Goal: Task Accomplishment & Management: Manage account settings

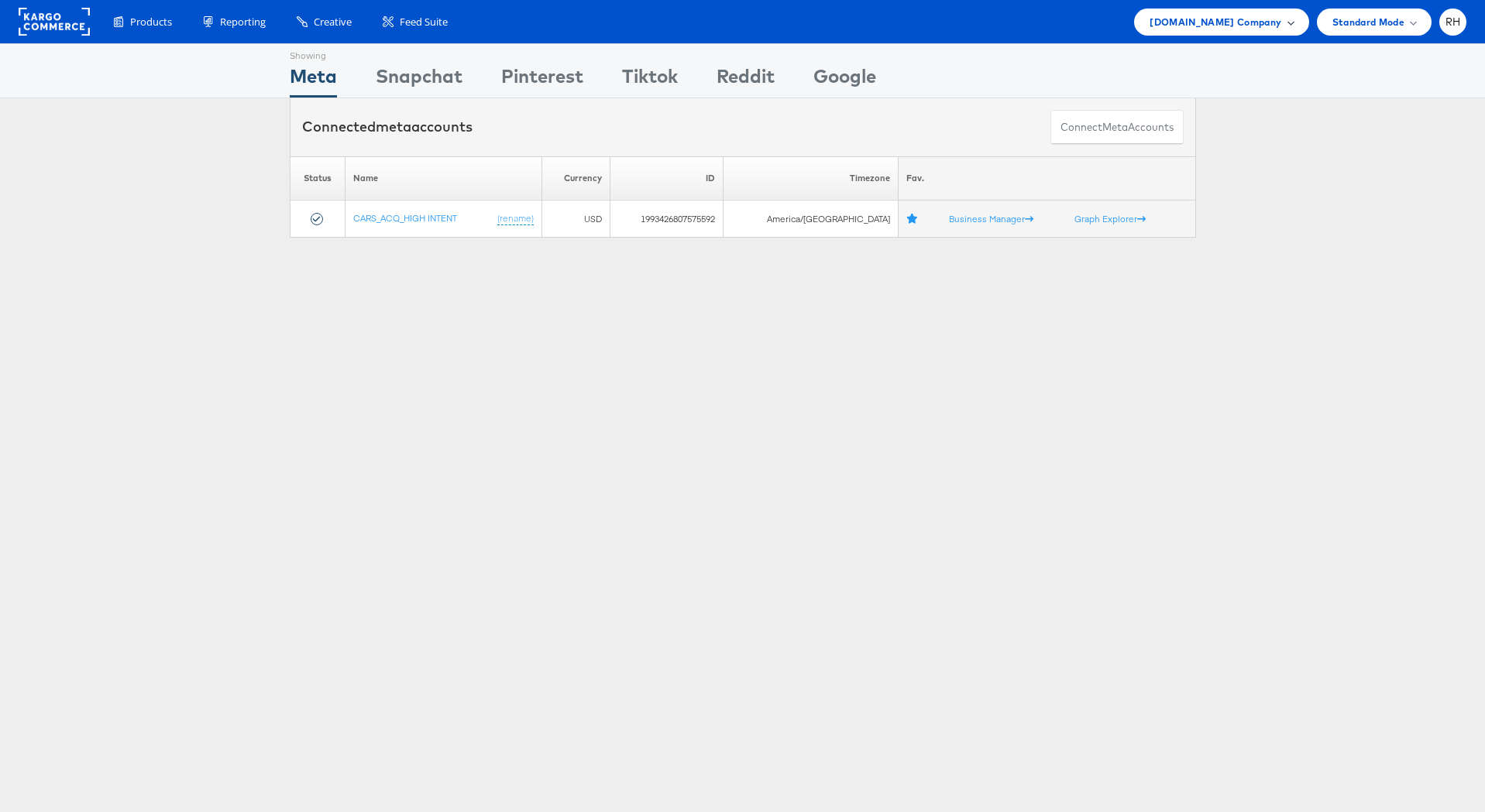
click at [1272, 28] on span "Cars.com Company" at bounding box center [1216, 22] width 132 height 16
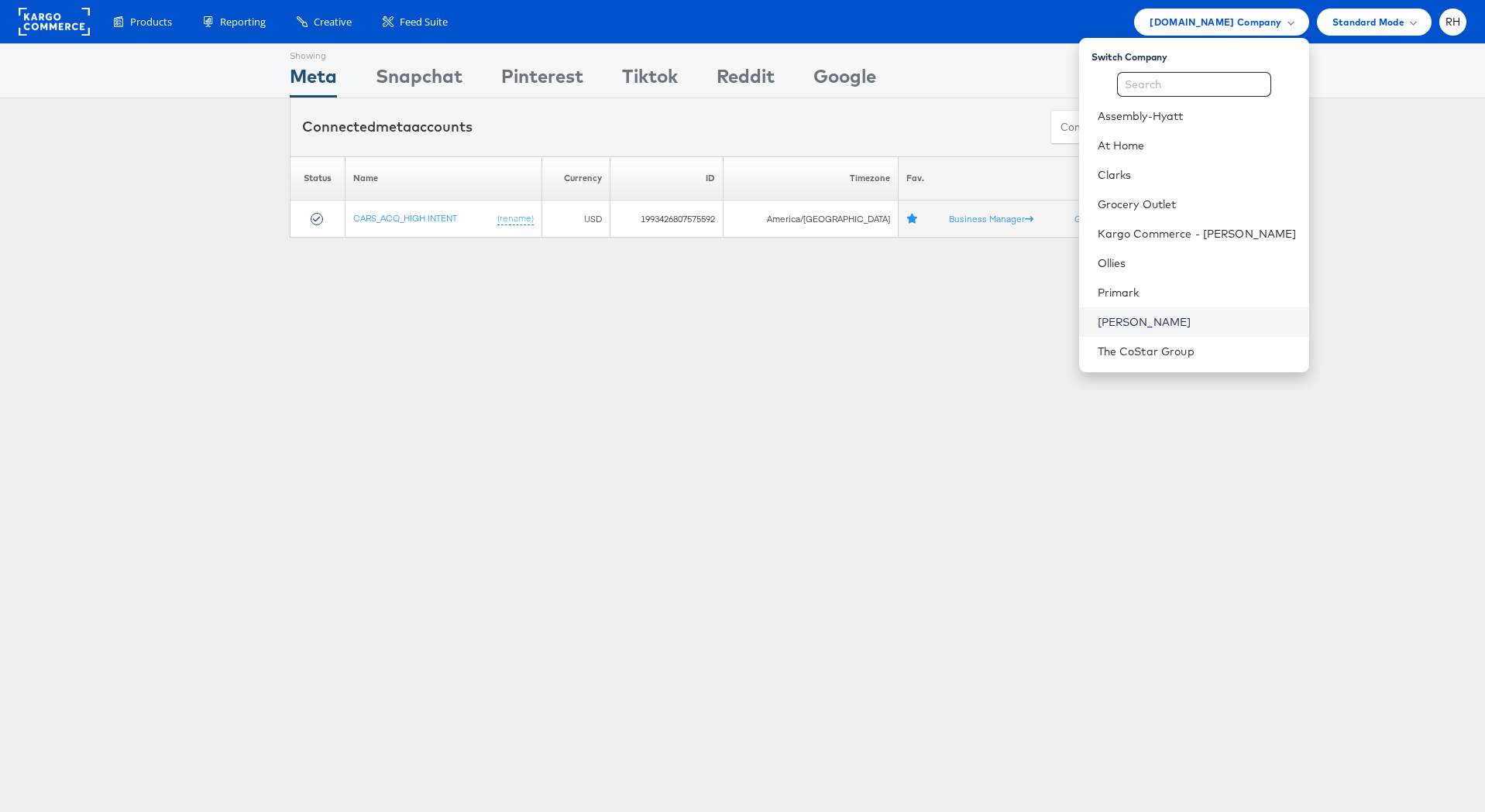
click at [1197, 315] on link "[PERSON_NAME]" at bounding box center [1197, 322] width 199 height 16
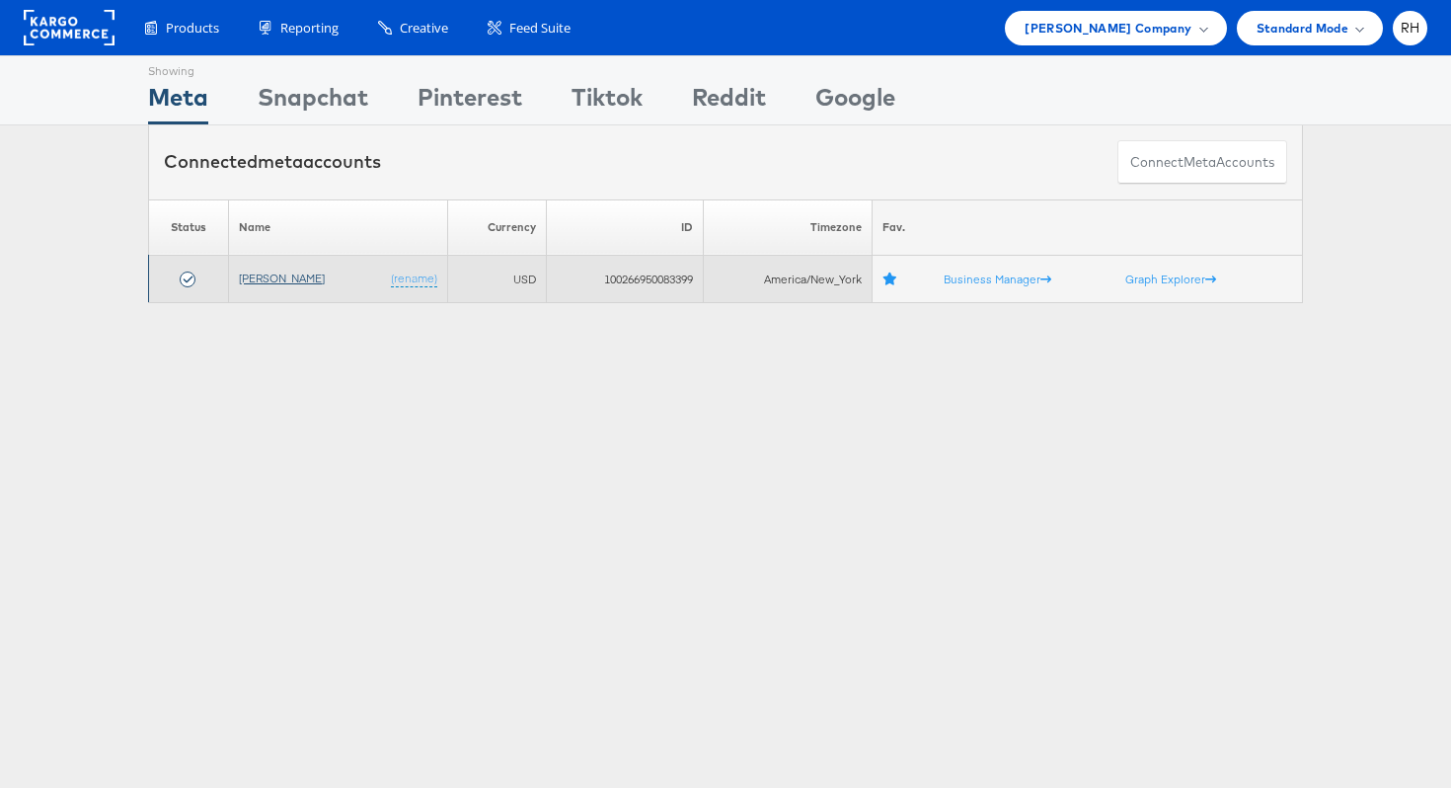
click at [264, 278] on link "[PERSON_NAME]" at bounding box center [282, 277] width 86 height 15
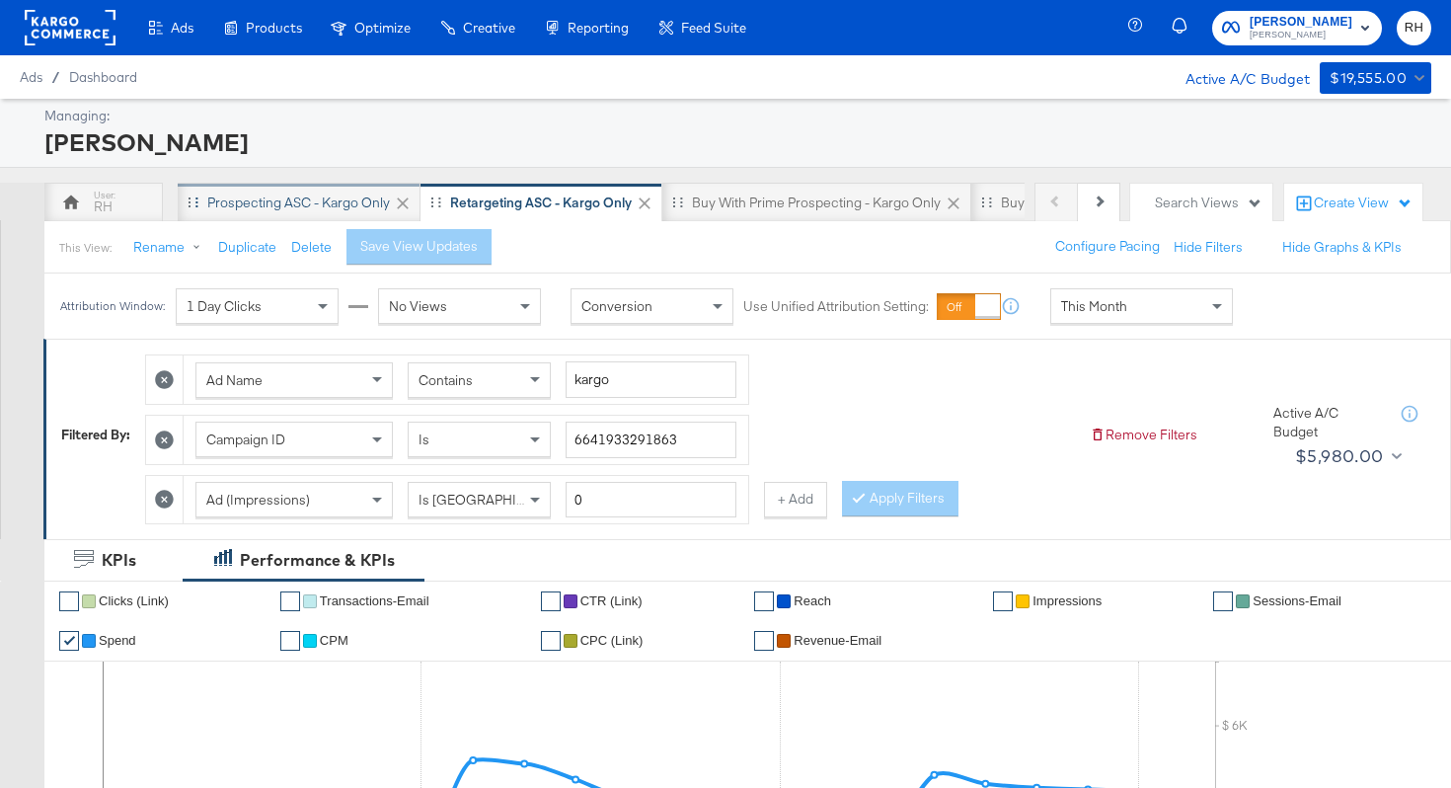
click at [260, 201] on div "Prospecting ASC - Kargo only" at bounding box center [298, 202] width 183 height 19
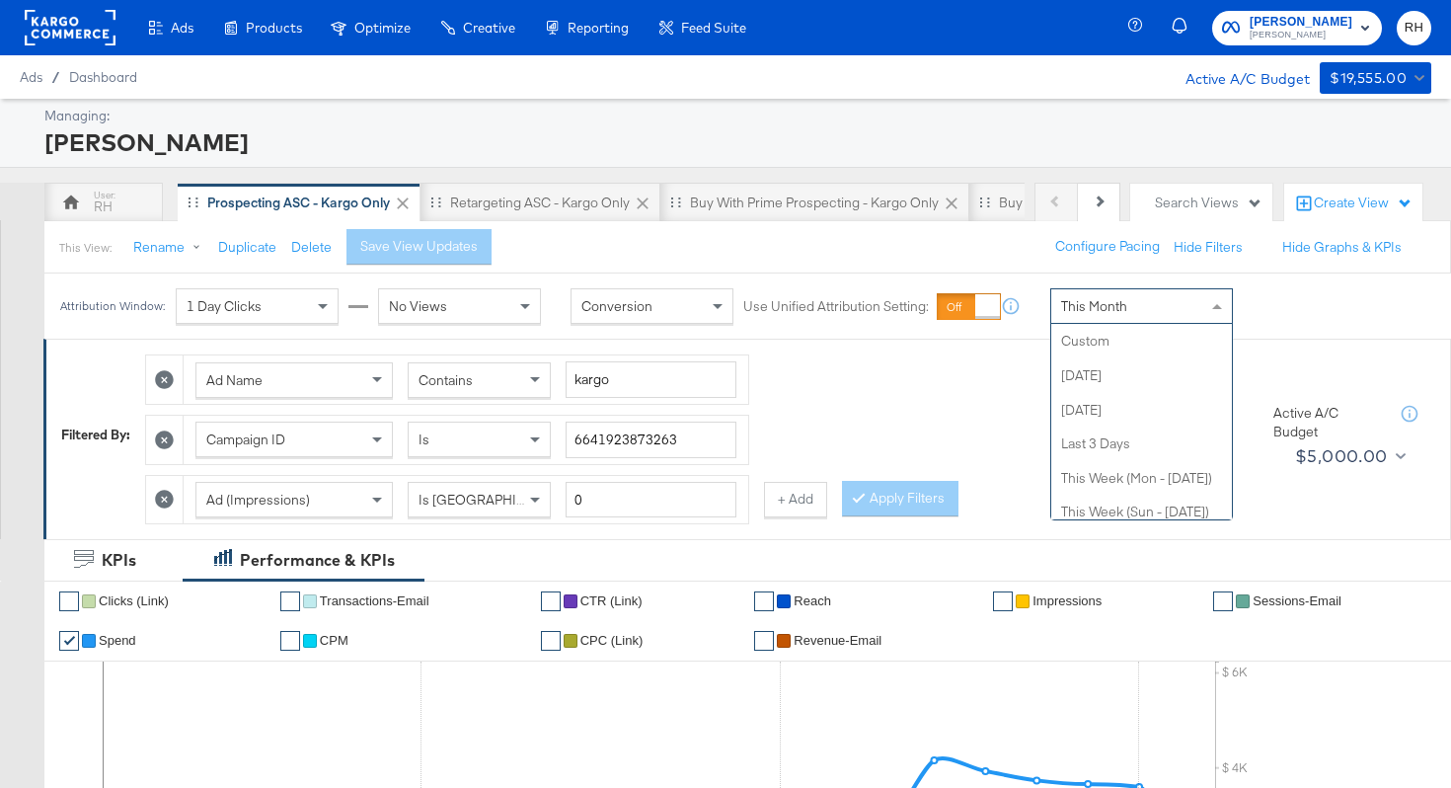
click at [1087, 322] on div "This Month" at bounding box center [1141, 306] width 181 height 34
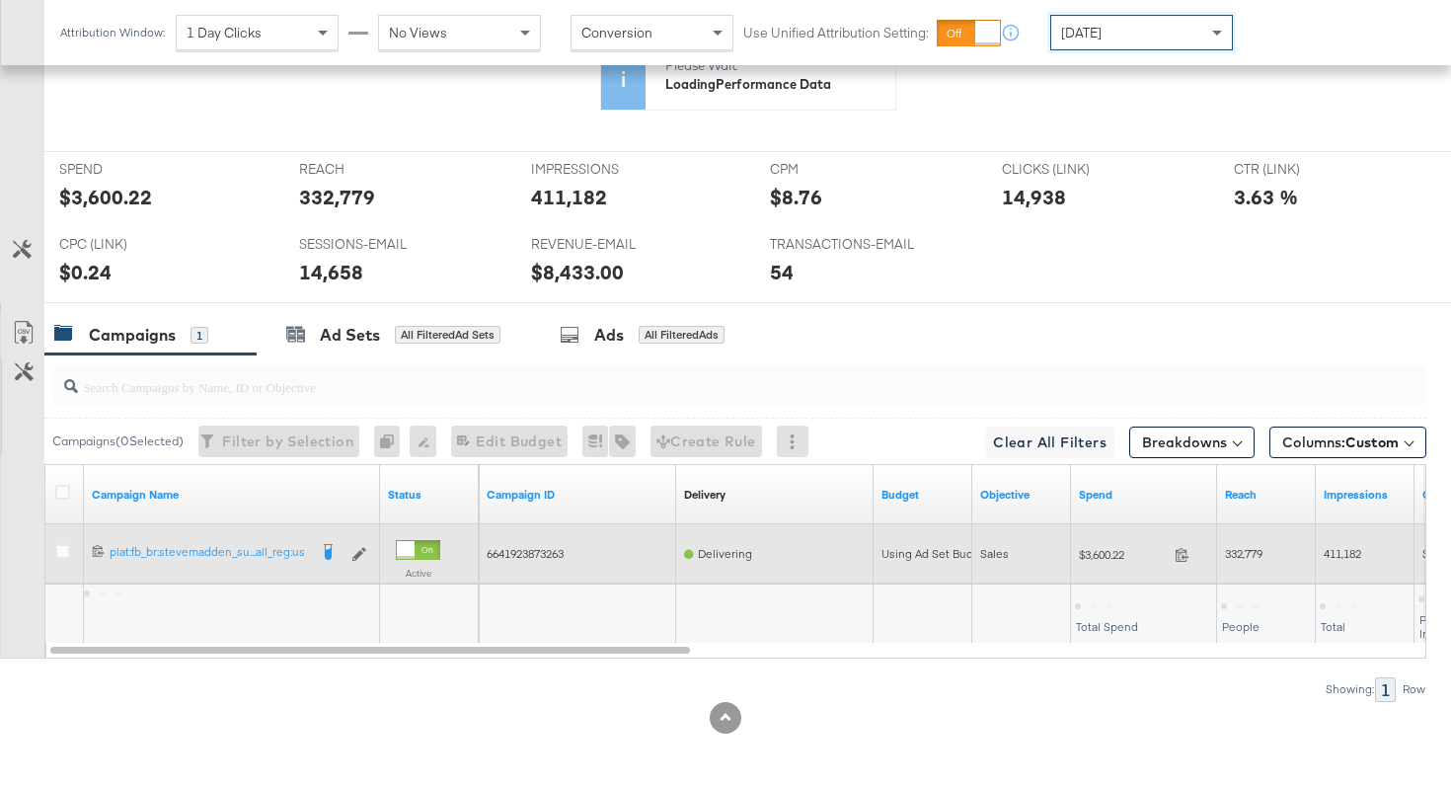
scroll to position [855, 0]
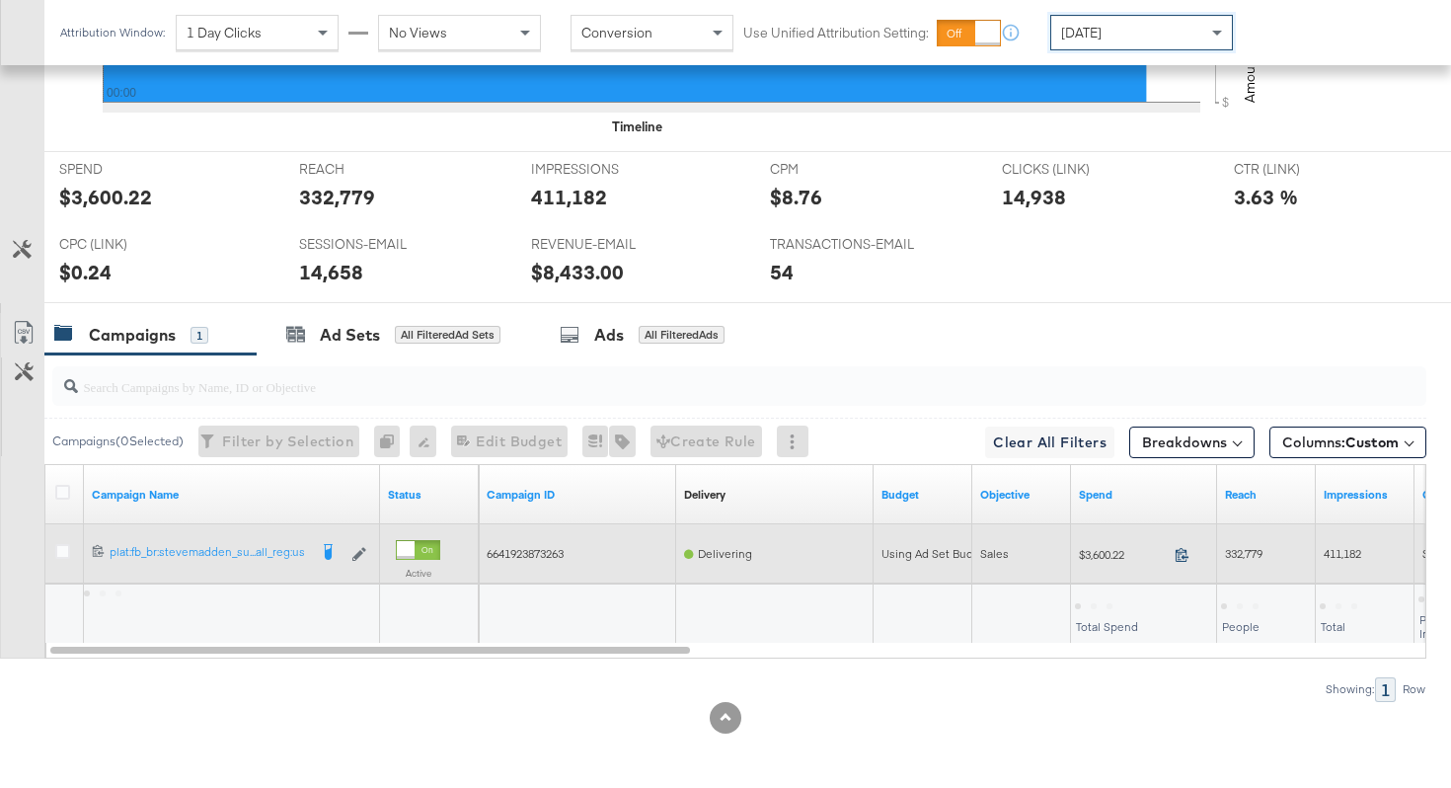
click at [1183, 553] on icon at bounding box center [1181, 554] width 15 height 15
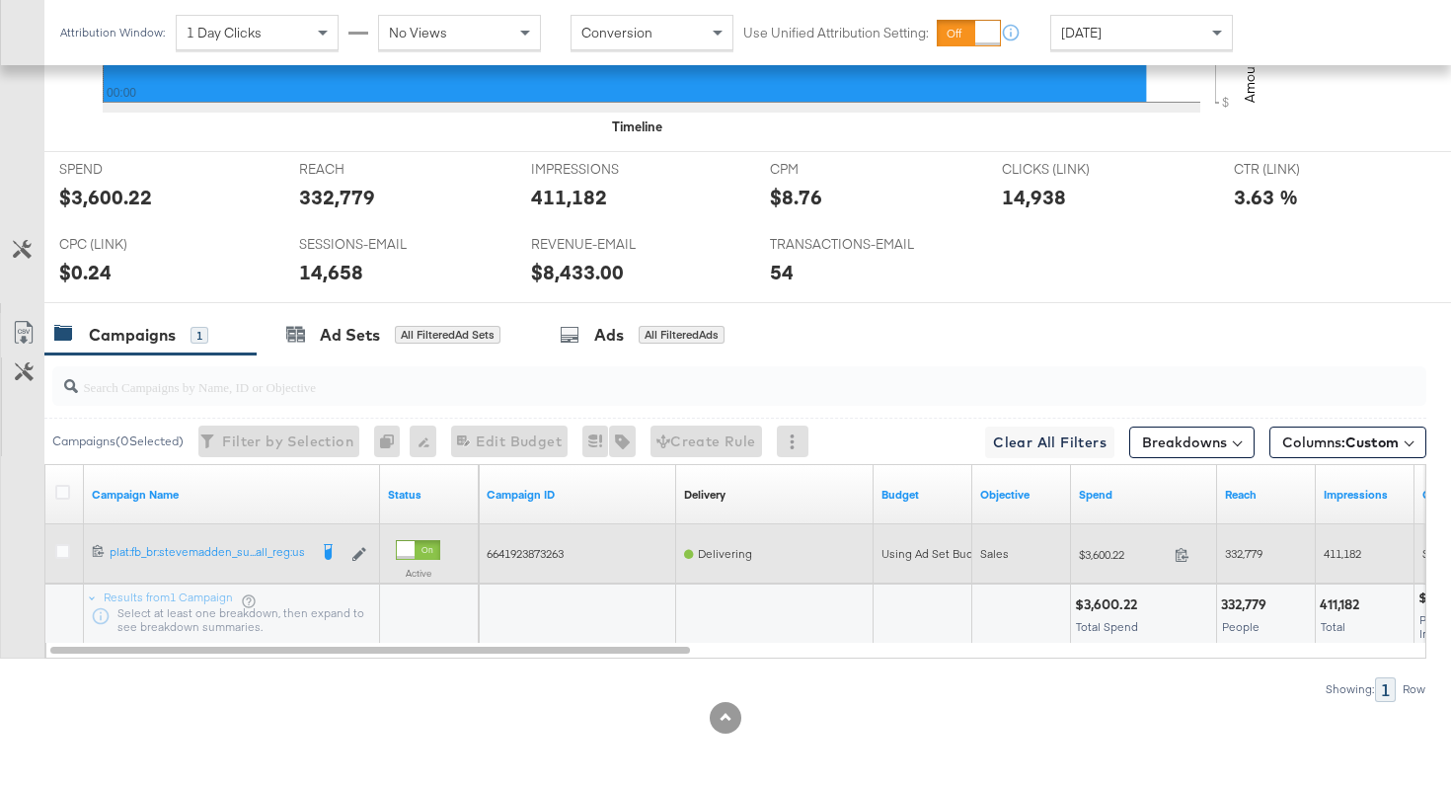
click at [1249, 557] on span "332,779" at bounding box center [1244, 553] width 38 height 15
click at [1330, 552] on span "411,182" at bounding box center [1342, 553] width 38 height 15
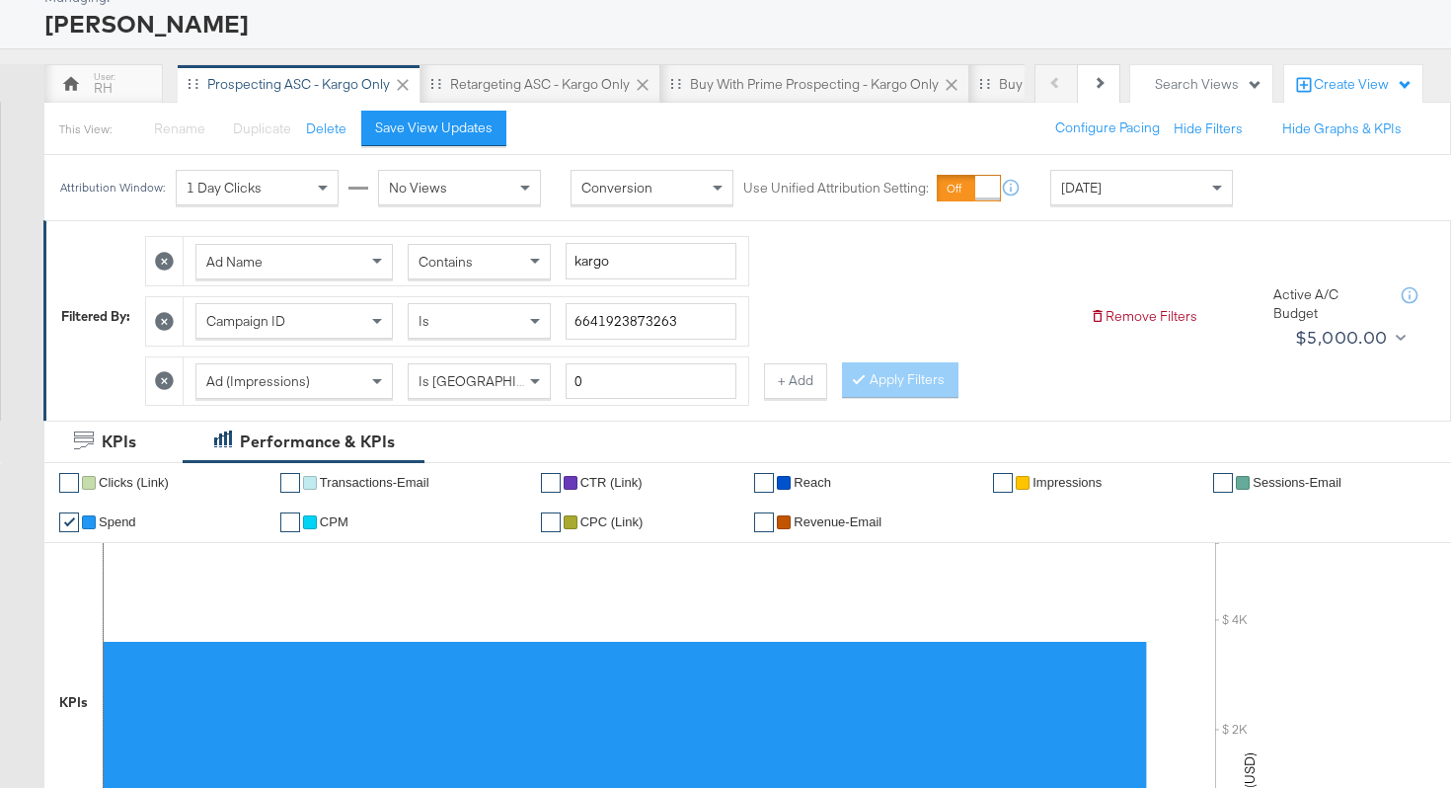
scroll to position [0, 0]
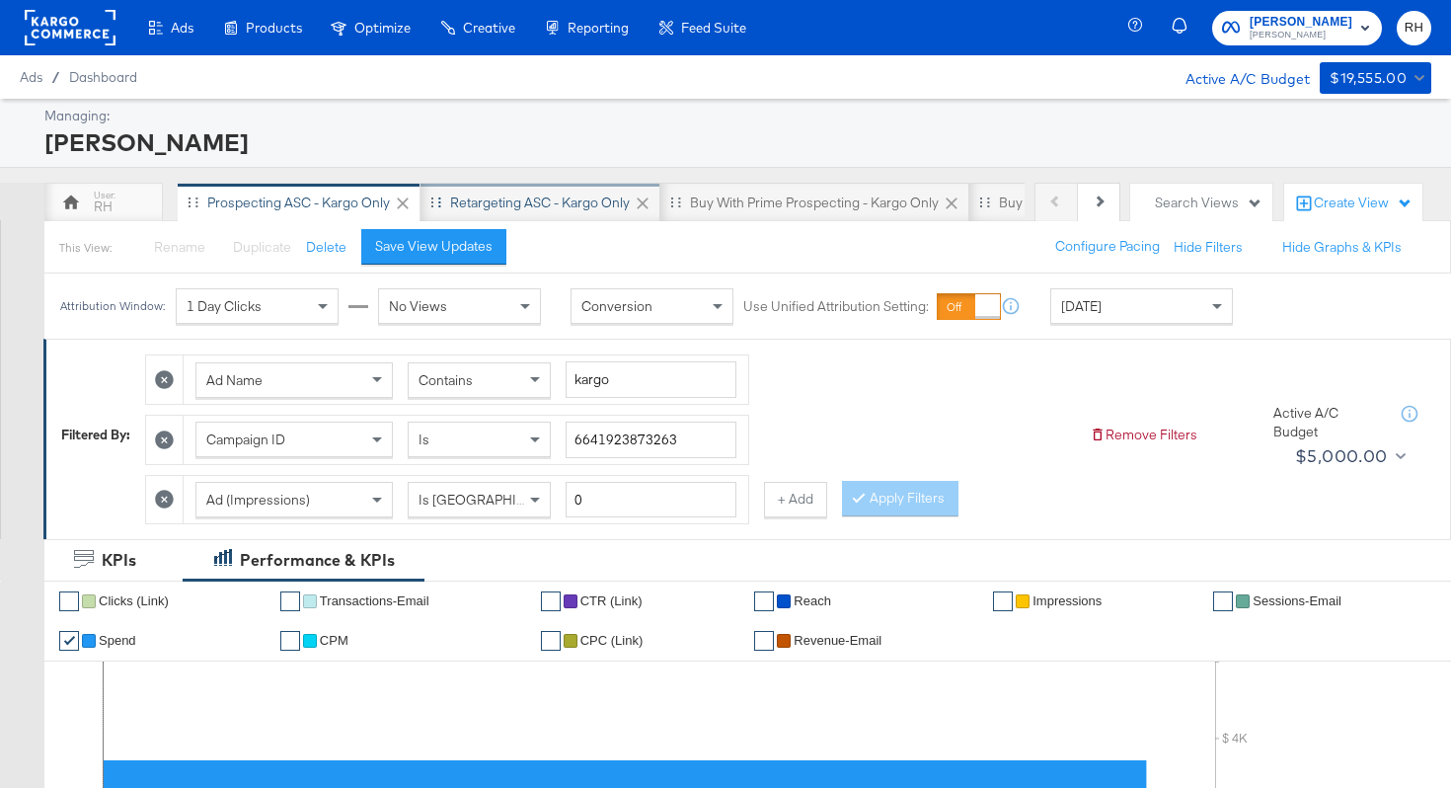
click at [495, 205] on div "Retargeting ASC - Kargo only" at bounding box center [540, 202] width 180 height 19
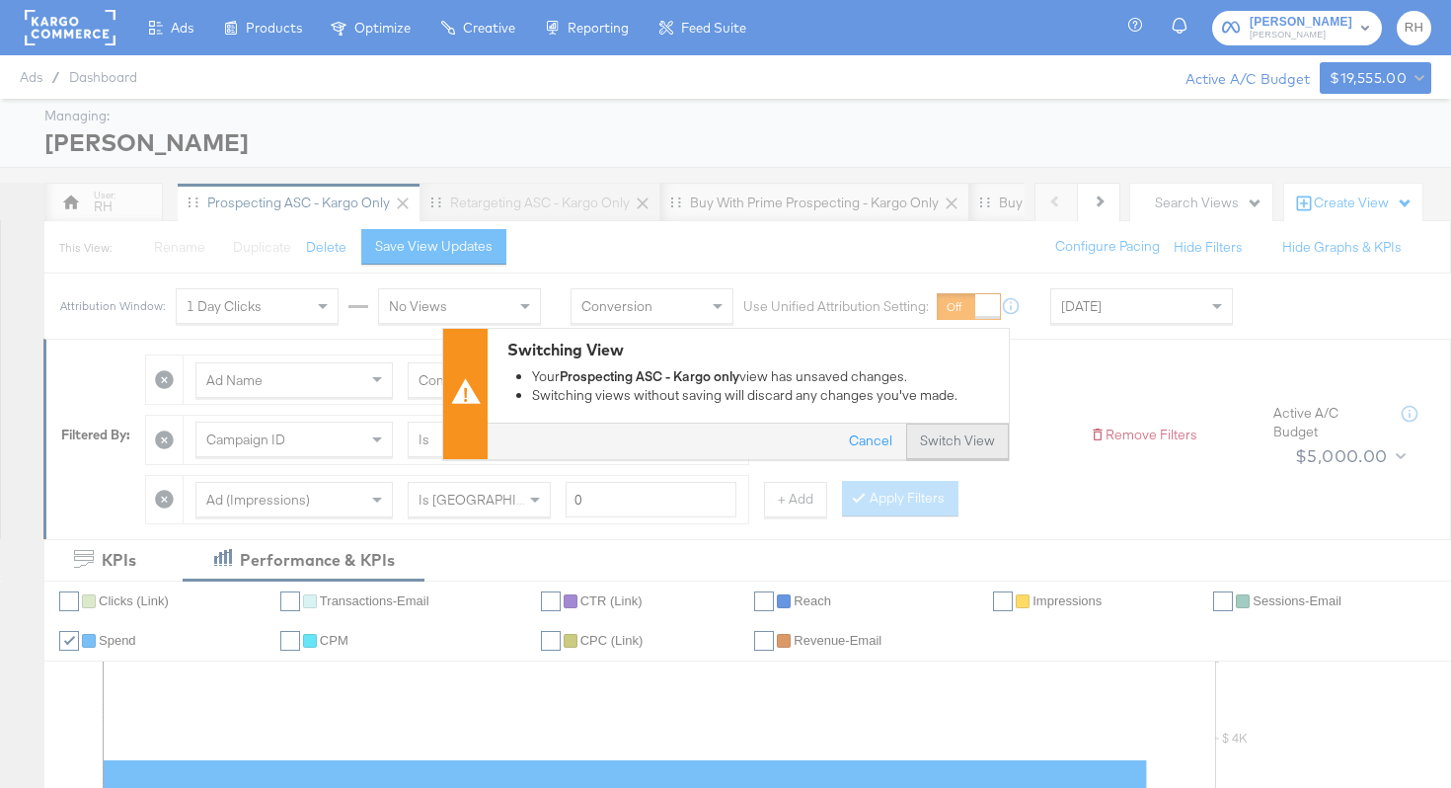
click at [974, 441] on button "Switch View" at bounding box center [957, 442] width 103 height 36
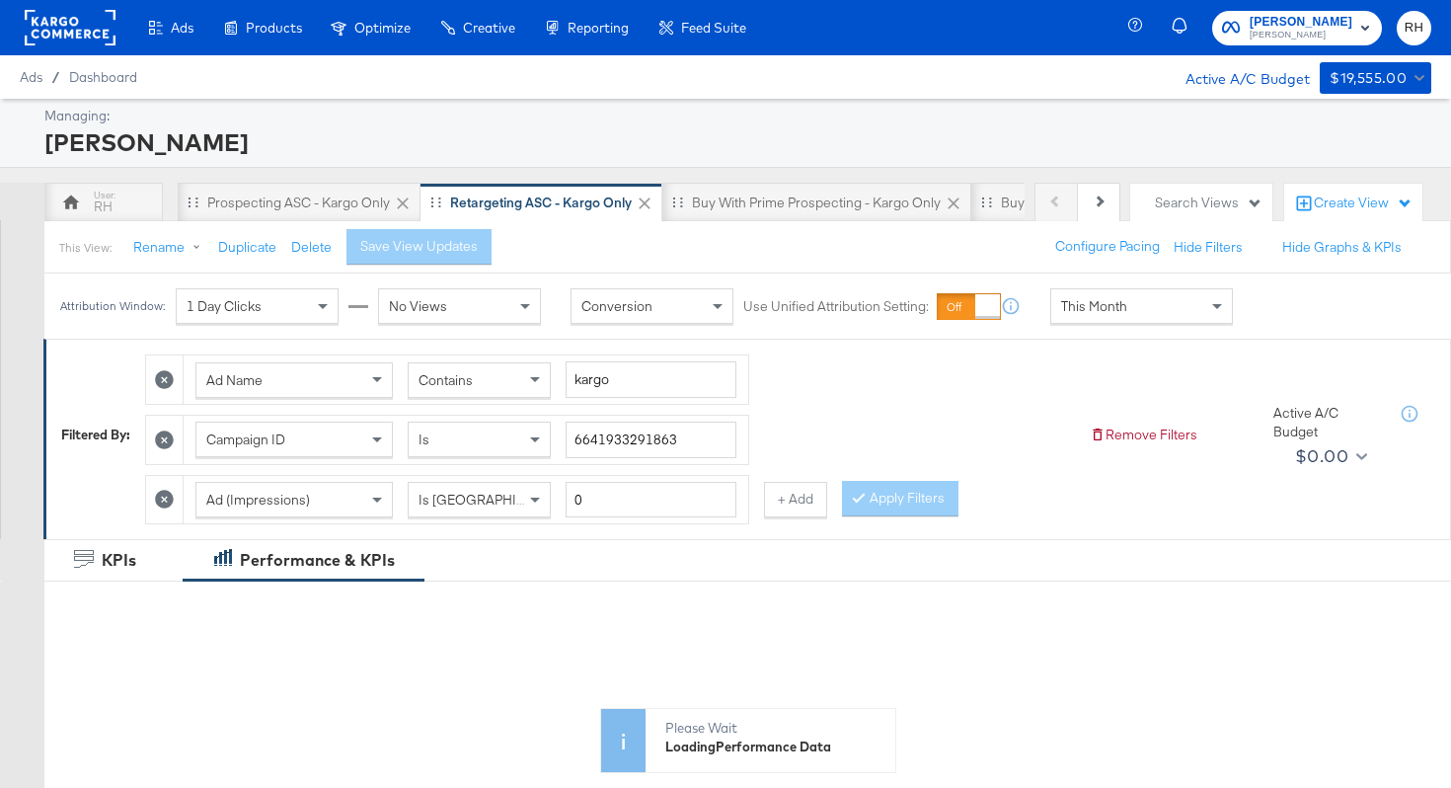
click at [1115, 319] on div "This Month" at bounding box center [1141, 306] width 181 height 34
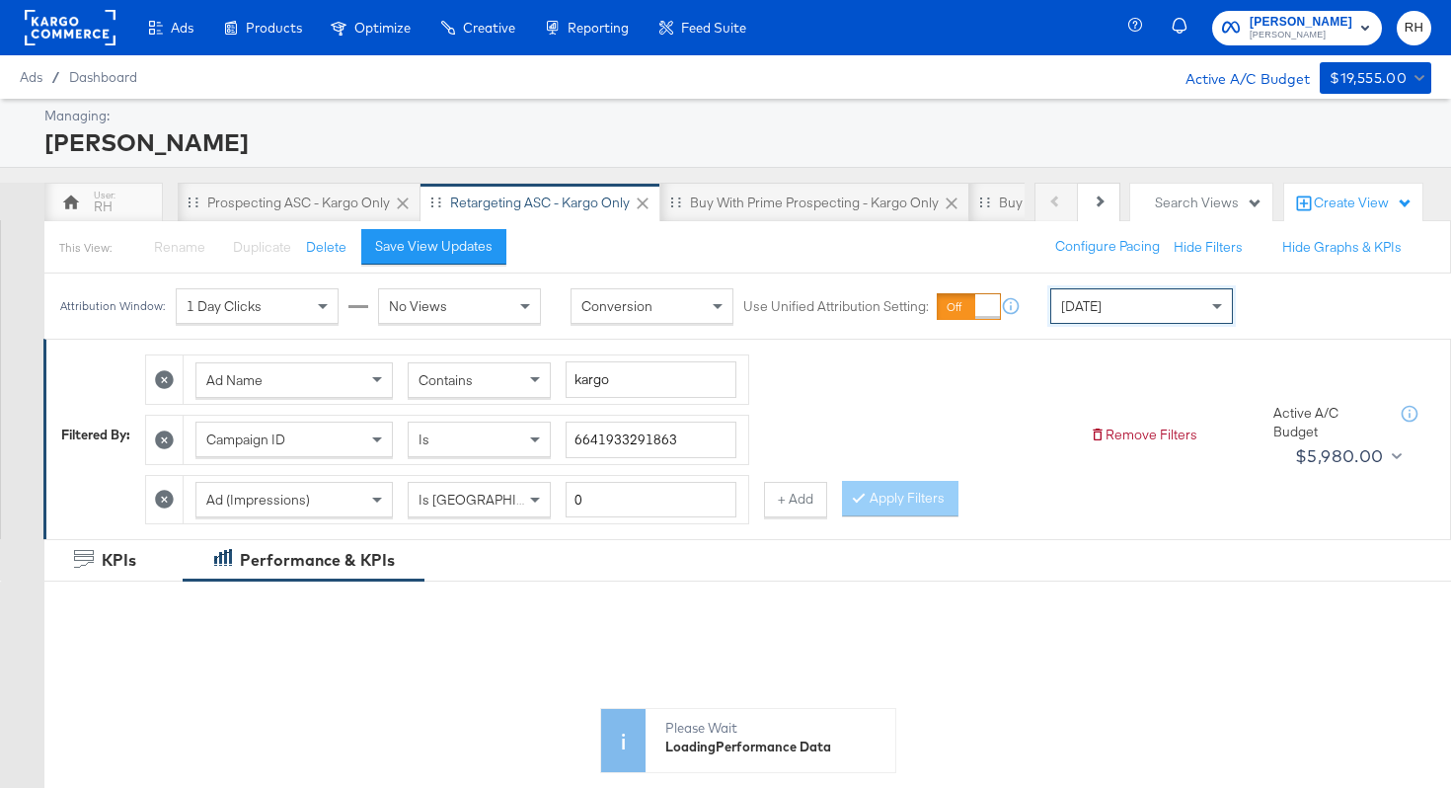
click at [862, 375] on div "Ad Name Contains kargo Campaign ID Is 6641933291863 Ad (Impressions) Is Greater…" at bounding box center [609, 434] width 929 height 180
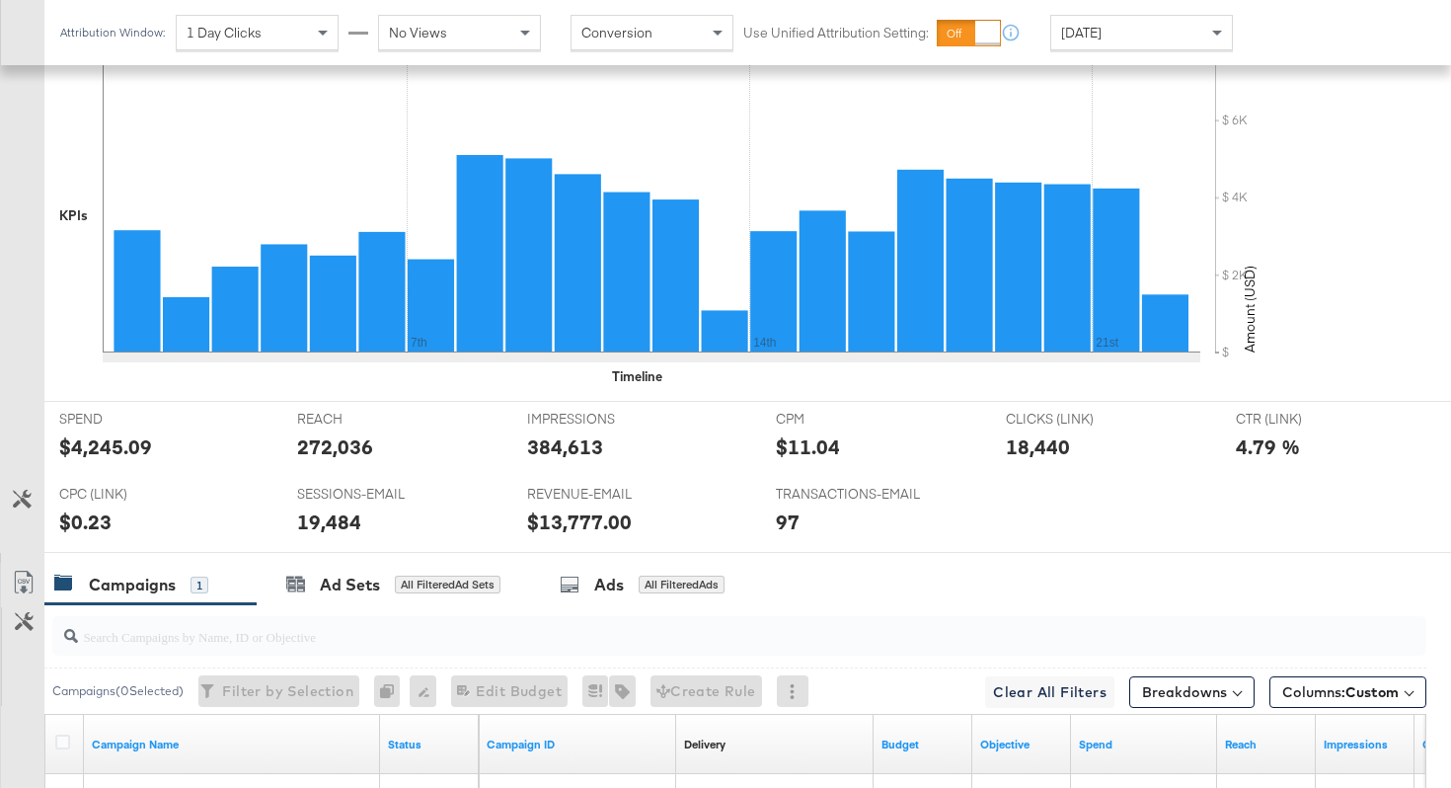
scroll to position [855, 0]
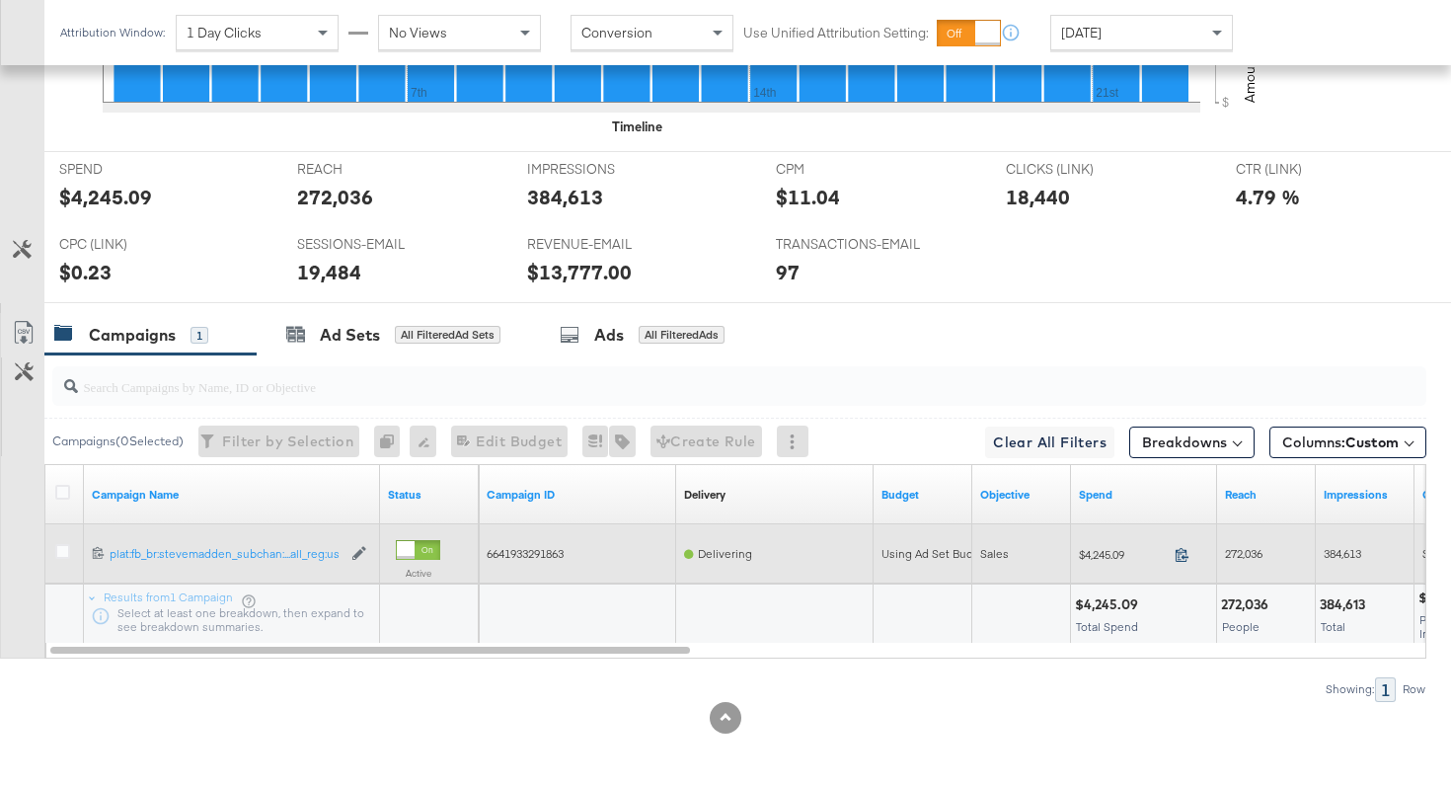
click at [1185, 548] on icon at bounding box center [1181, 554] width 15 height 15
click at [1248, 553] on span "272,036" at bounding box center [1244, 553] width 38 height 15
click at [1340, 552] on span "384,613" at bounding box center [1342, 553] width 38 height 15
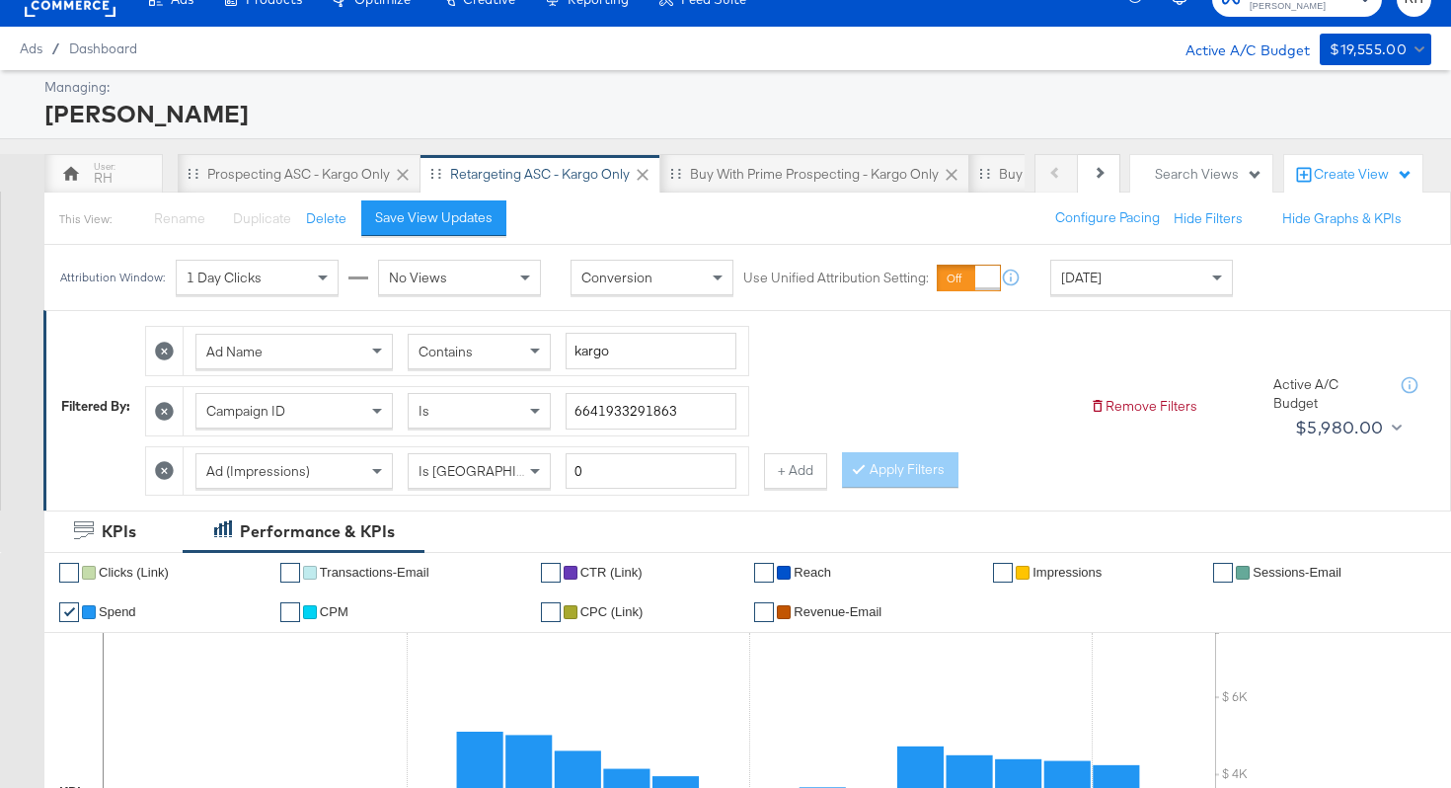
scroll to position [0, 0]
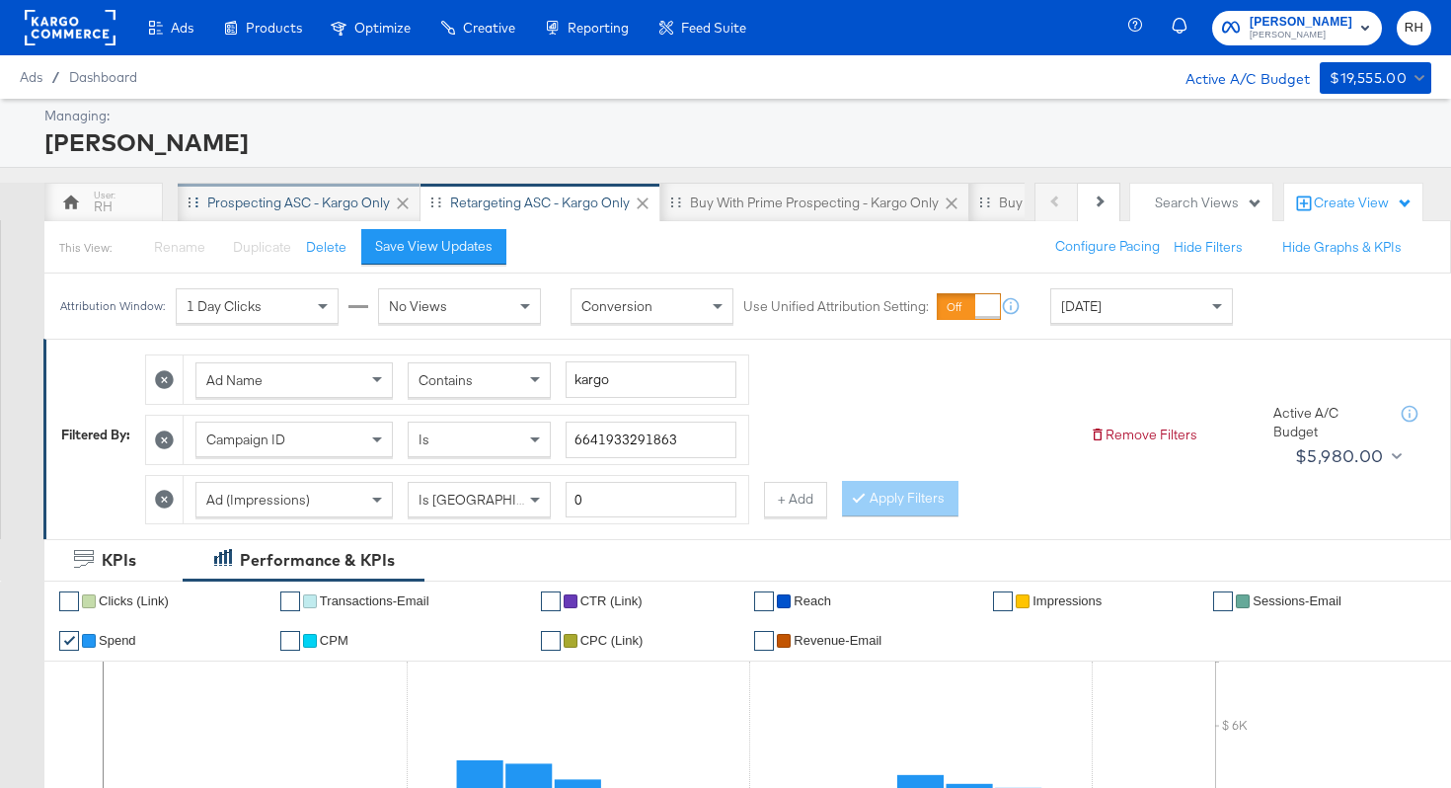
click at [297, 202] on div "Prospecting ASC - Kargo only" at bounding box center [298, 202] width 183 height 19
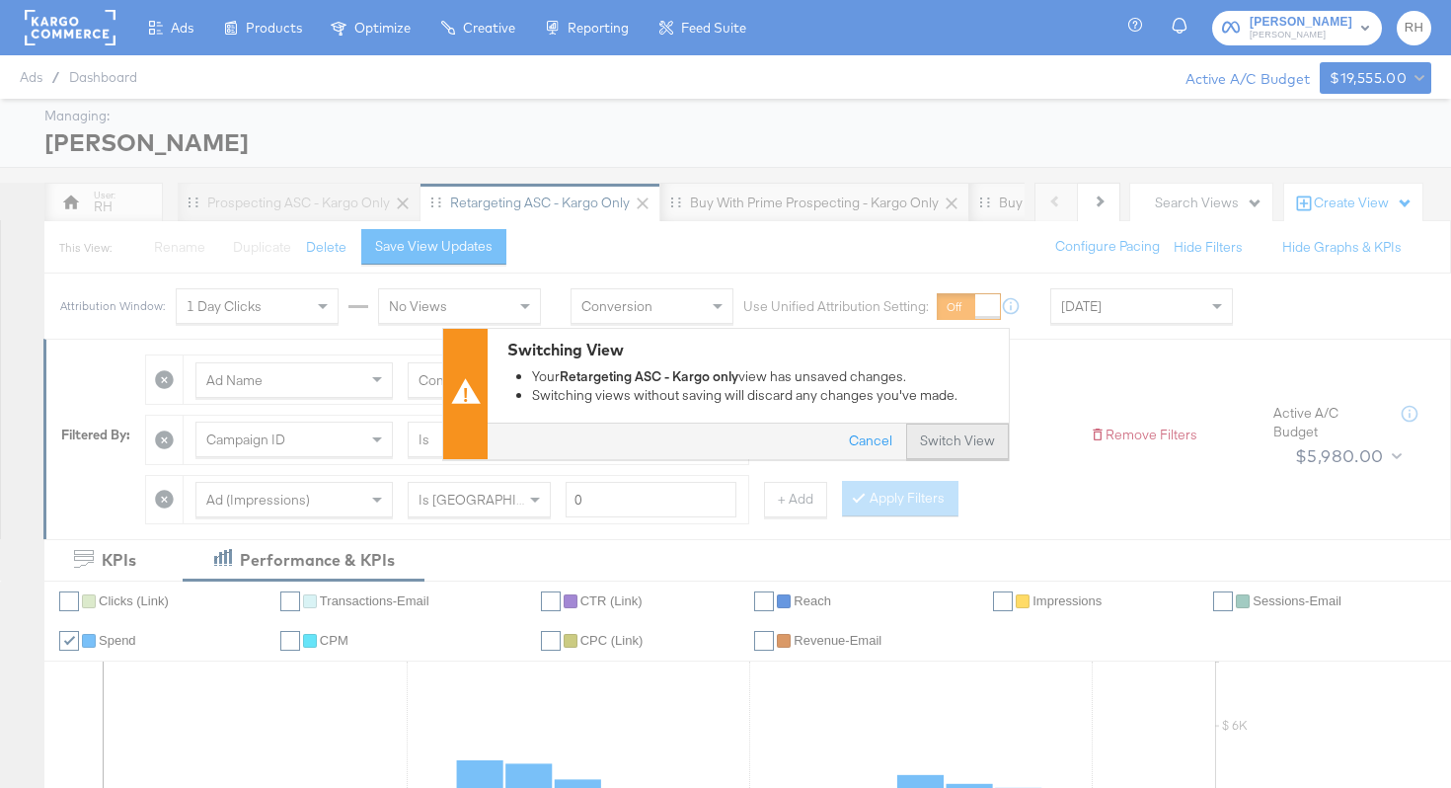
click at [949, 444] on button "Switch View" at bounding box center [957, 442] width 103 height 36
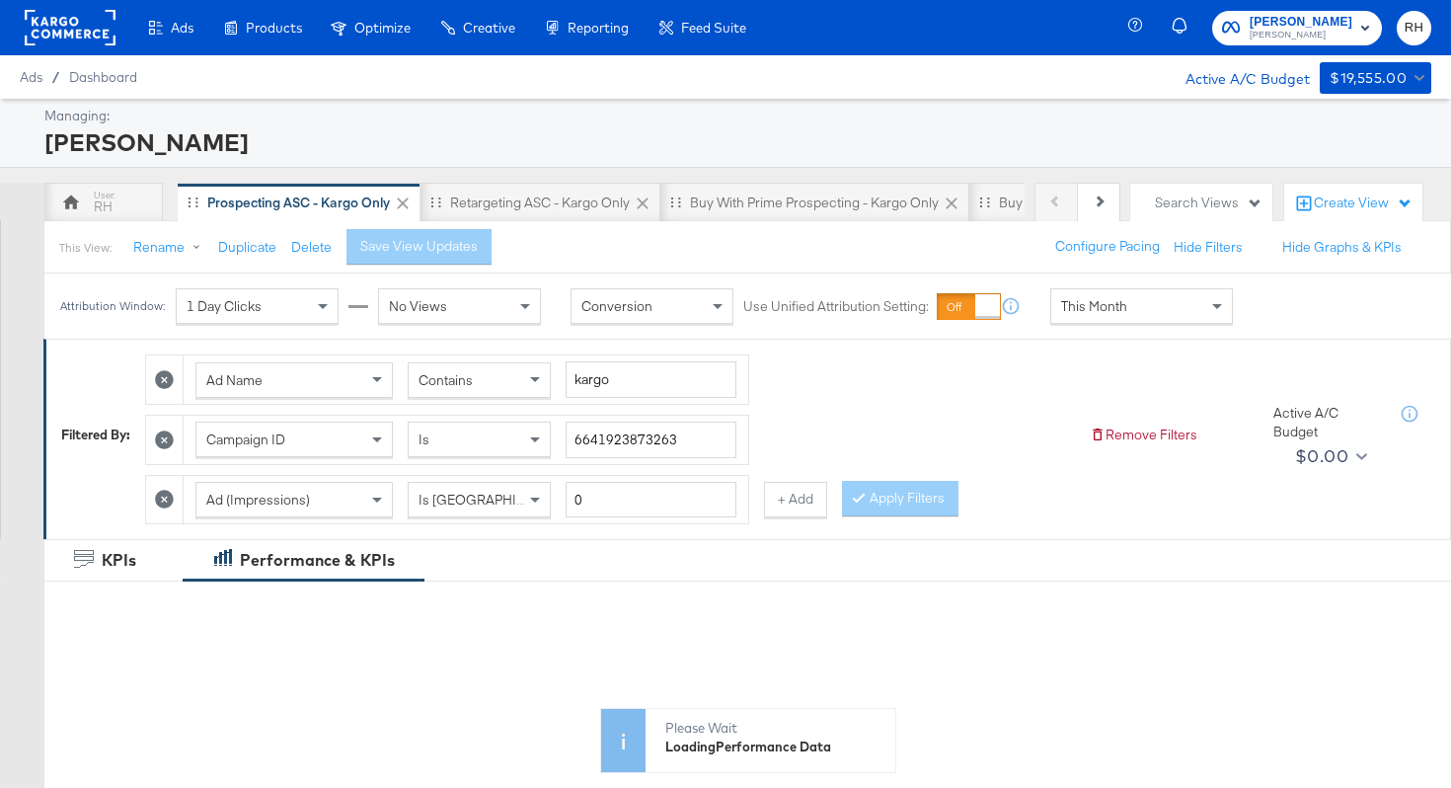
click at [1088, 315] on span "This Month" at bounding box center [1094, 306] width 66 height 18
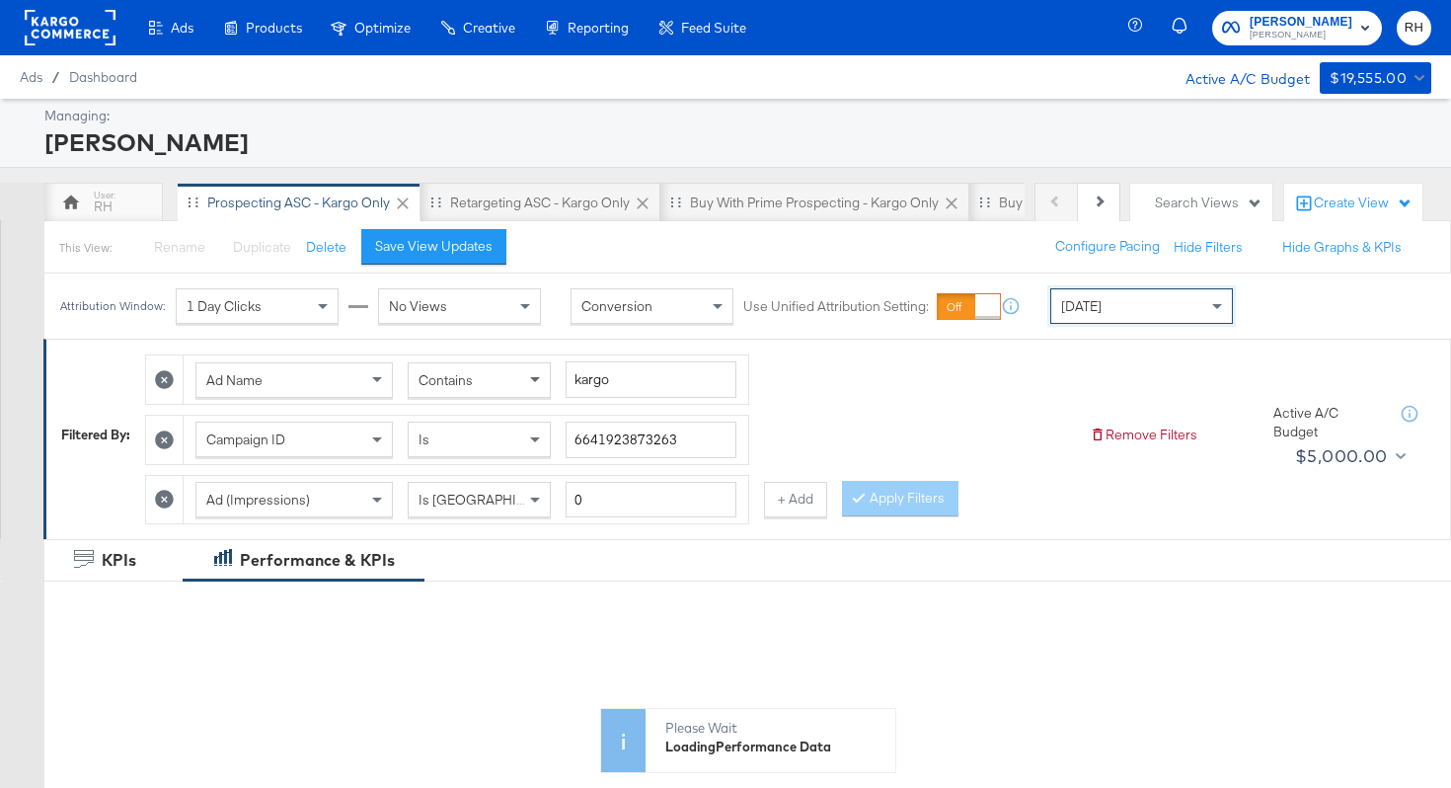
click at [532, 375] on span at bounding box center [537, 380] width 25 height 34
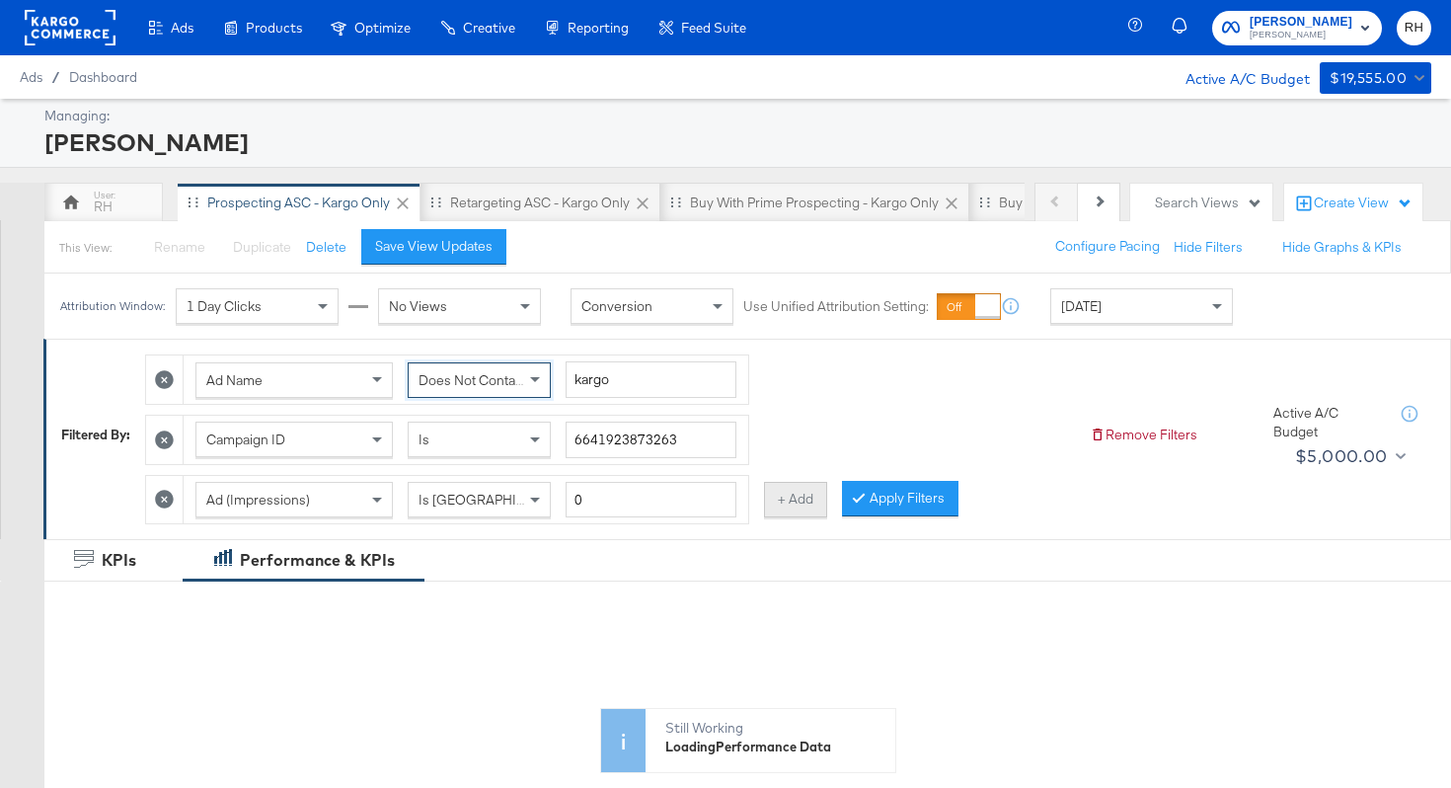
click at [795, 505] on button "+ Add" at bounding box center [795, 500] width 63 height 36
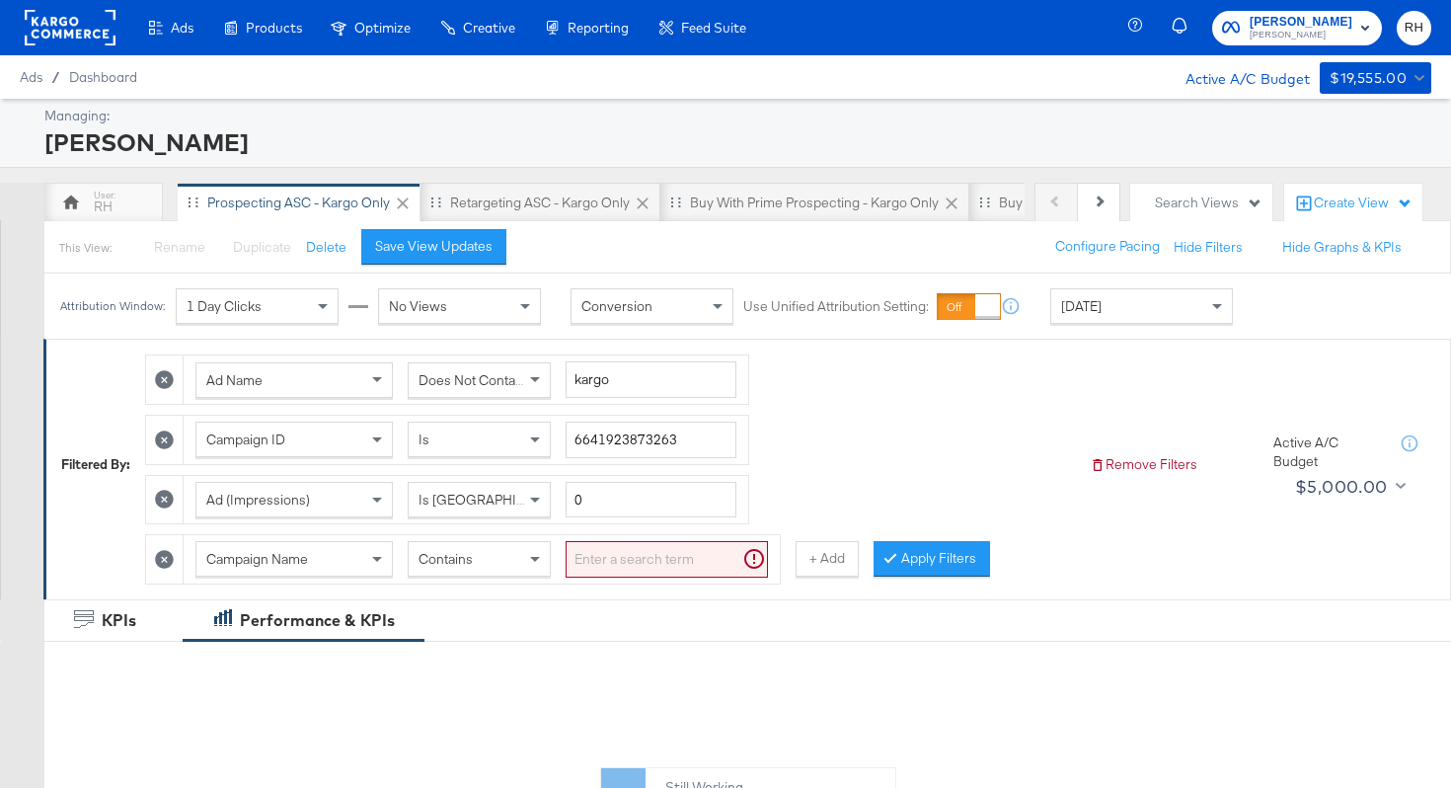
click at [262, 566] on span "Campaign Name" at bounding box center [257, 559] width 102 height 18
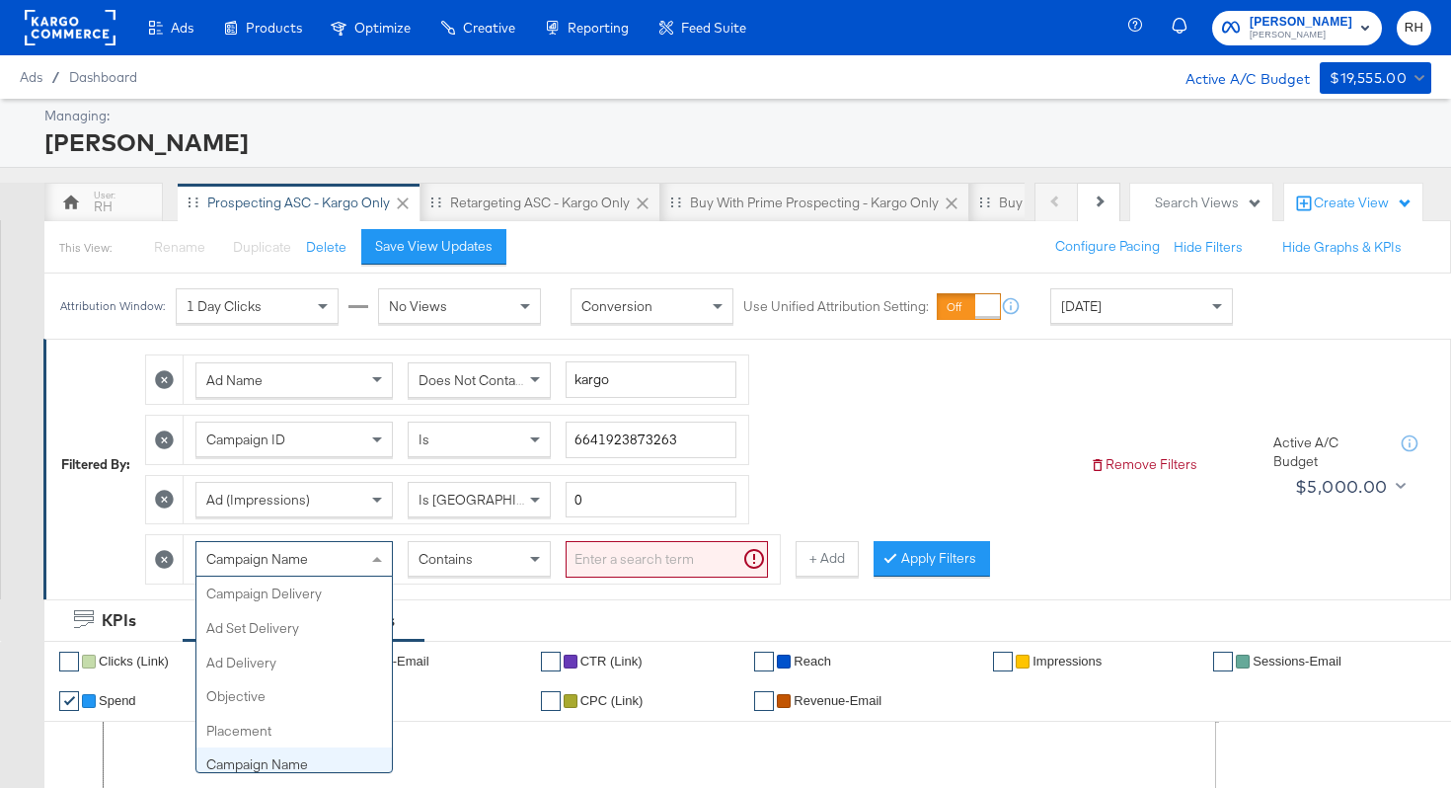
scroll to position [171, 0]
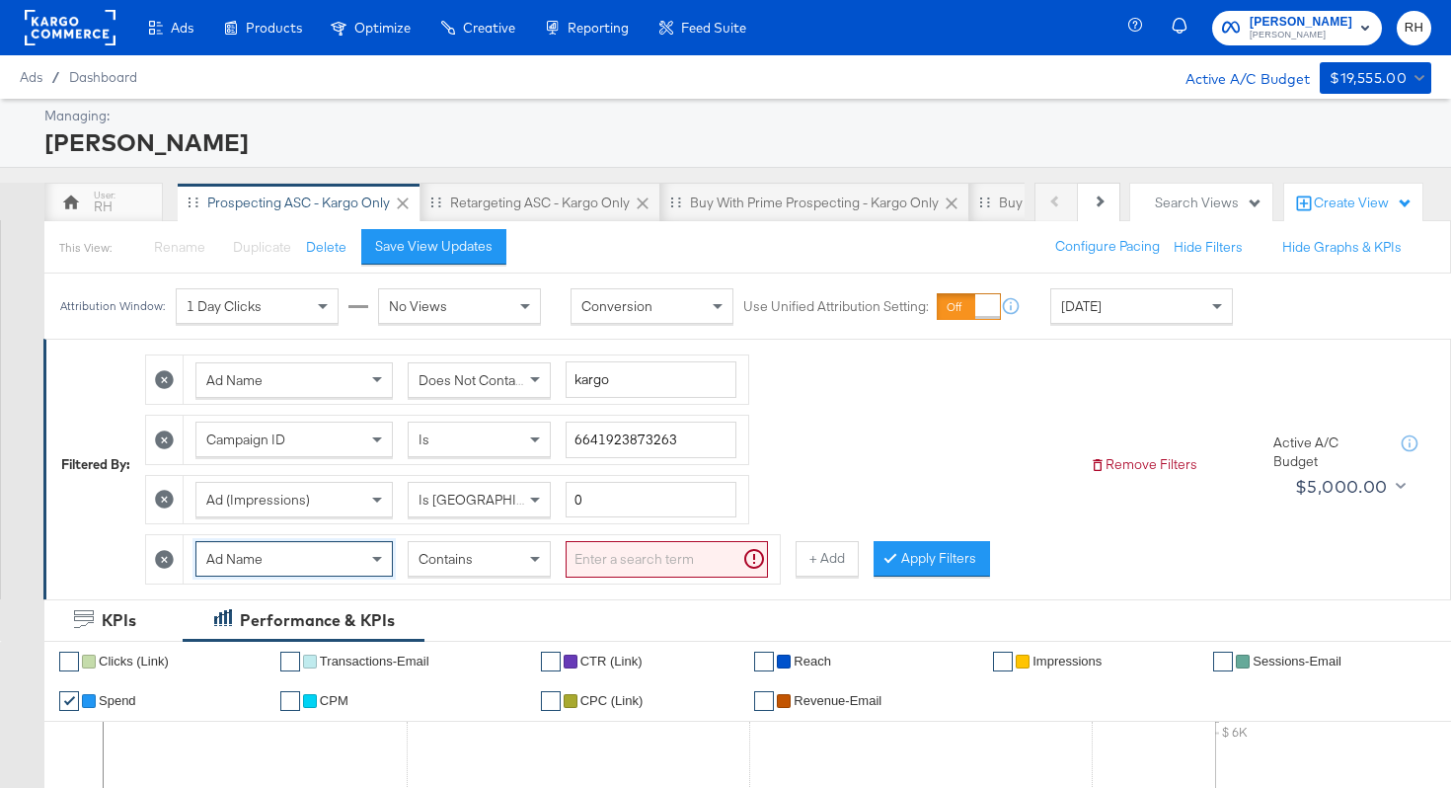
click at [593, 565] on input "search" at bounding box center [667, 559] width 202 height 37
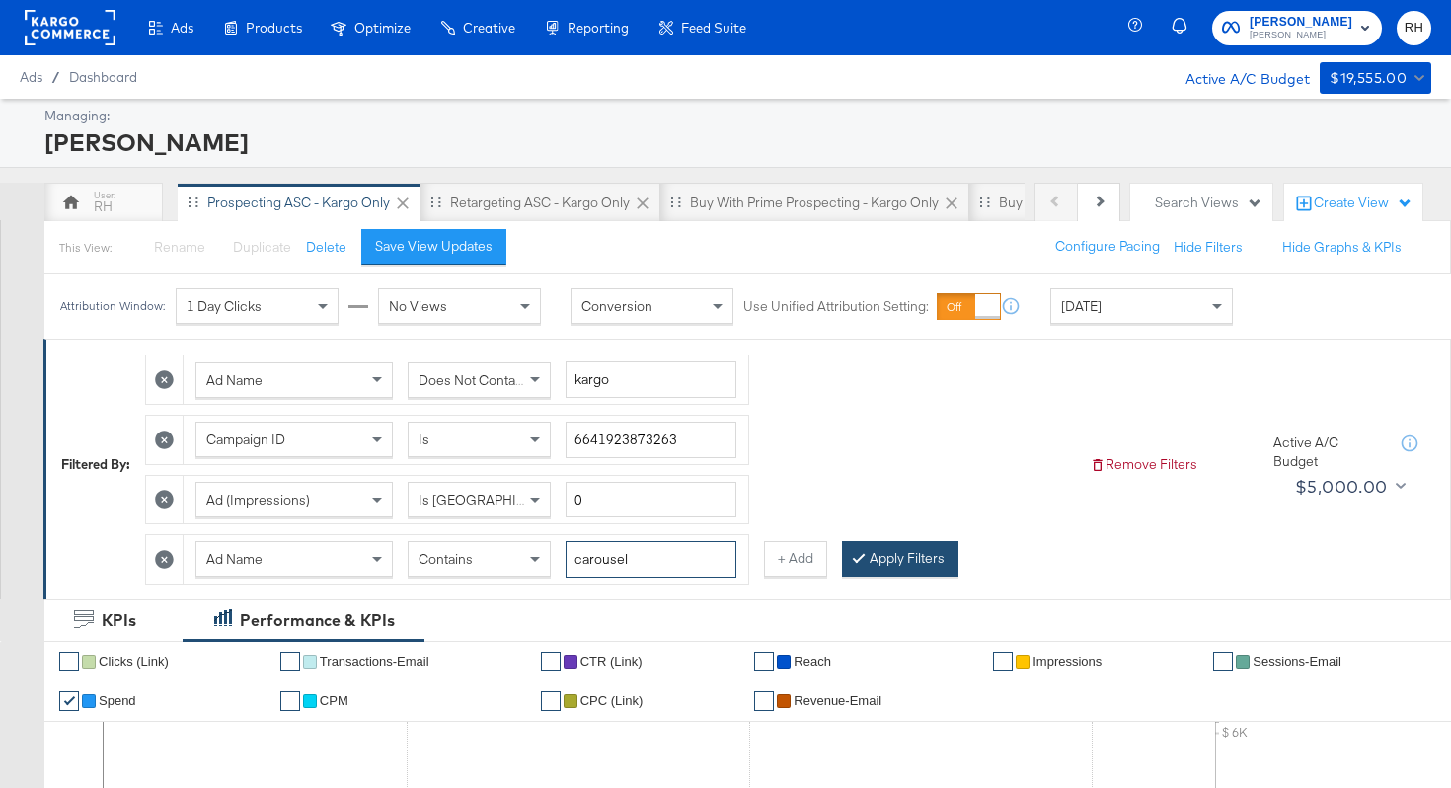
type input "carousel"
click at [910, 565] on button "Apply Filters" at bounding box center [900, 559] width 116 height 36
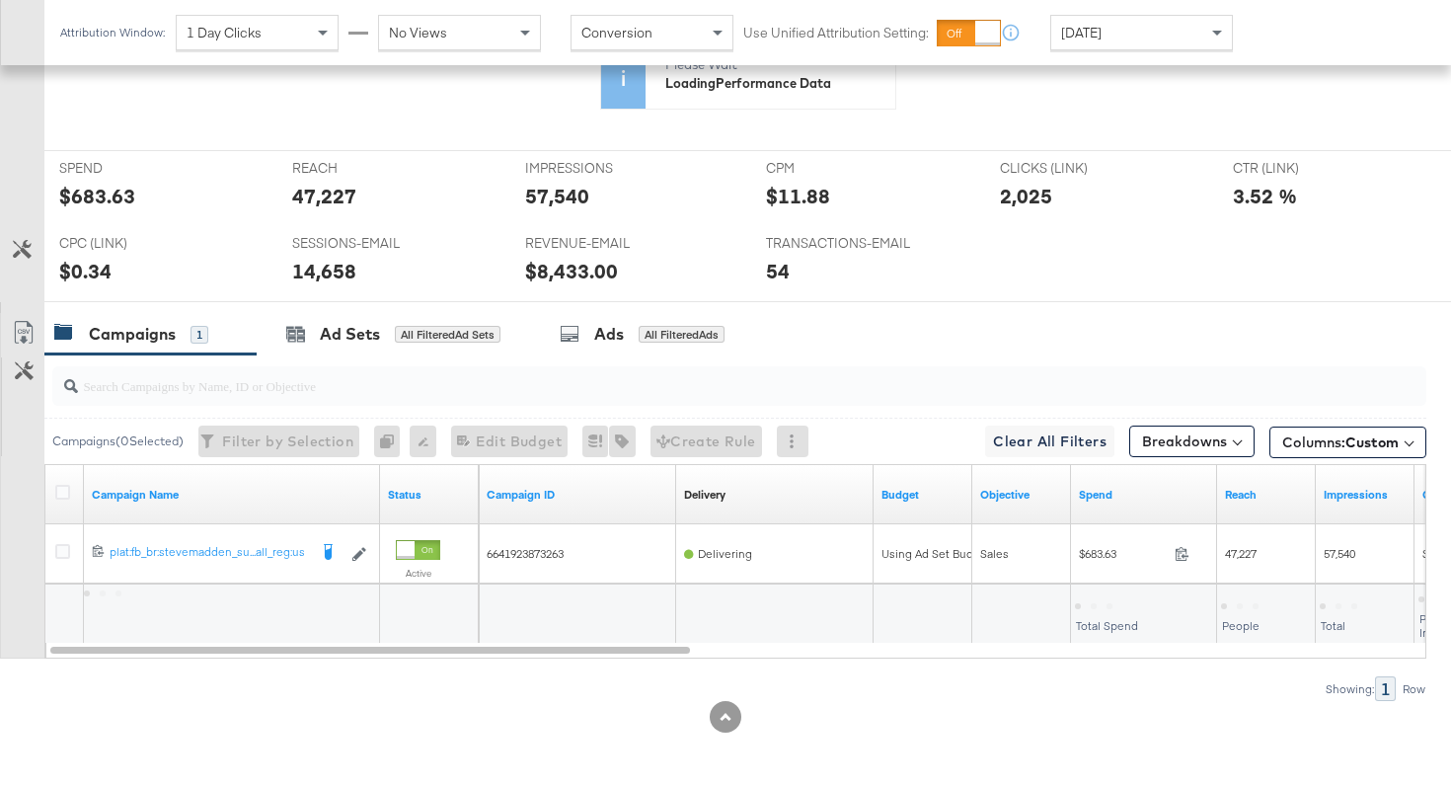
scroll to position [915, 0]
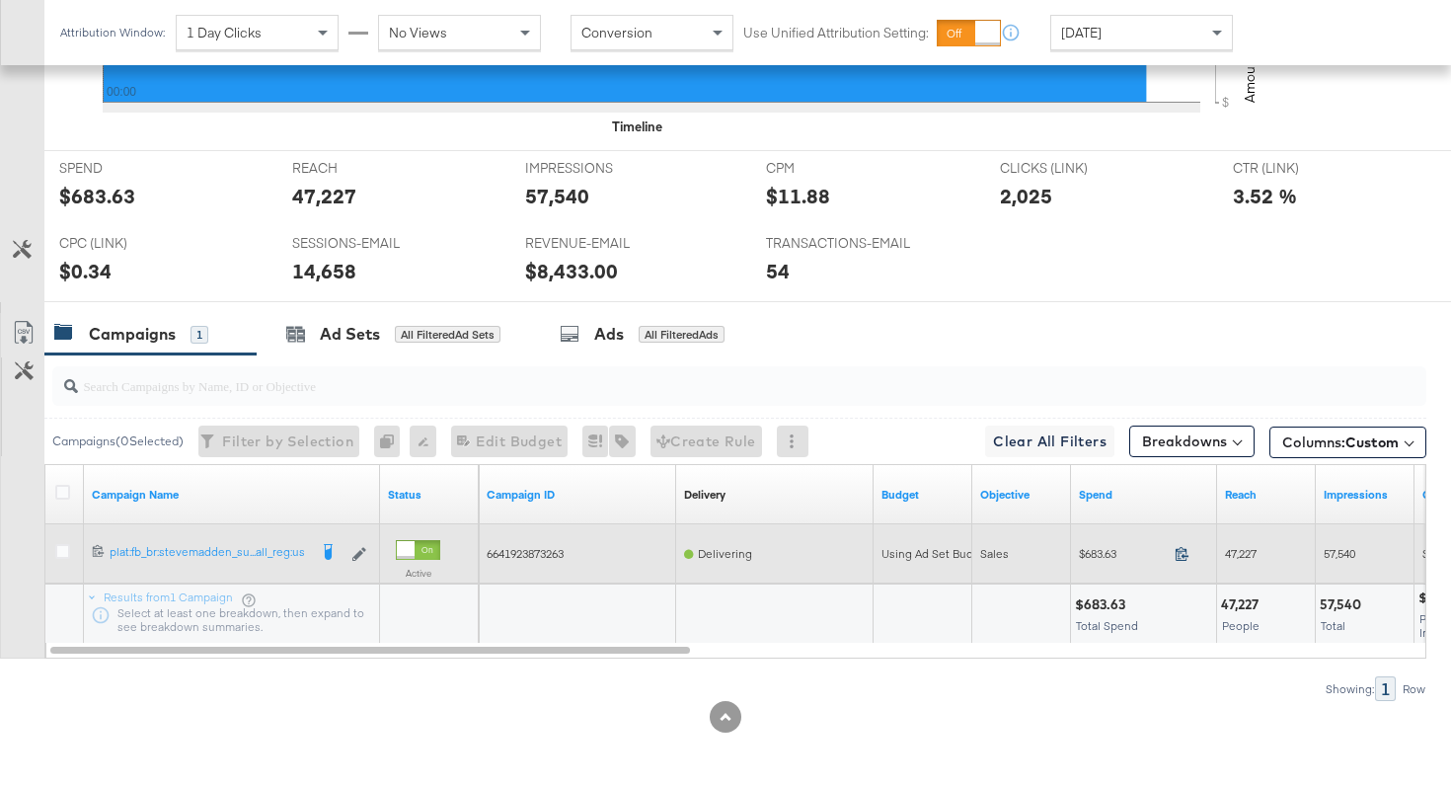
click at [1177, 552] on icon at bounding box center [1181, 553] width 15 height 15
click at [1230, 551] on span "47,227" at bounding box center [1241, 553] width 32 height 15
click at [1346, 553] on span "57,540" at bounding box center [1339, 553] width 32 height 15
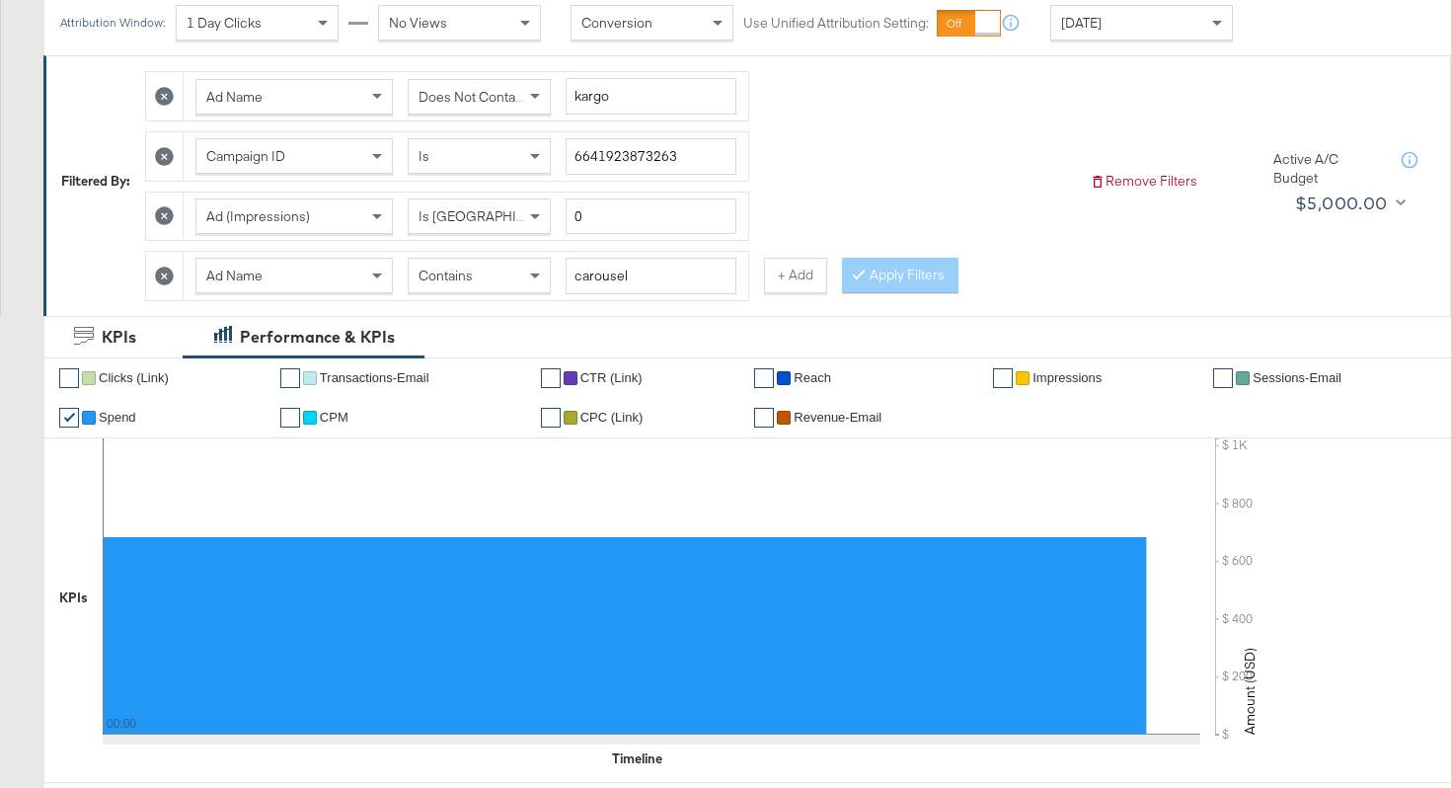
scroll to position [0, 0]
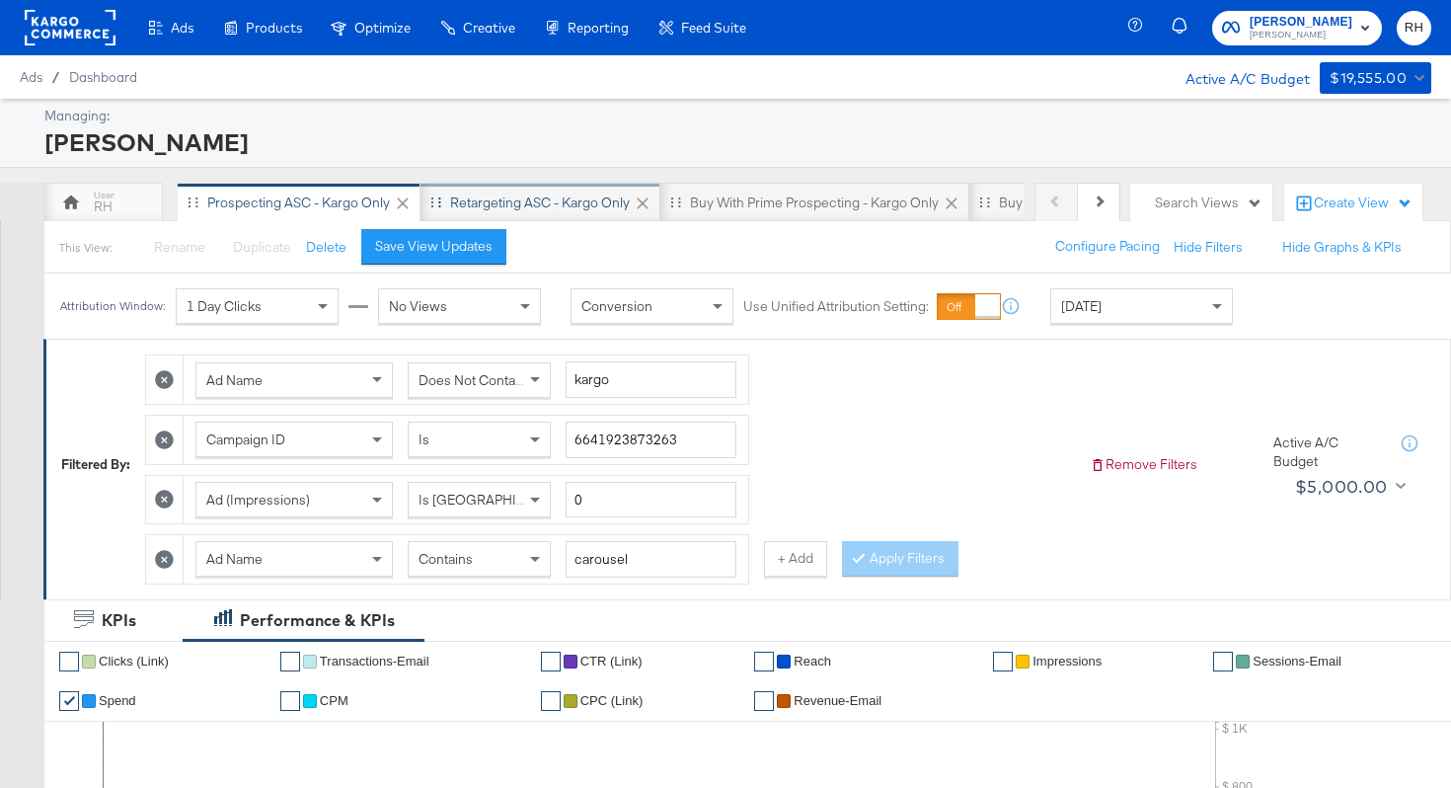
click at [574, 214] on div "Retargeting ASC - Kargo only" at bounding box center [540, 202] width 240 height 39
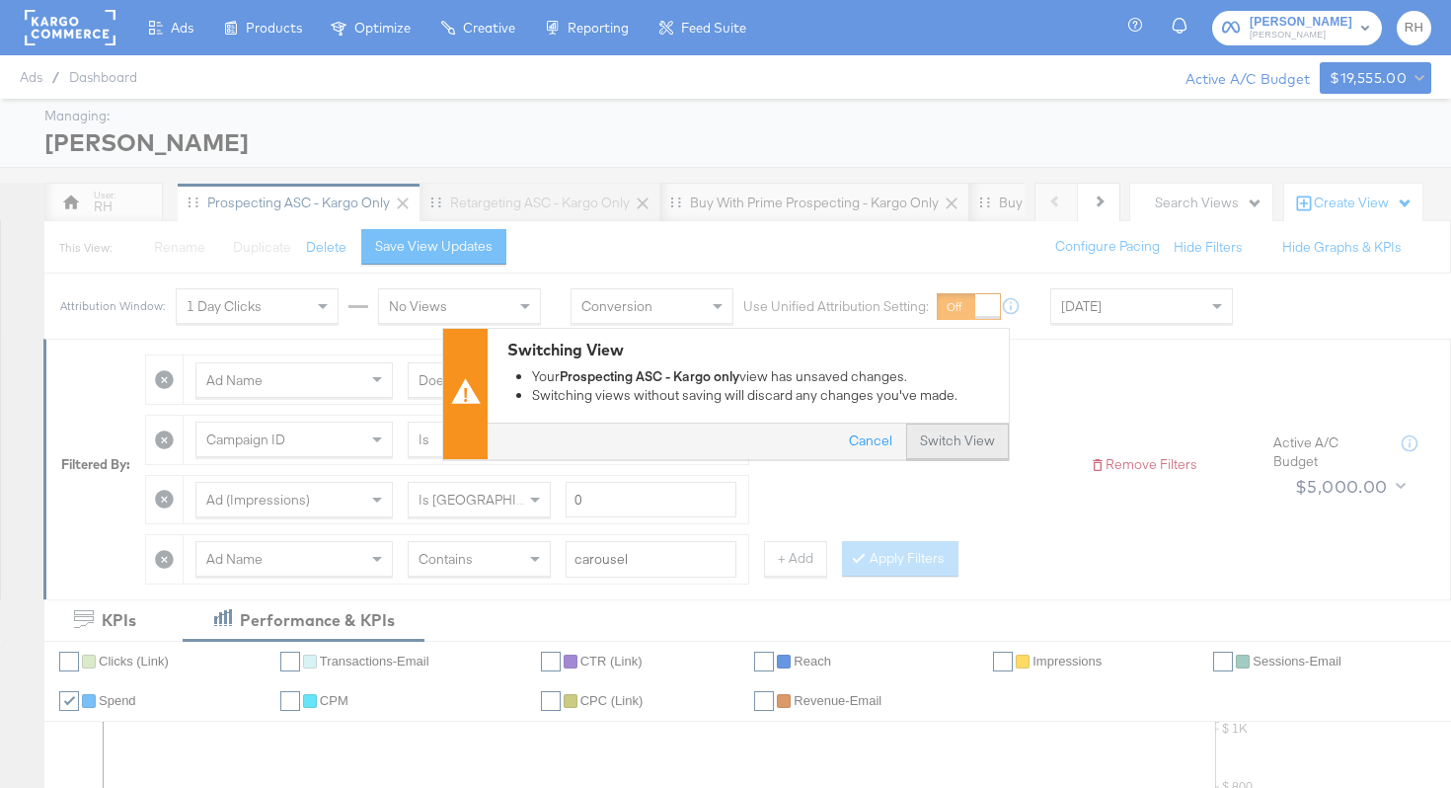
click at [948, 439] on button "Switch View" at bounding box center [957, 442] width 103 height 36
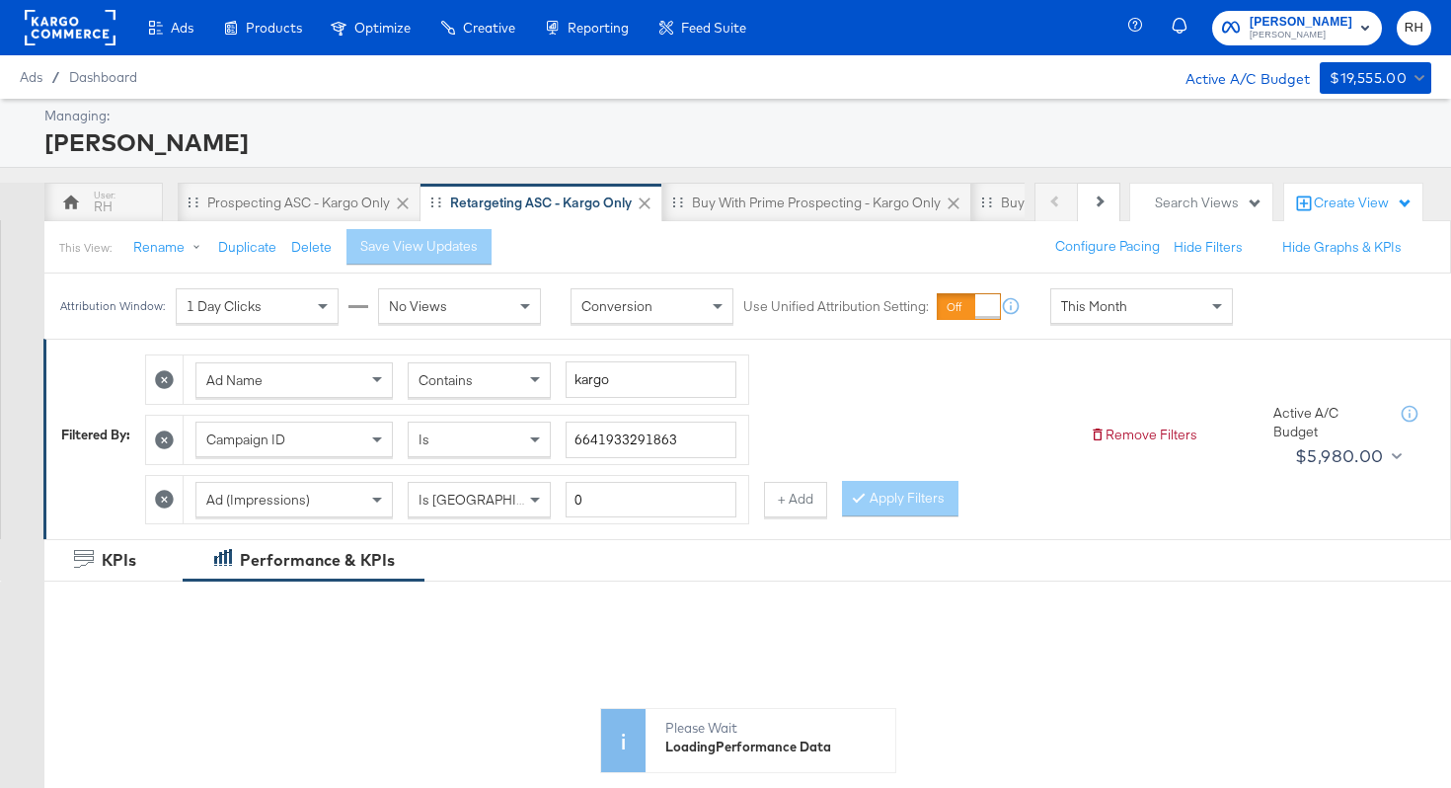
click at [515, 385] on div "Contains" at bounding box center [479, 380] width 141 height 34
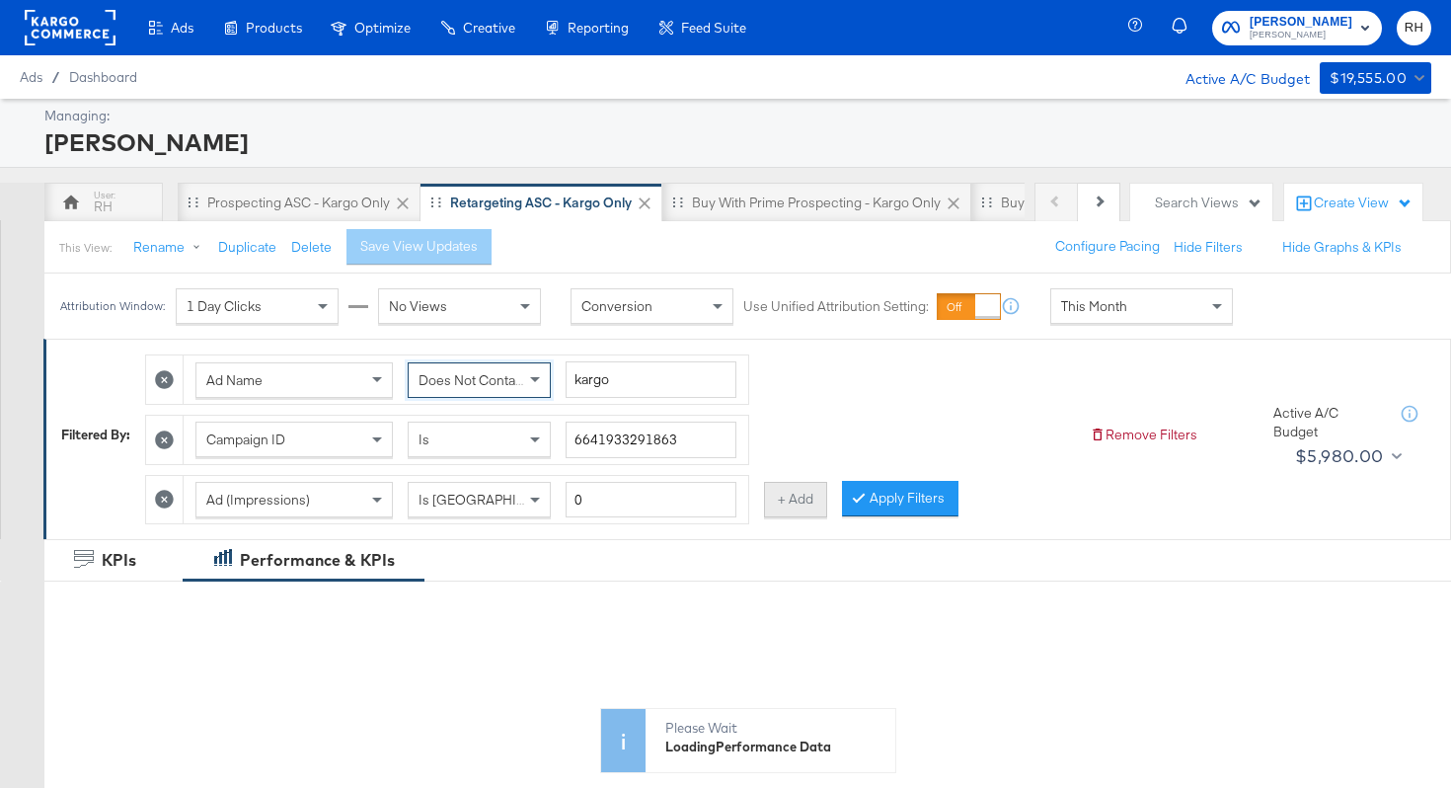
click at [781, 498] on button "+ Add" at bounding box center [795, 500] width 63 height 36
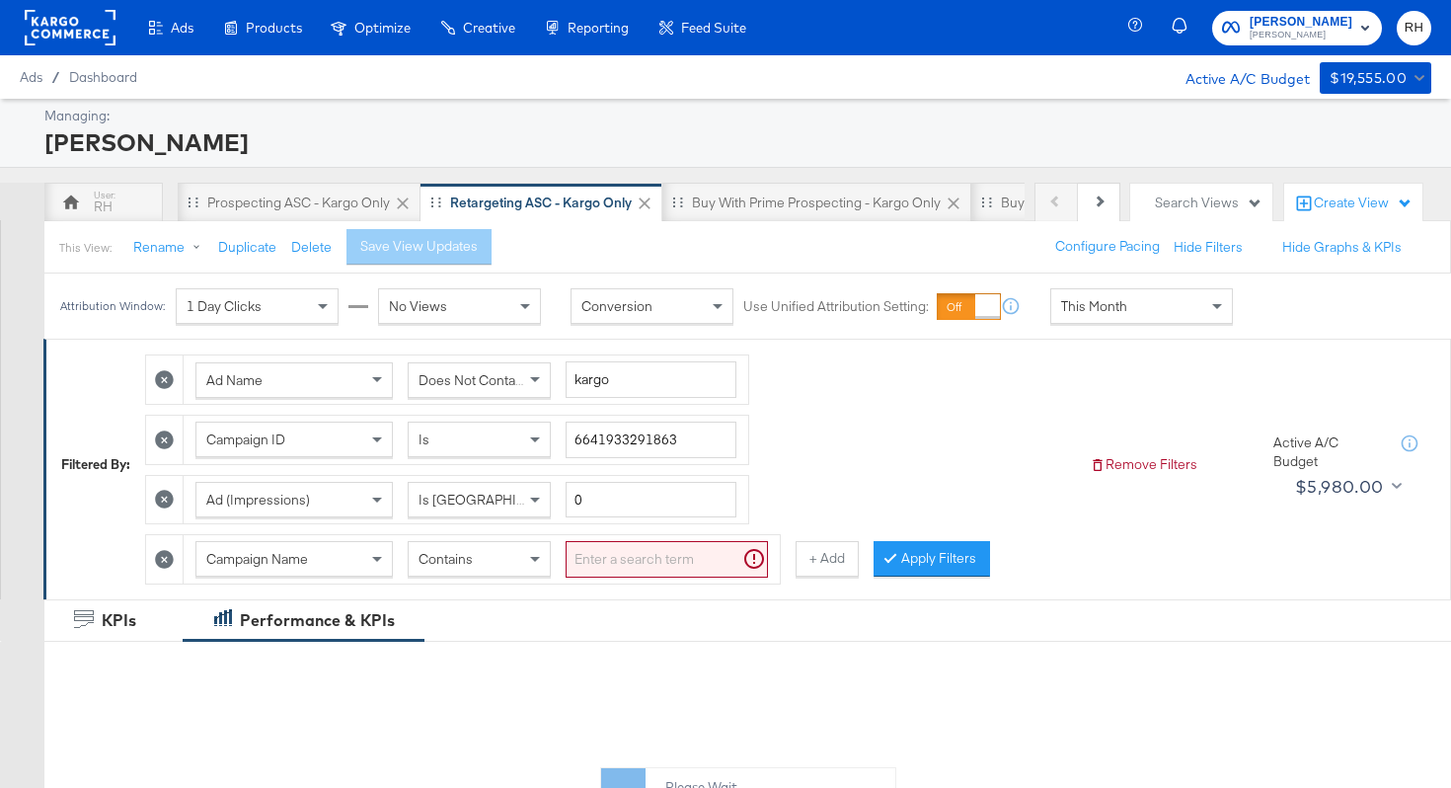
click at [440, 560] on span "Contains" at bounding box center [445, 559] width 54 height 18
click at [321, 563] on div "Campaign Name" at bounding box center [293, 559] width 195 height 34
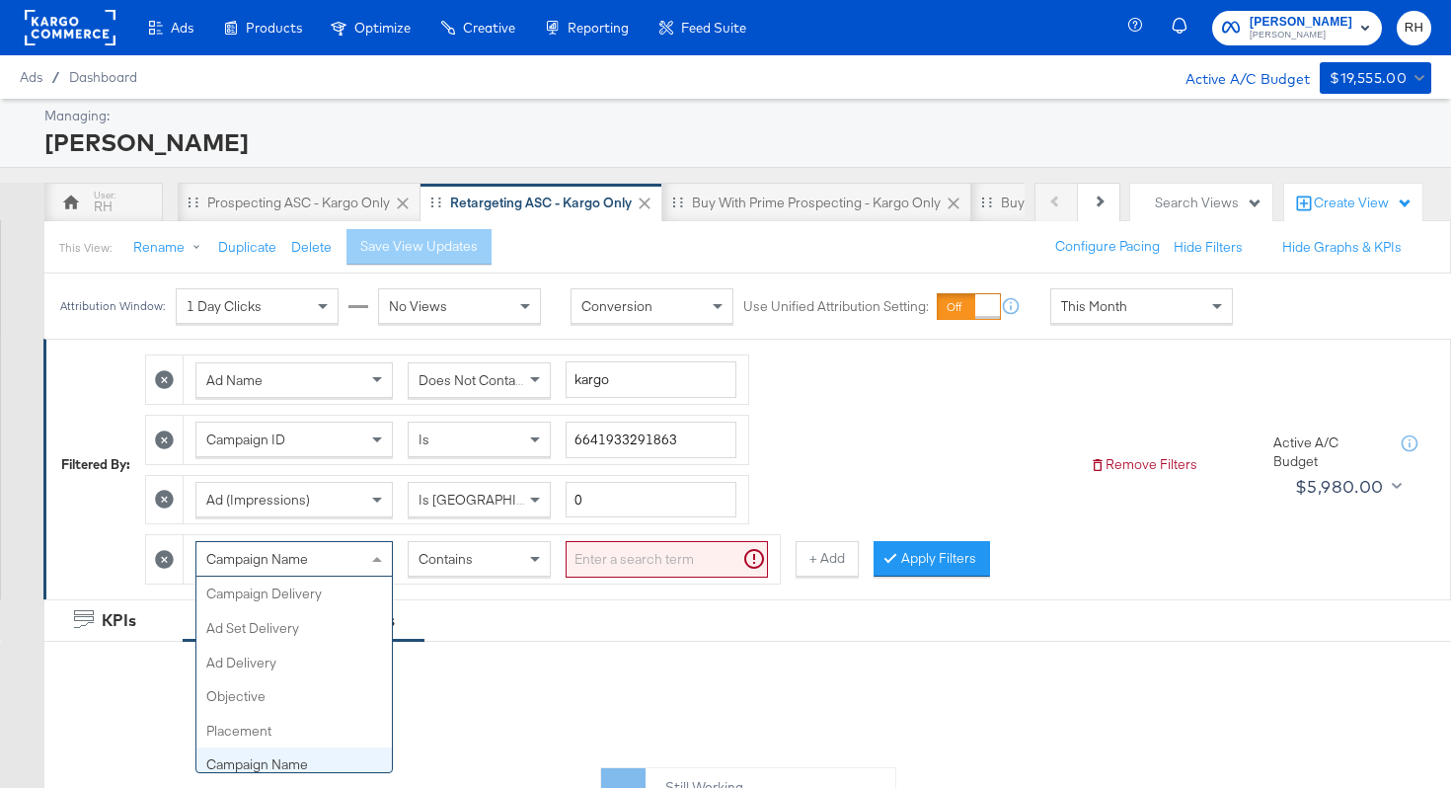
scroll to position [171, 0]
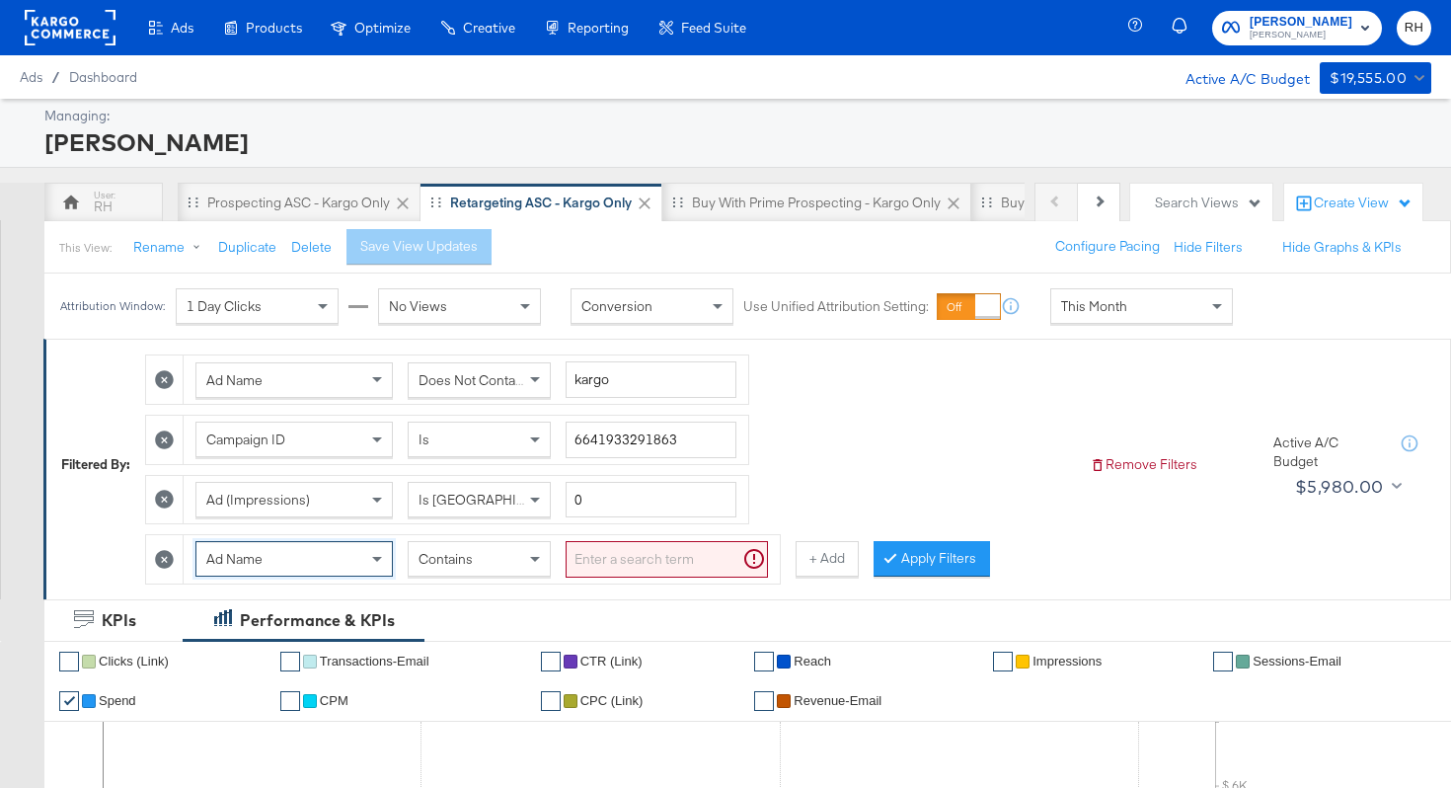
click at [655, 566] on input "search" at bounding box center [667, 559] width 202 height 37
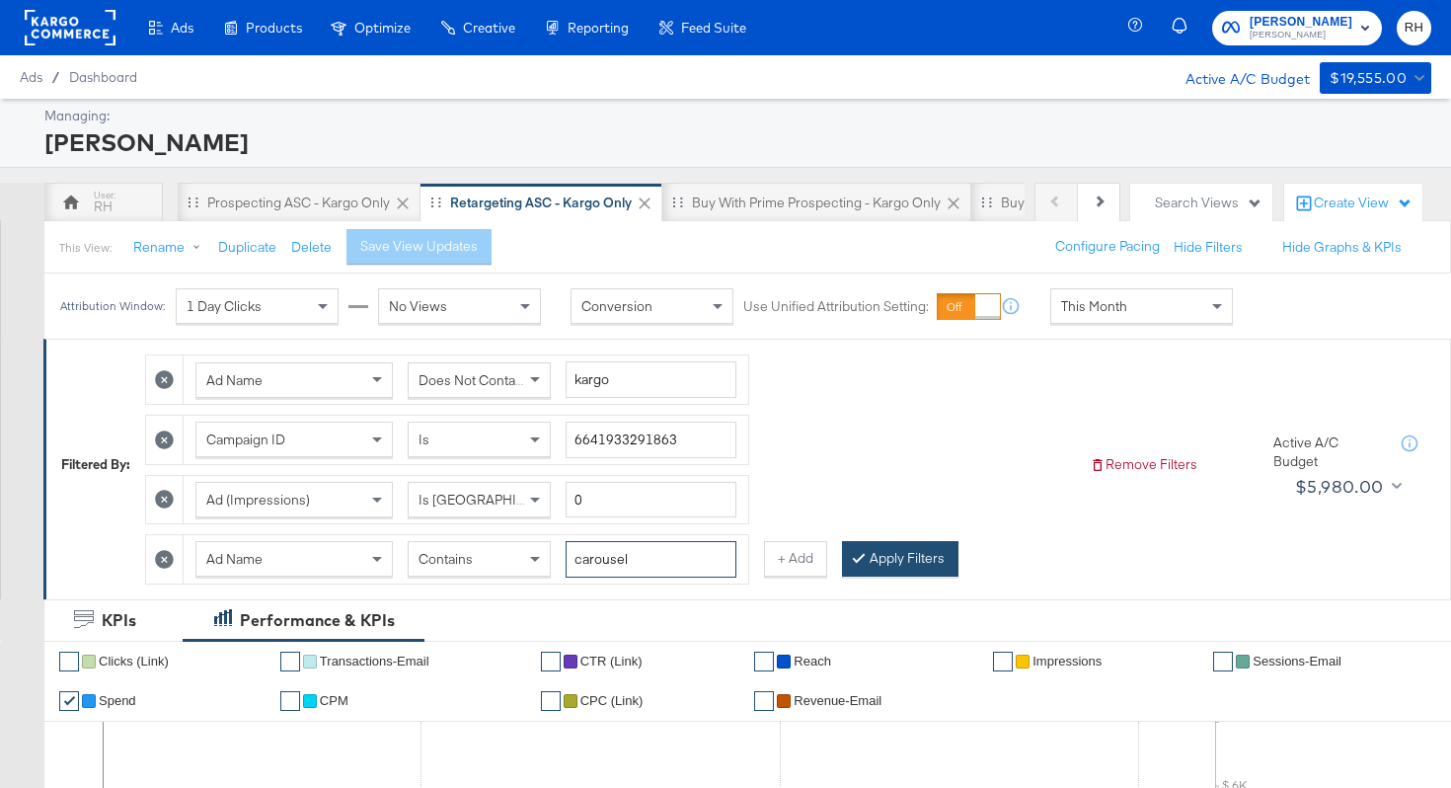
type input "carousel"
click at [863, 561] on div at bounding box center [863, 558] width 14 height 19
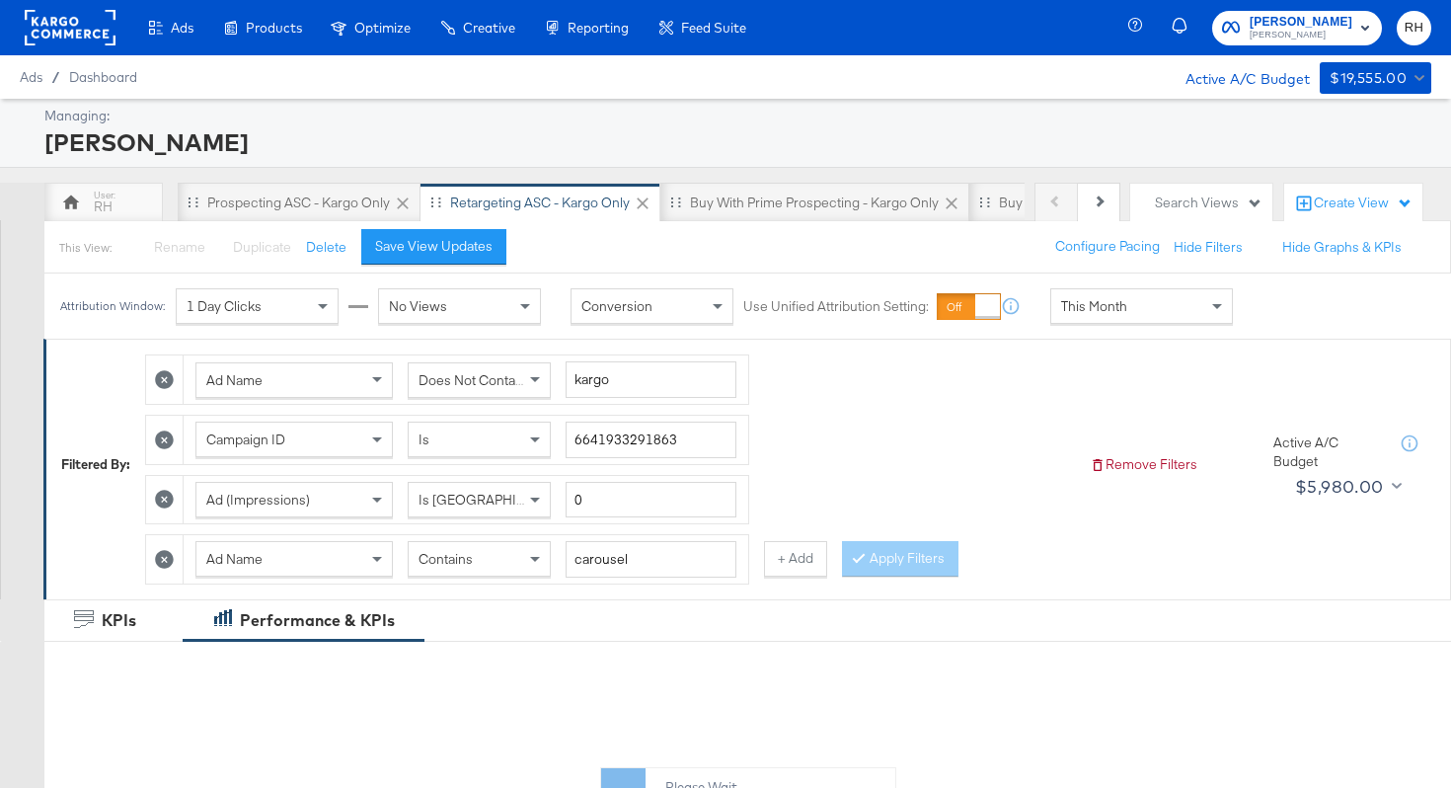
click at [1074, 301] on span "This Month" at bounding box center [1094, 306] width 66 height 18
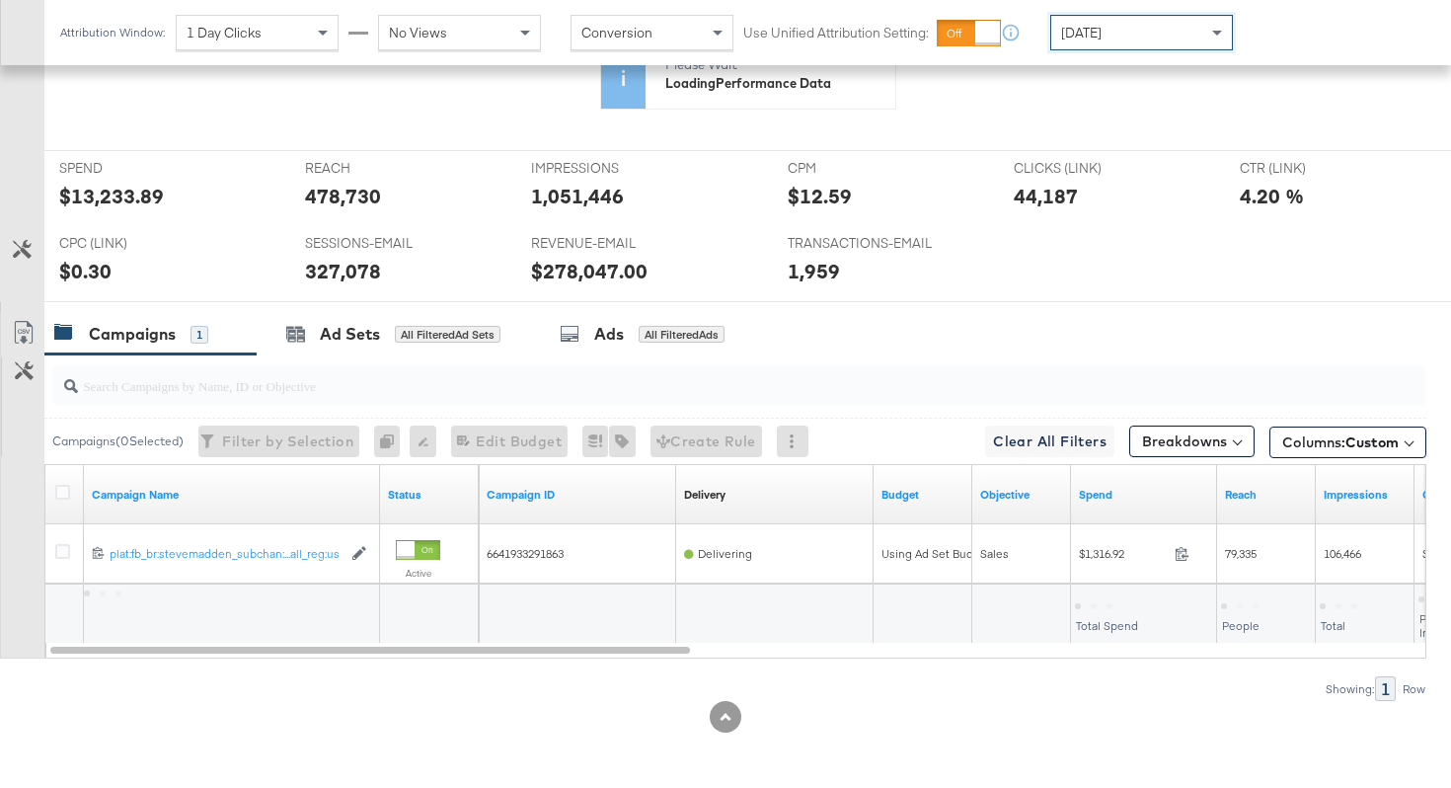
scroll to position [915, 0]
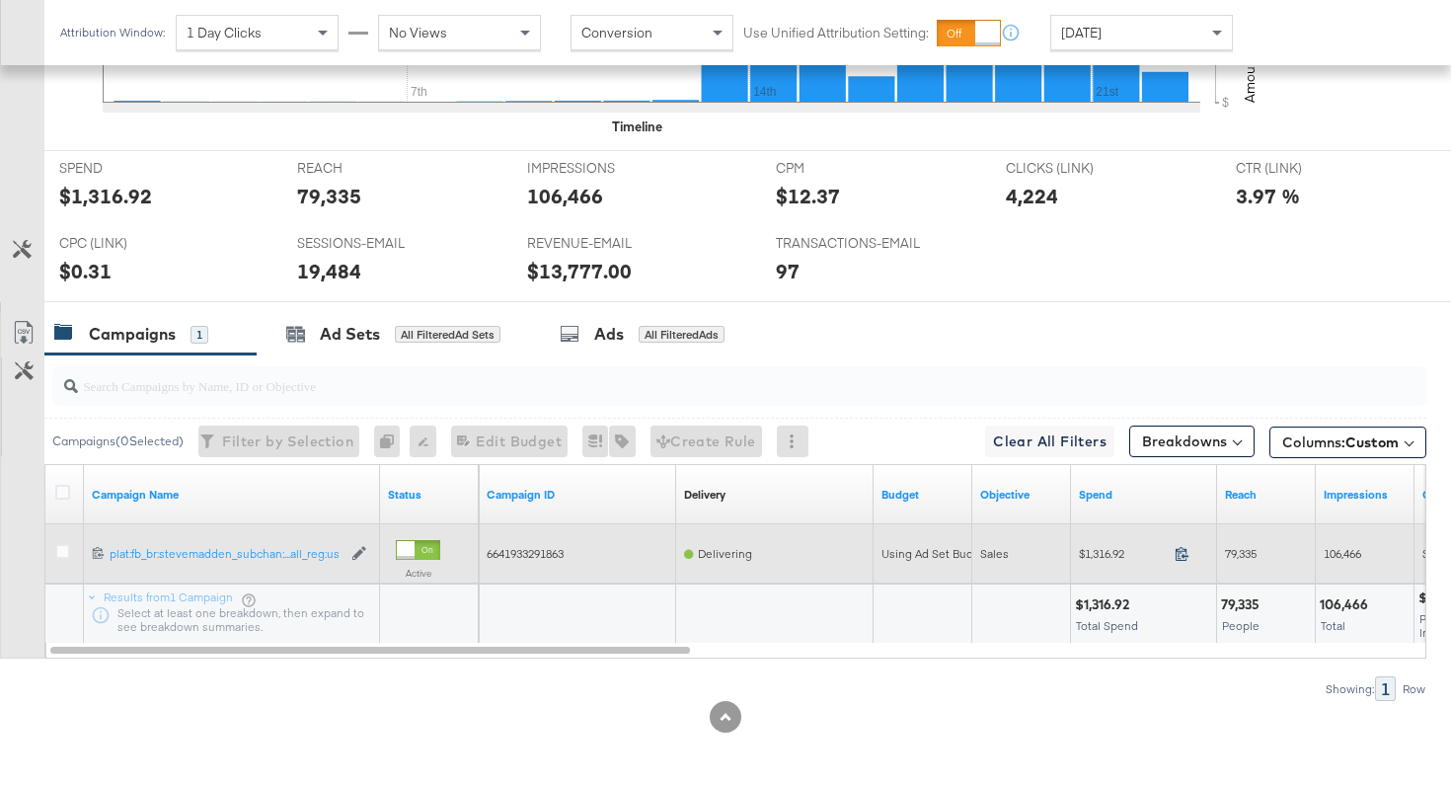
click at [1177, 555] on icon at bounding box center [1181, 553] width 15 height 15
click at [1232, 550] on span "79,335" at bounding box center [1241, 553] width 32 height 15
click at [1335, 555] on span "106,466" at bounding box center [1342, 553] width 38 height 15
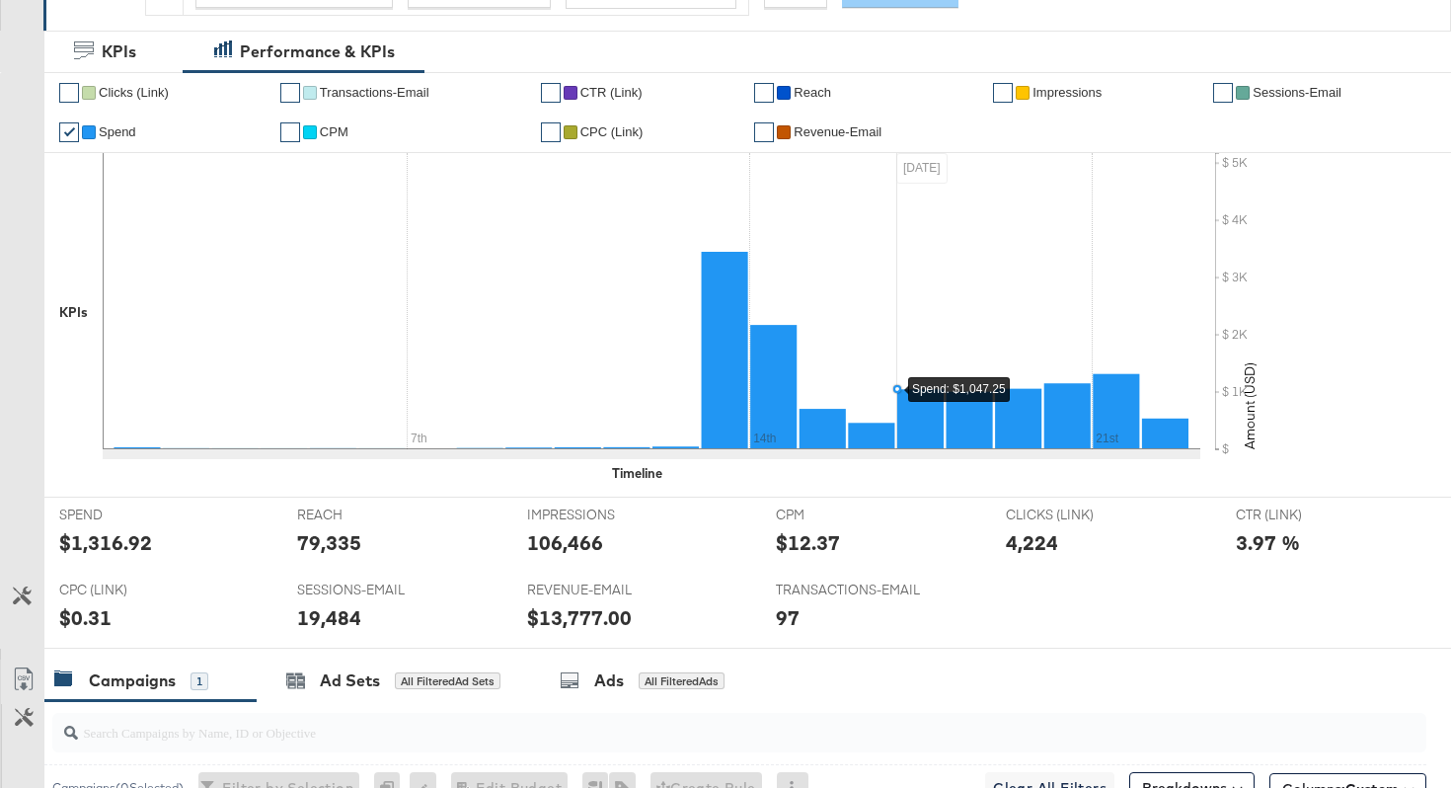
scroll to position [0, 0]
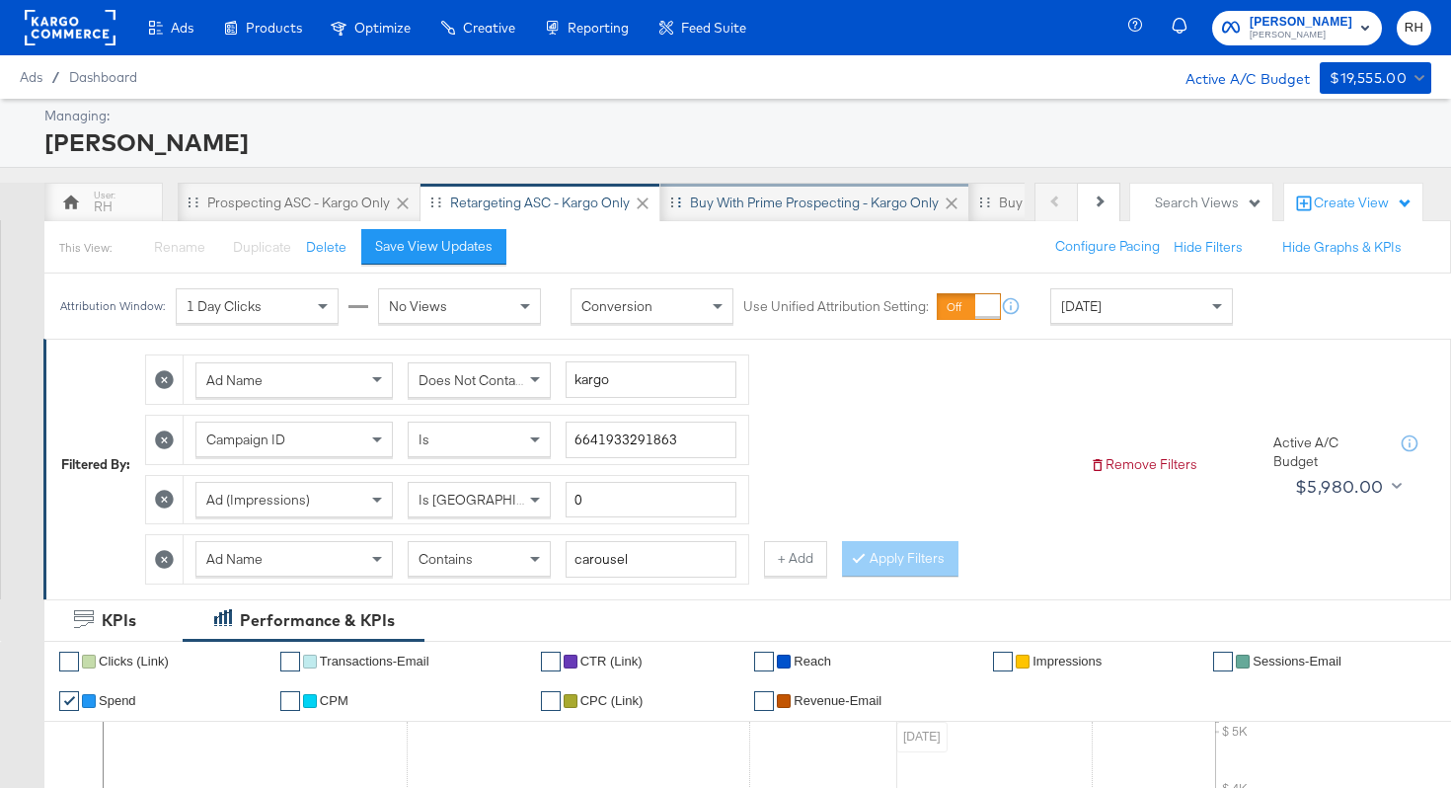
click at [783, 203] on div "Buy with Prime Prospecting - Kargo only" at bounding box center [814, 202] width 249 height 19
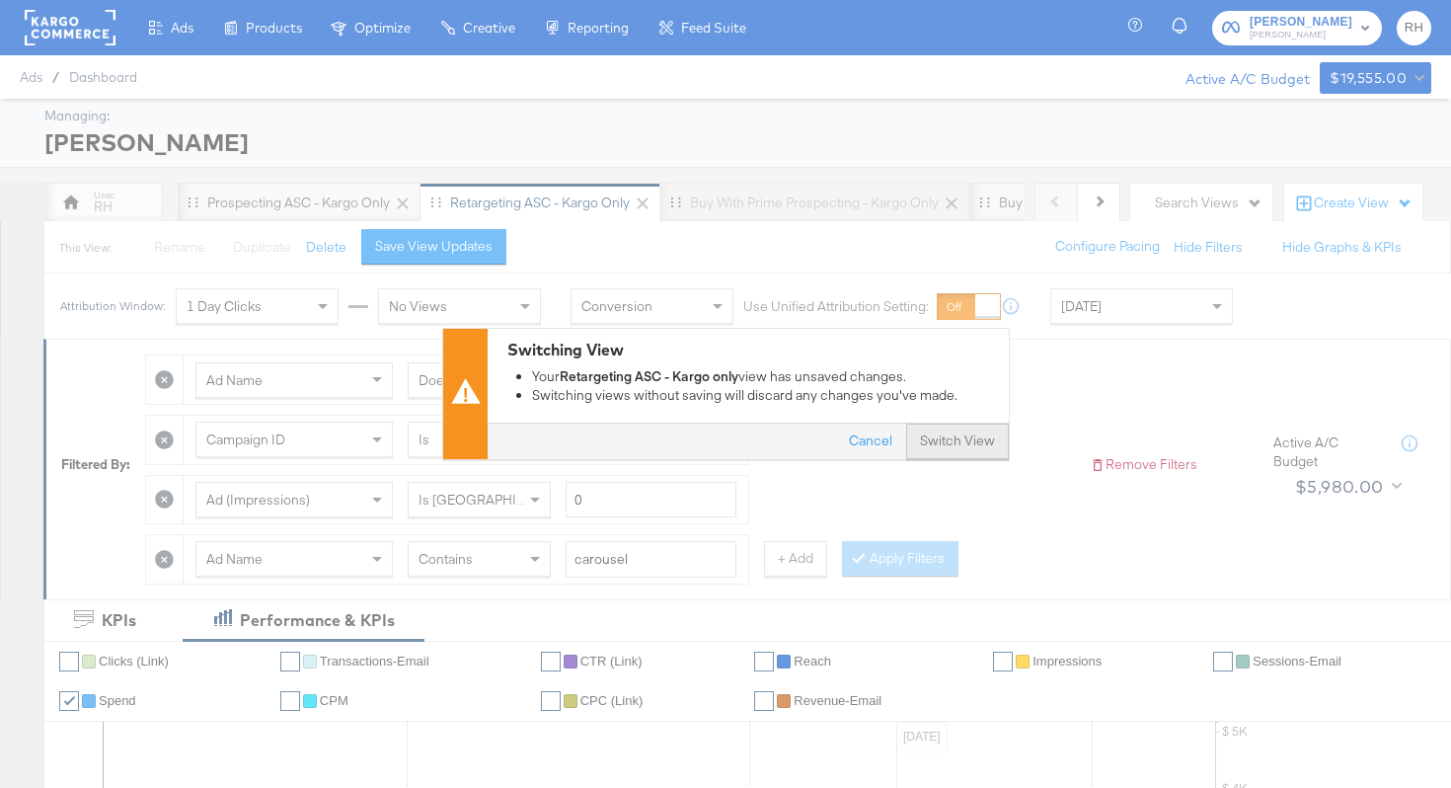
click at [969, 439] on button "Switch View" at bounding box center [957, 442] width 103 height 36
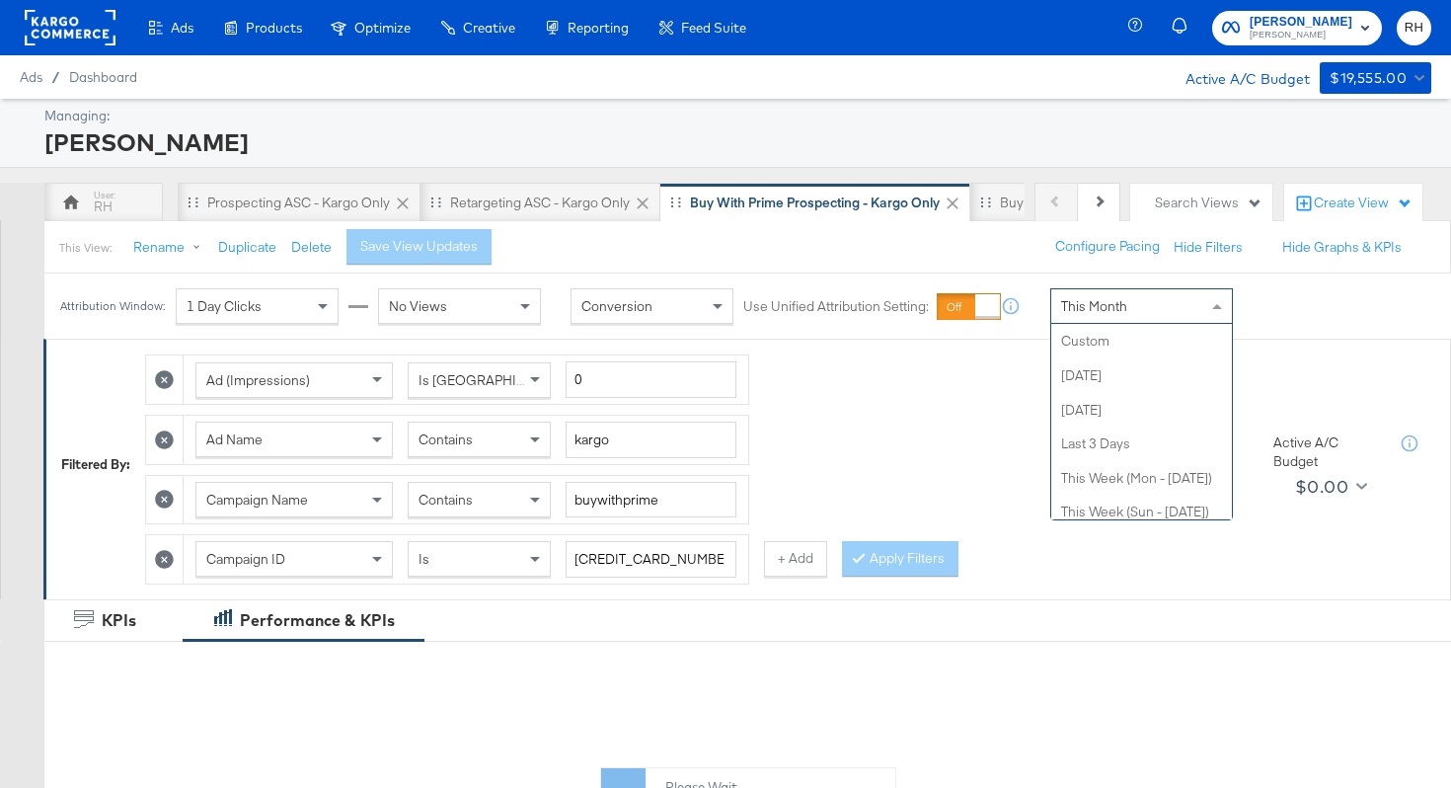
click at [1056, 317] on div "This Month" at bounding box center [1141, 306] width 181 height 34
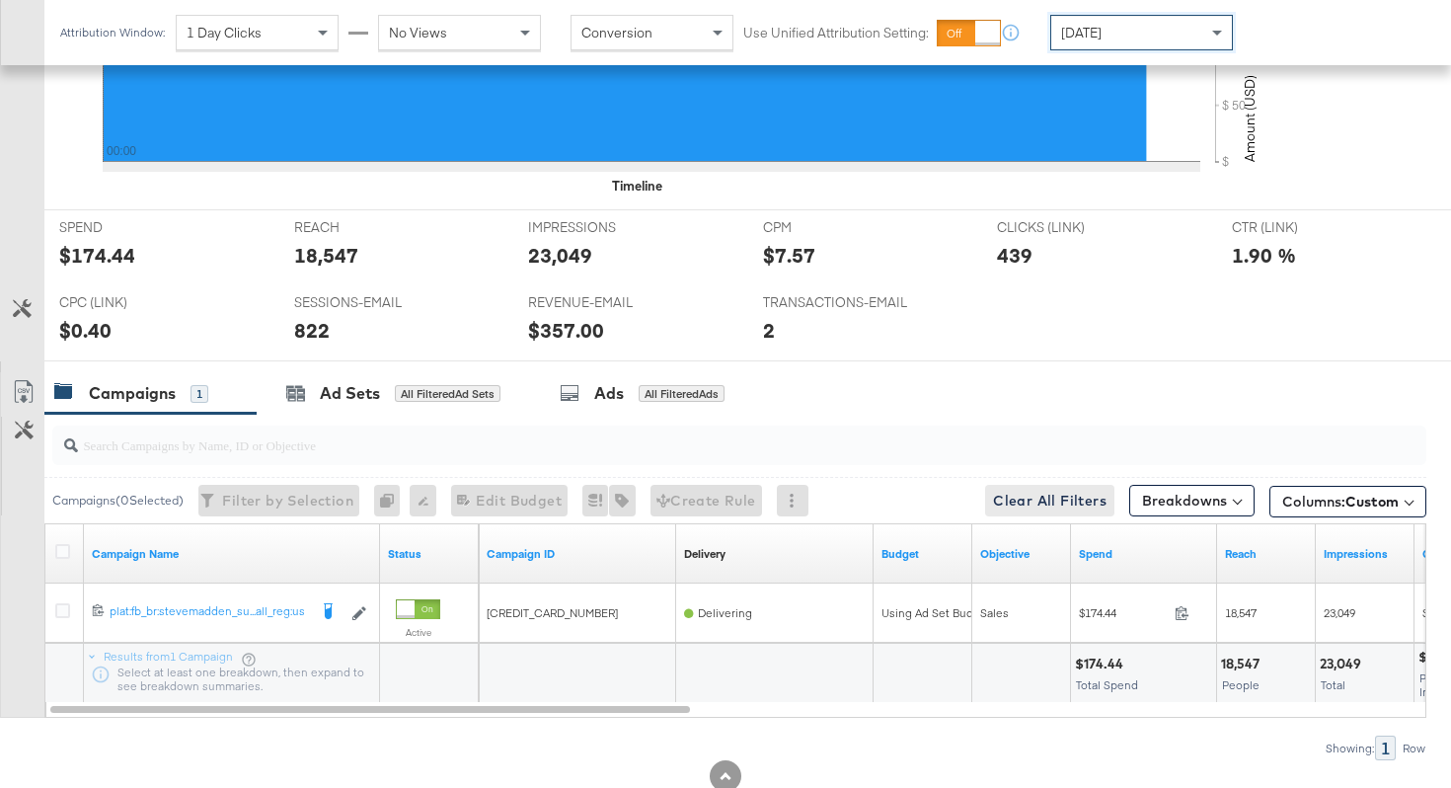
scroll to position [915, 0]
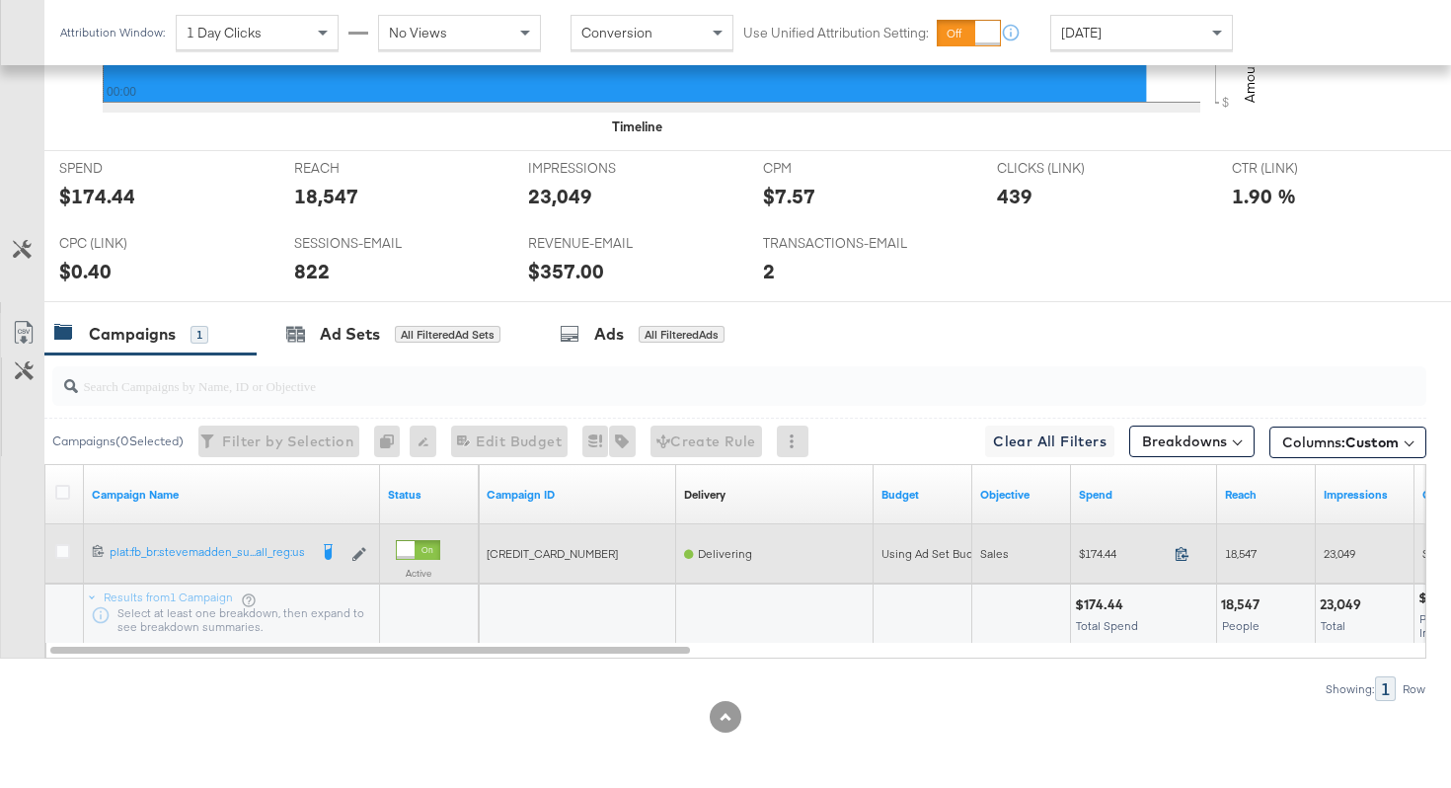
click at [1175, 556] on icon at bounding box center [1181, 553] width 15 height 15
click at [1233, 554] on span "18,547" at bounding box center [1241, 553] width 32 height 15
click at [1327, 553] on span "23,049" at bounding box center [1339, 553] width 32 height 15
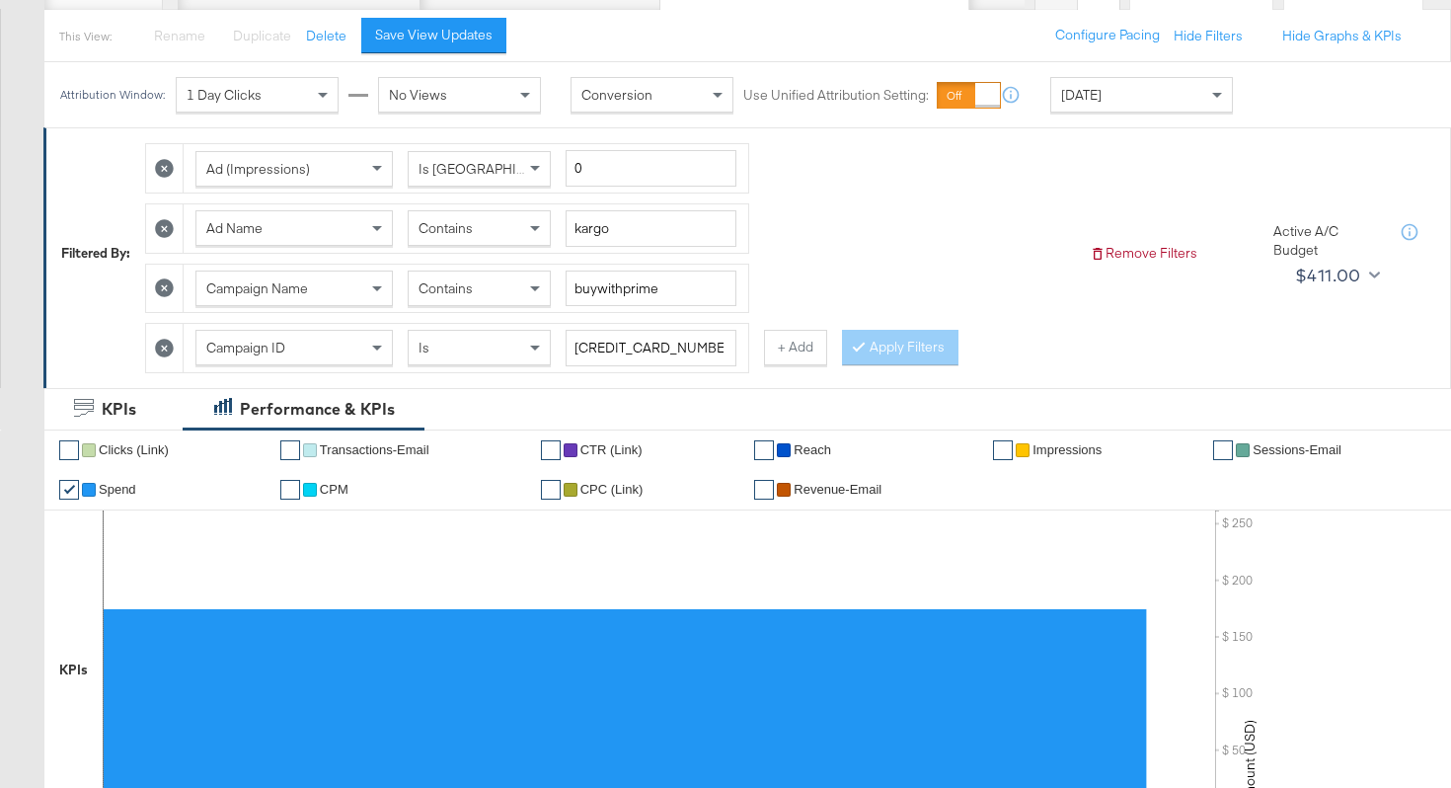
scroll to position [0, 0]
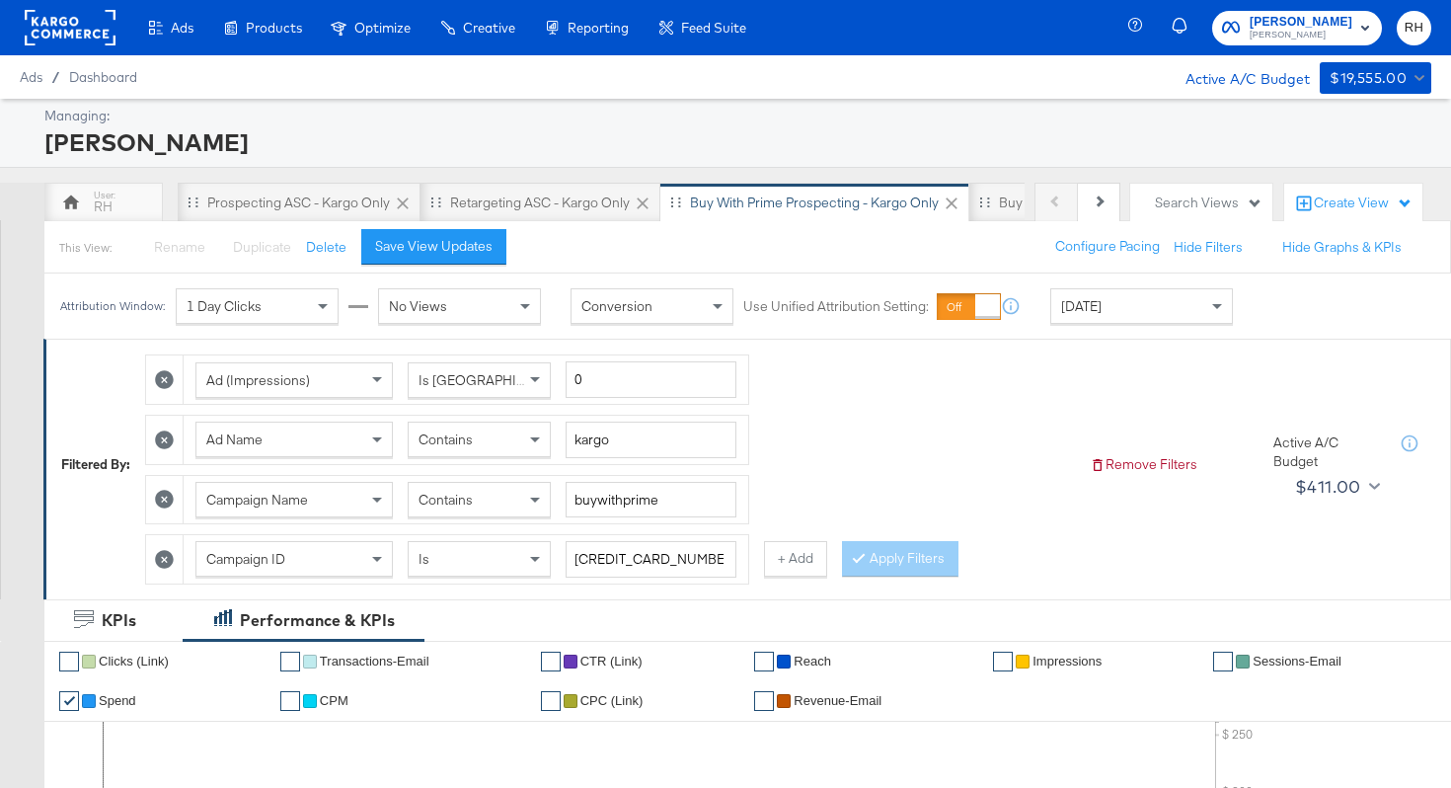
click at [456, 431] on span "Contains" at bounding box center [445, 439] width 54 height 18
click at [868, 555] on button "Apply Filters" at bounding box center [900, 559] width 116 height 36
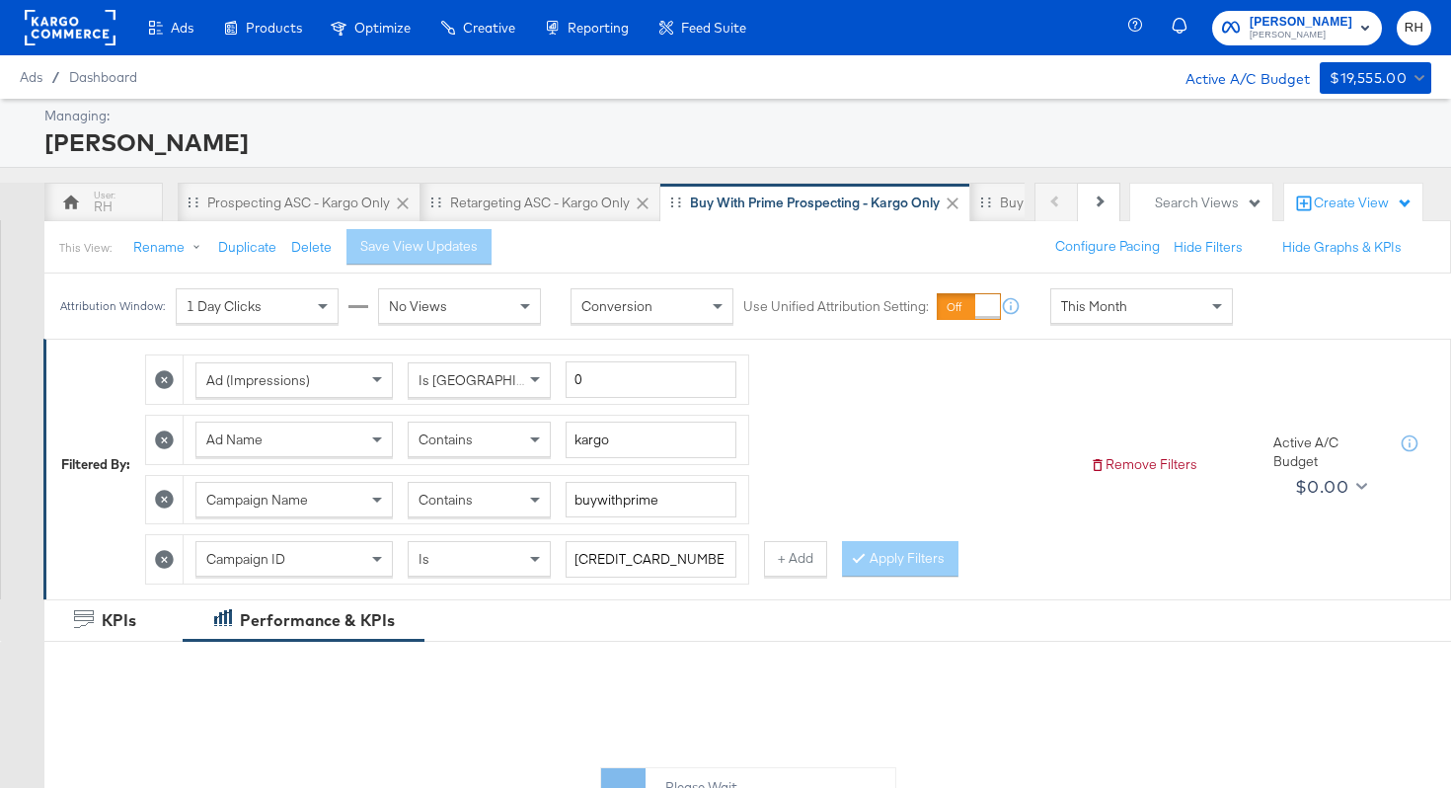
click at [1129, 305] on div "This Month" at bounding box center [1141, 306] width 181 height 34
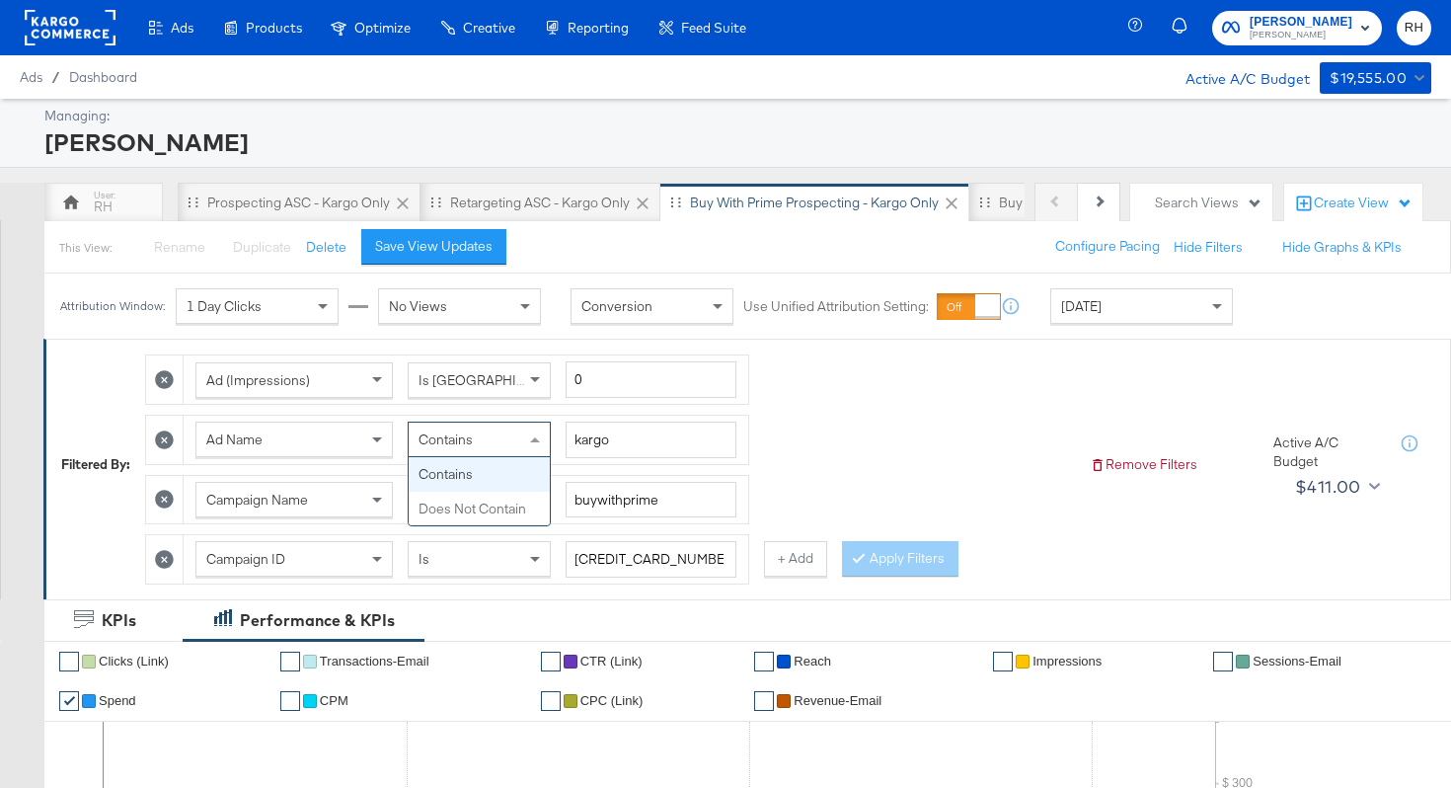
click at [508, 440] on div "Contains" at bounding box center [479, 439] width 141 height 34
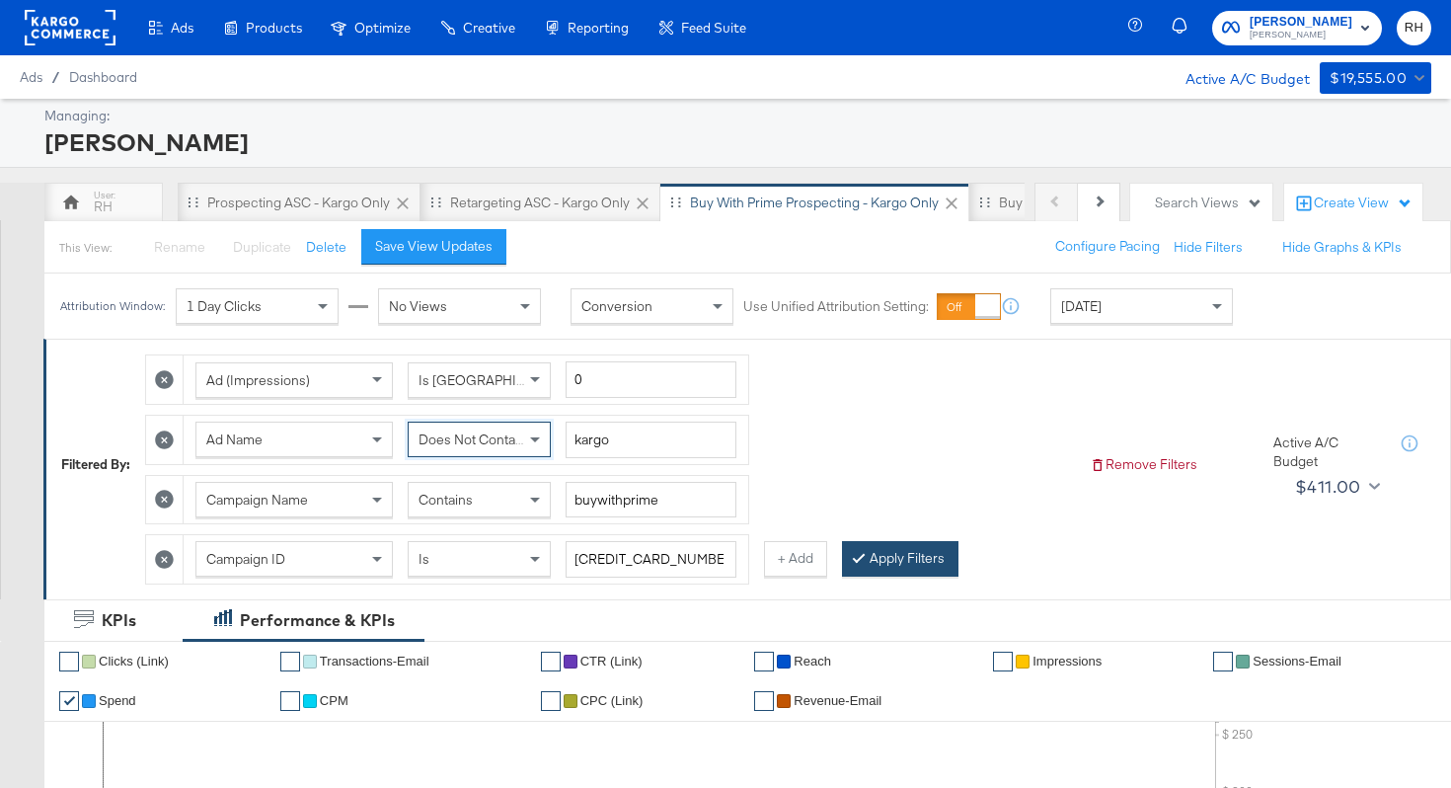
click at [865, 556] on button "Apply Filters" at bounding box center [900, 559] width 116 height 36
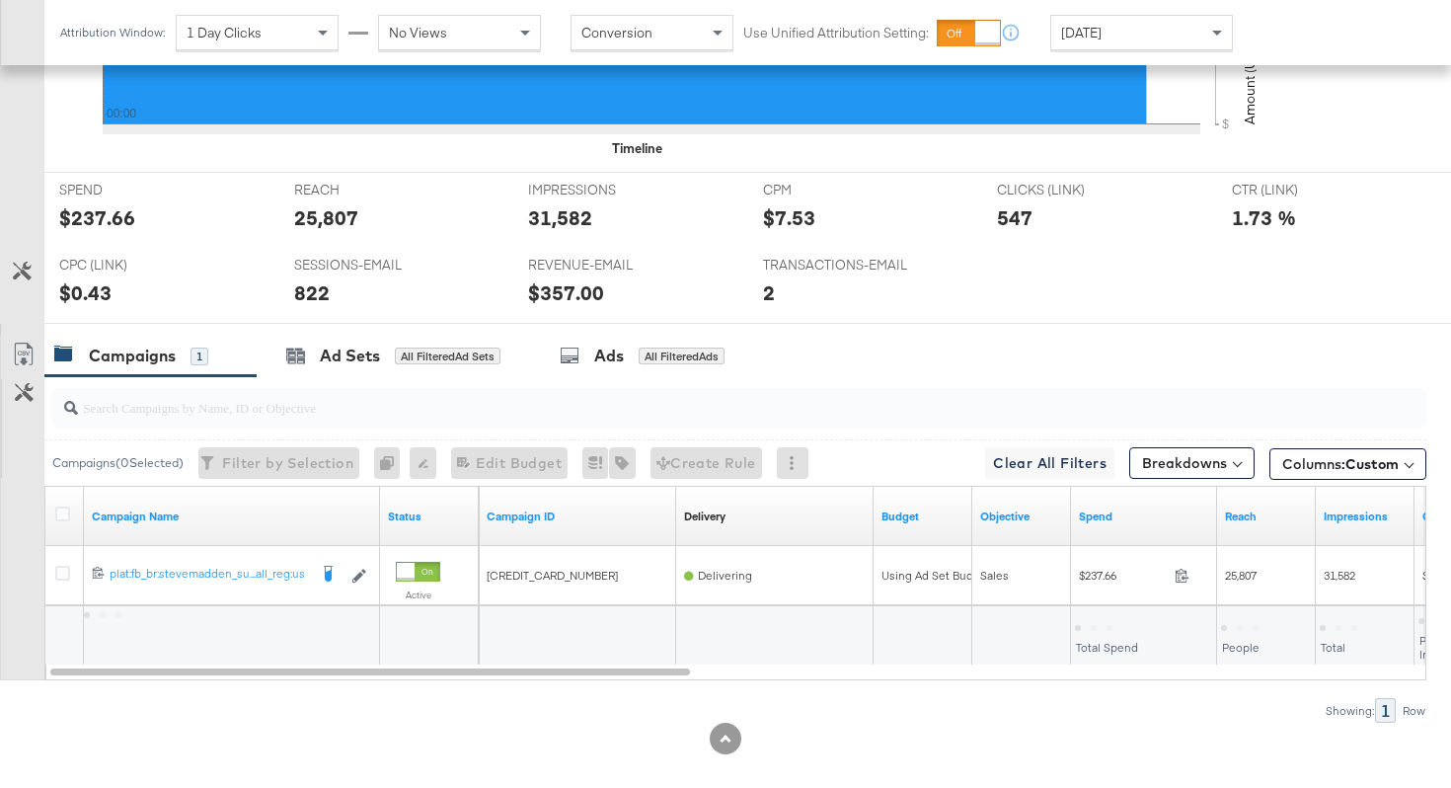
scroll to position [915, 0]
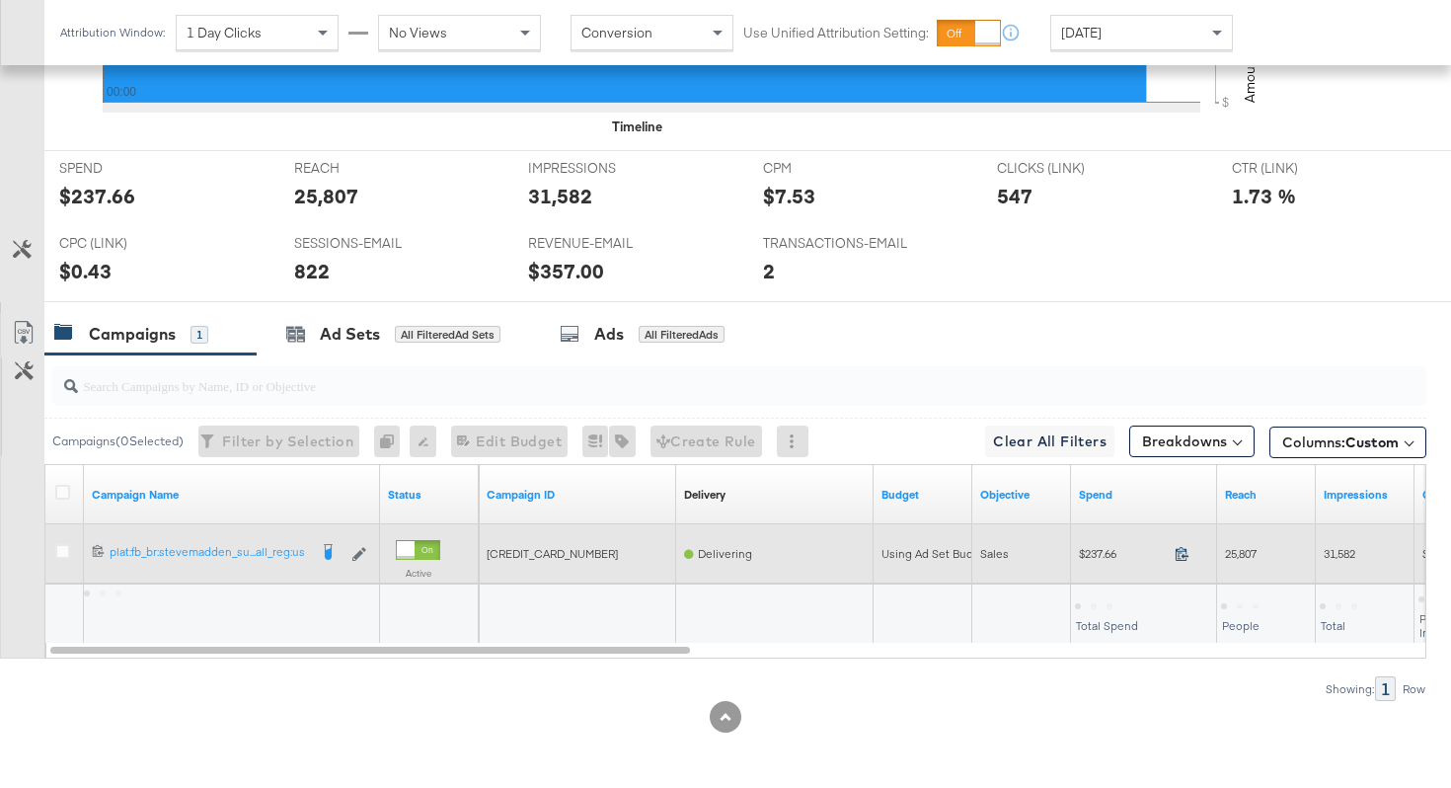
click at [1182, 552] on icon at bounding box center [1181, 553] width 15 height 15
click at [1243, 555] on span "25,807" at bounding box center [1241, 553] width 32 height 15
click at [1339, 551] on span "31,582" at bounding box center [1339, 553] width 32 height 15
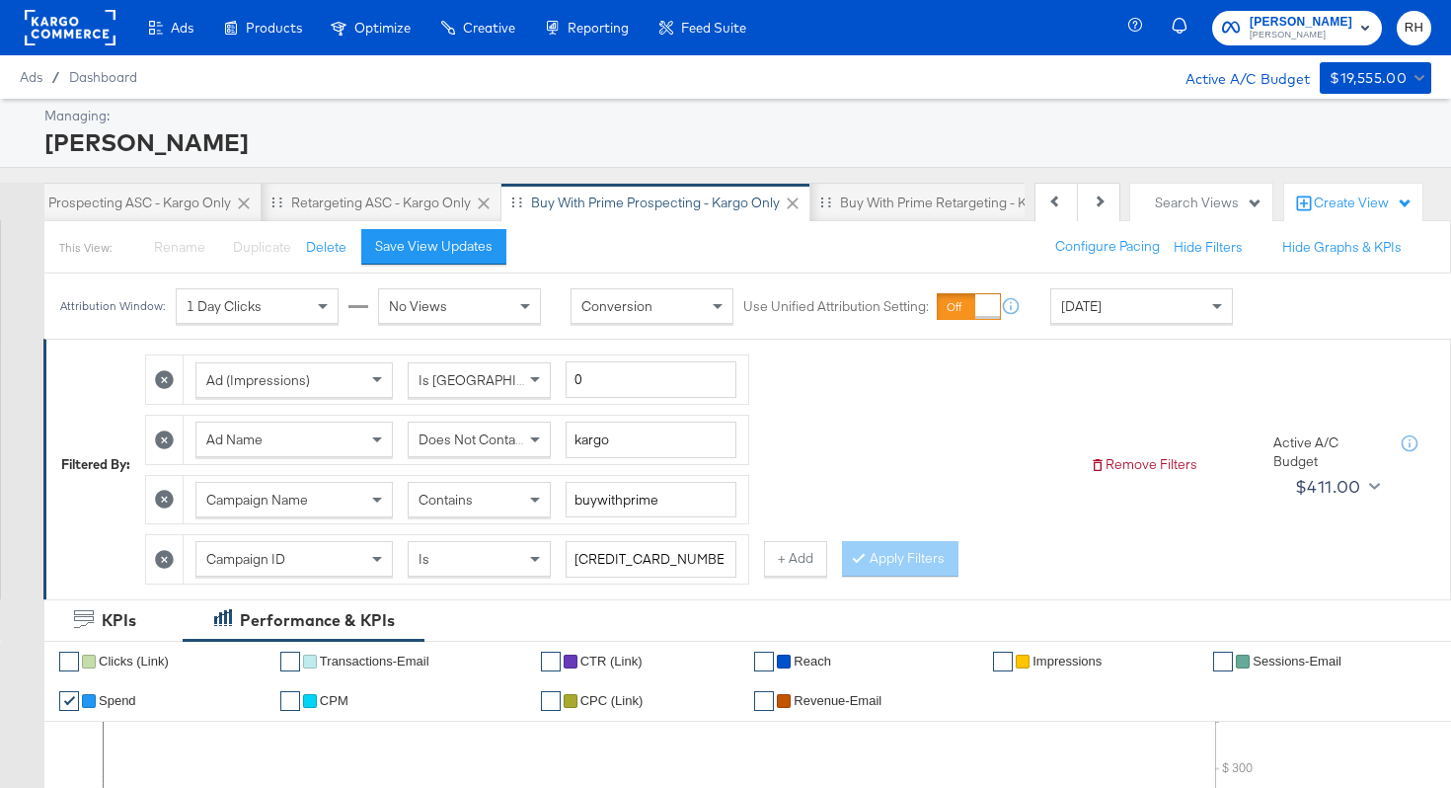
scroll to position [0, 172]
click at [910, 206] on div "Buy with Prime Retargeting - Kargo only" at bounding box center [950, 202] width 246 height 19
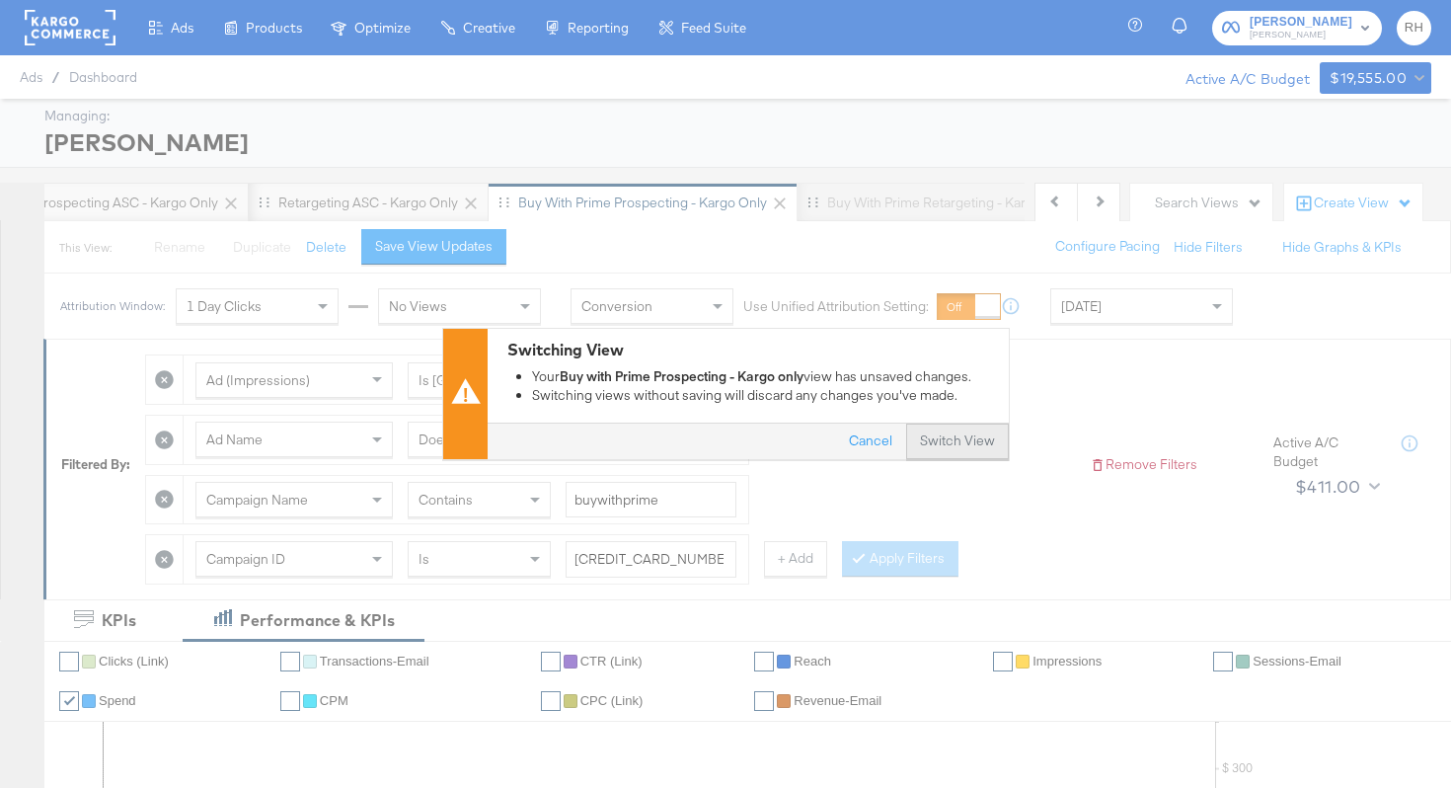
click at [978, 432] on button "Switch View" at bounding box center [957, 442] width 103 height 36
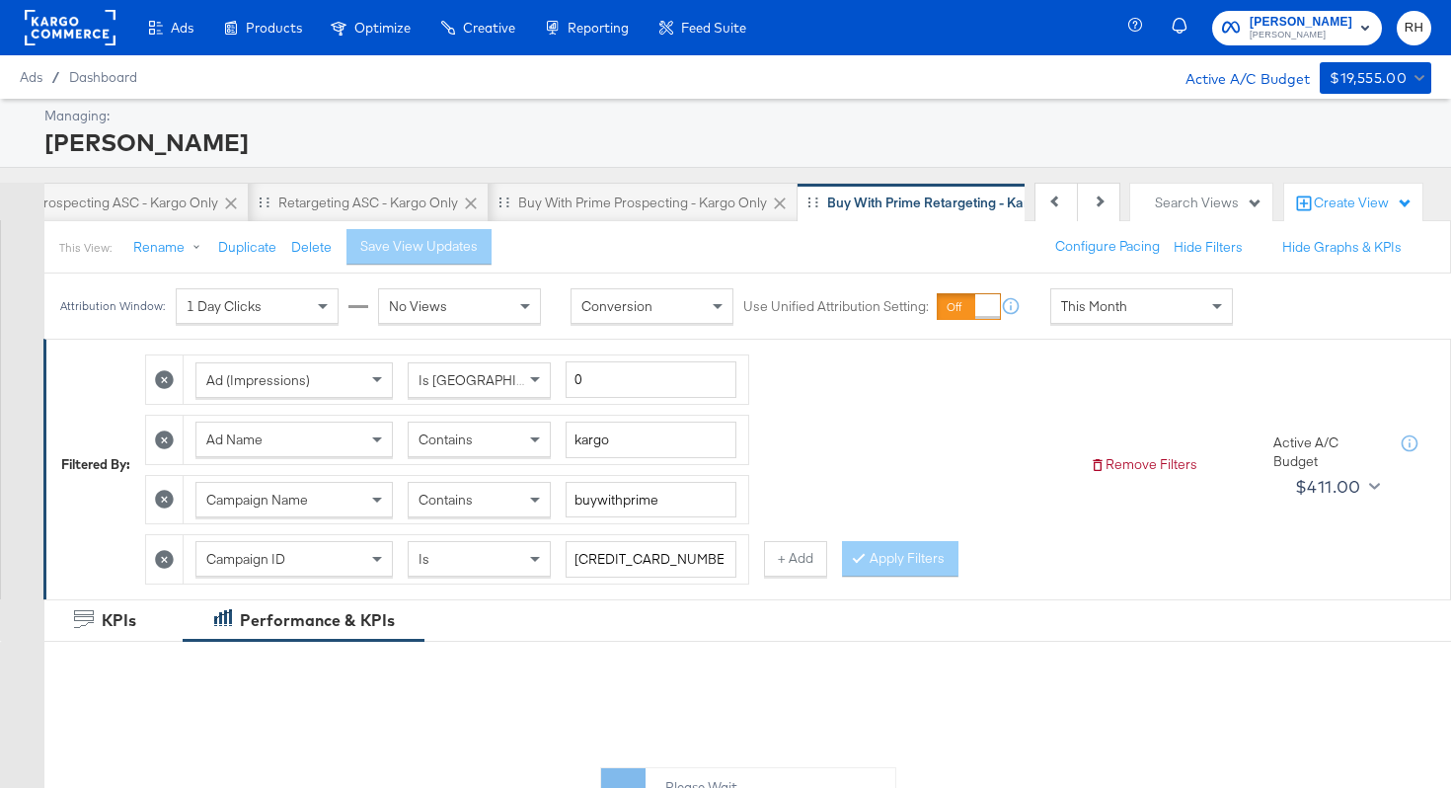
click at [1095, 316] on div "This Month" at bounding box center [1141, 306] width 181 height 34
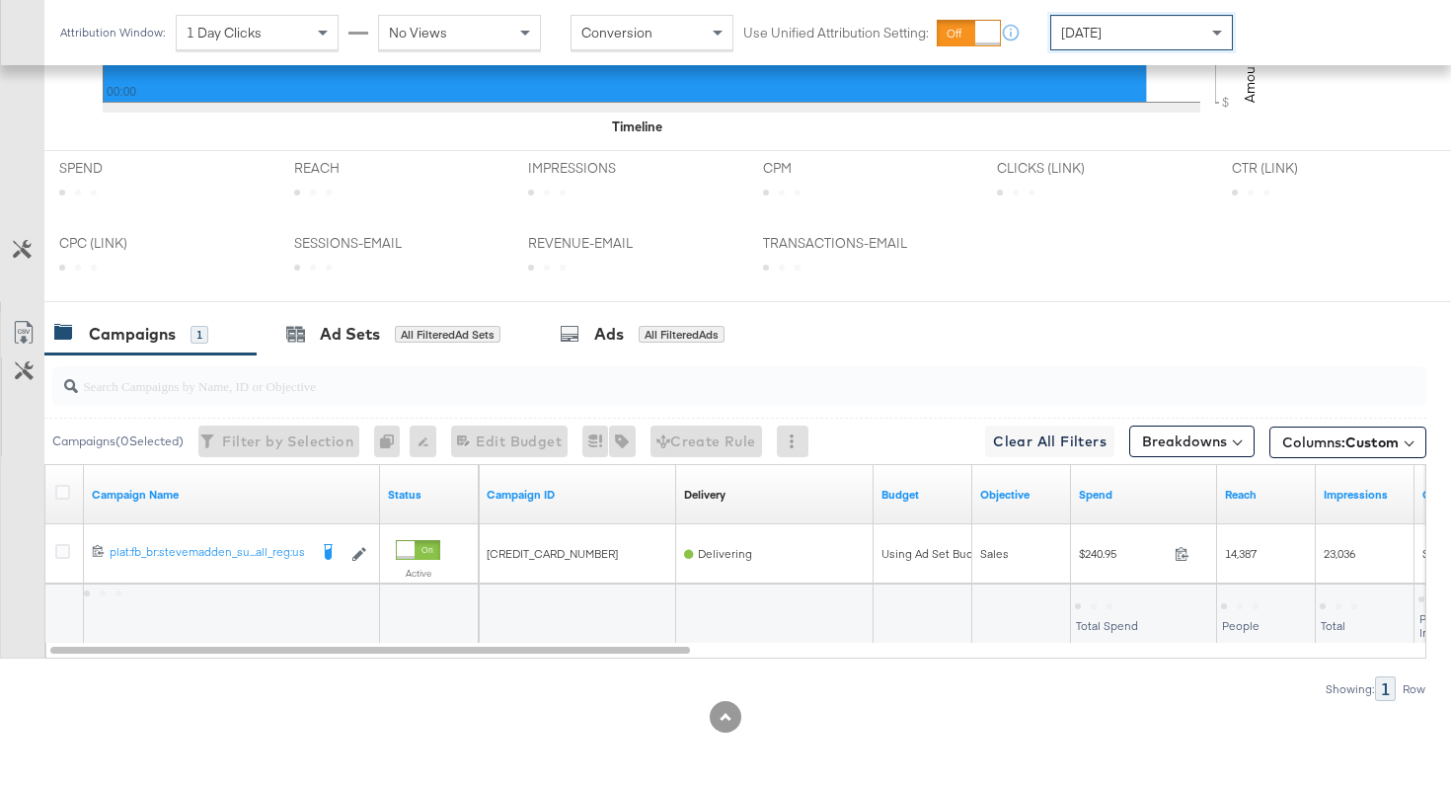
scroll to position [915, 0]
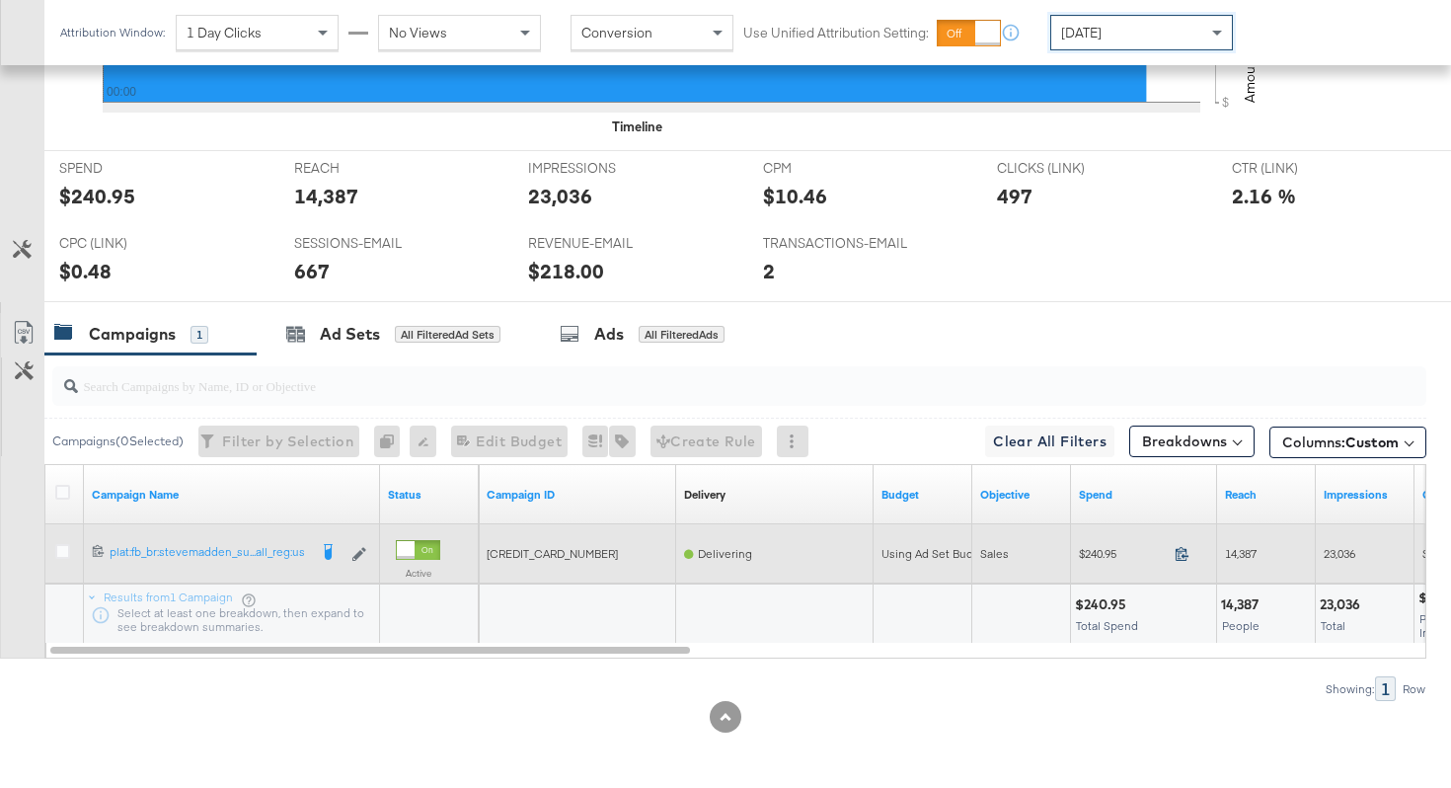
click at [1182, 556] on icon at bounding box center [1181, 553] width 15 height 15
click at [1246, 548] on span "14,387" at bounding box center [1241, 553] width 32 height 15
click at [1318, 554] on div "23,036" at bounding box center [1365, 554] width 99 height 32
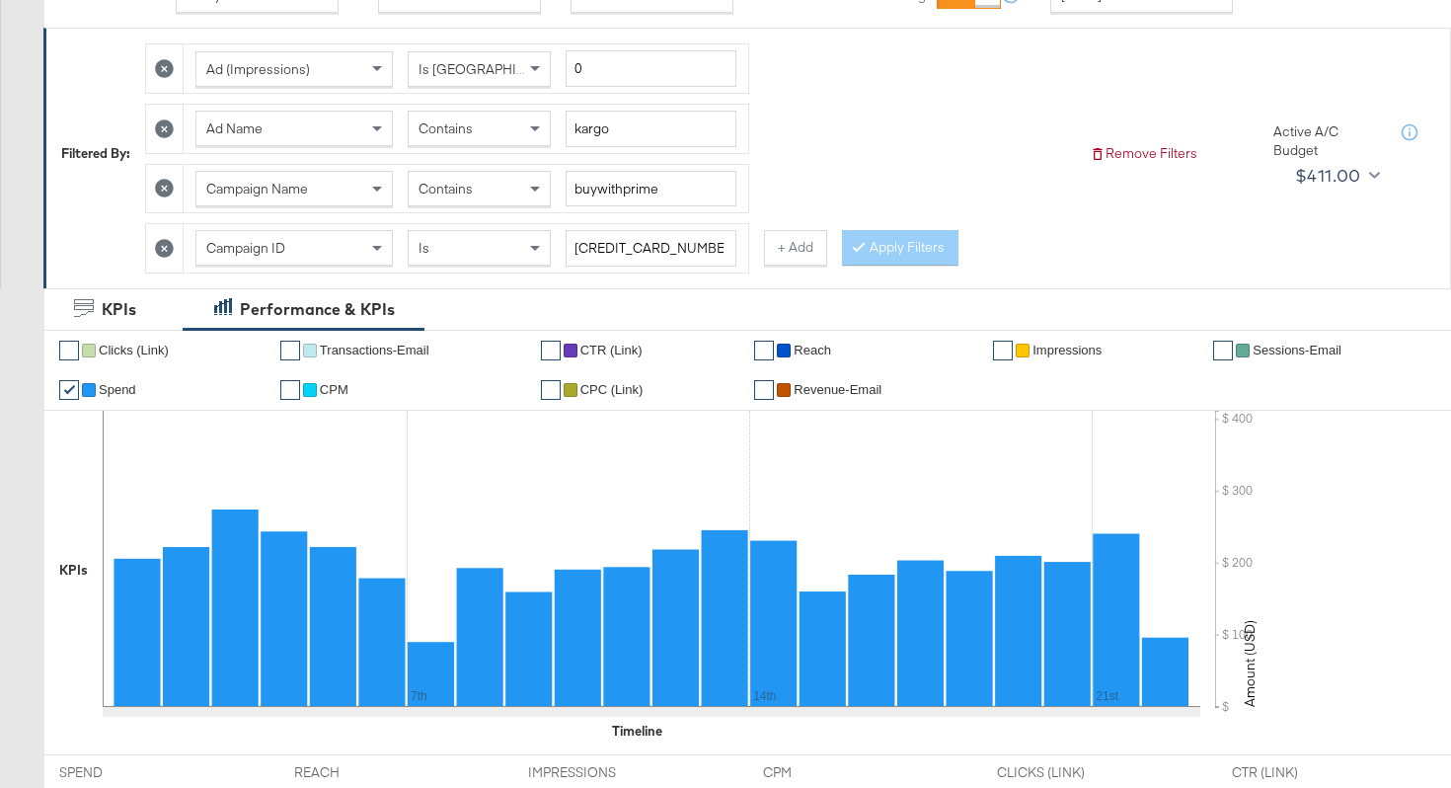
scroll to position [0, 0]
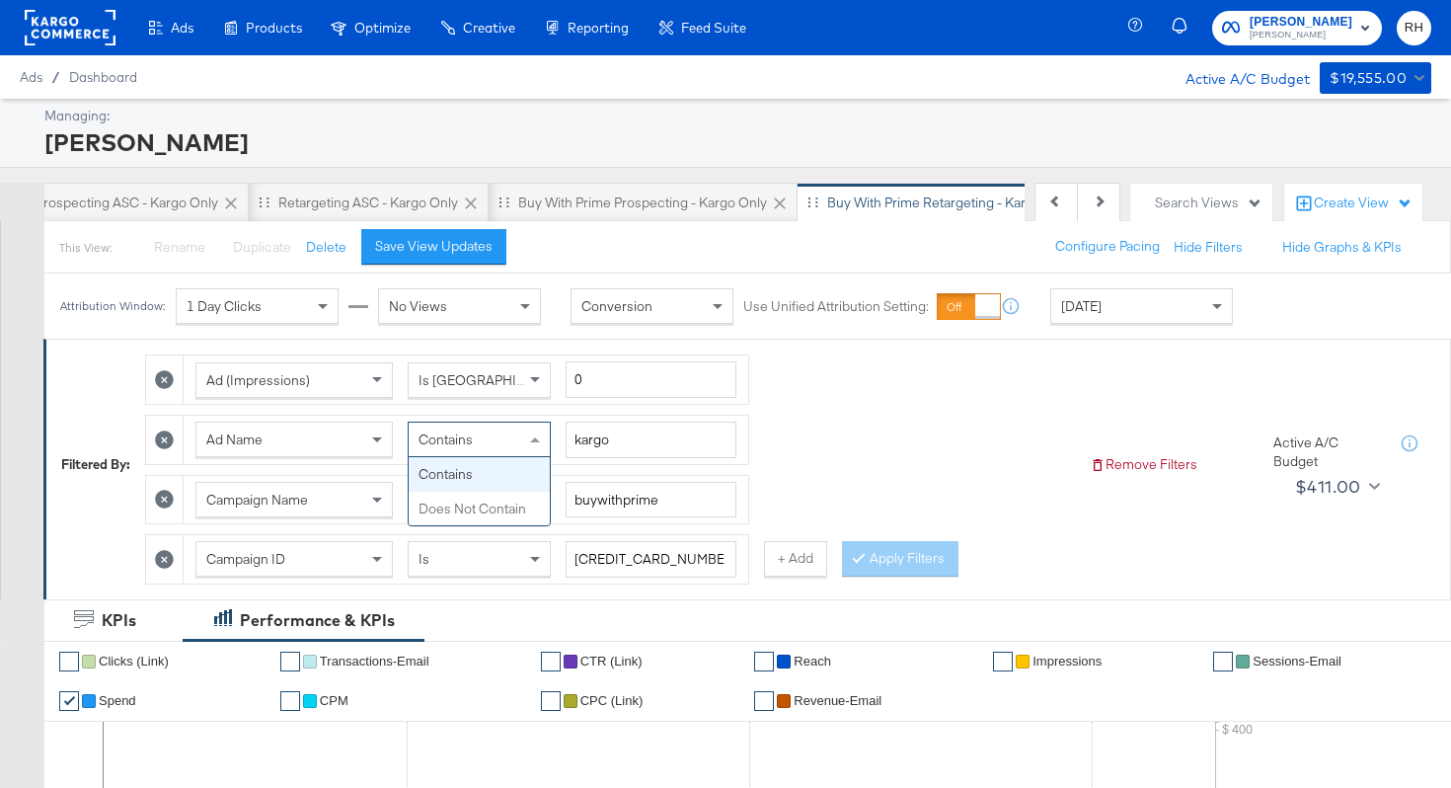
click at [450, 445] on span "Contains" at bounding box center [445, 439] width 54 height 18
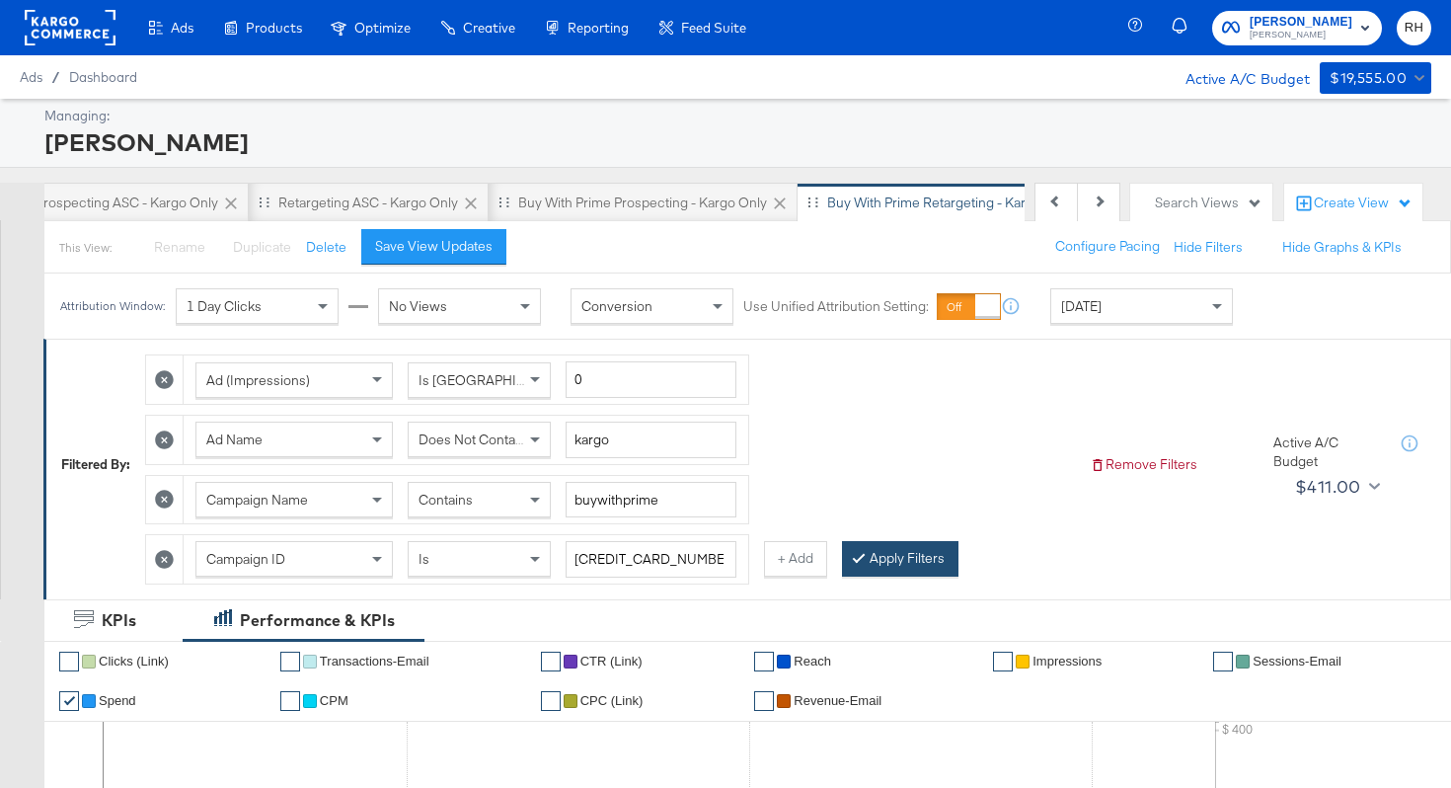
click at [899, 568] on button "Apply Filters" at bounding box center [900, 559] width 116 height 36
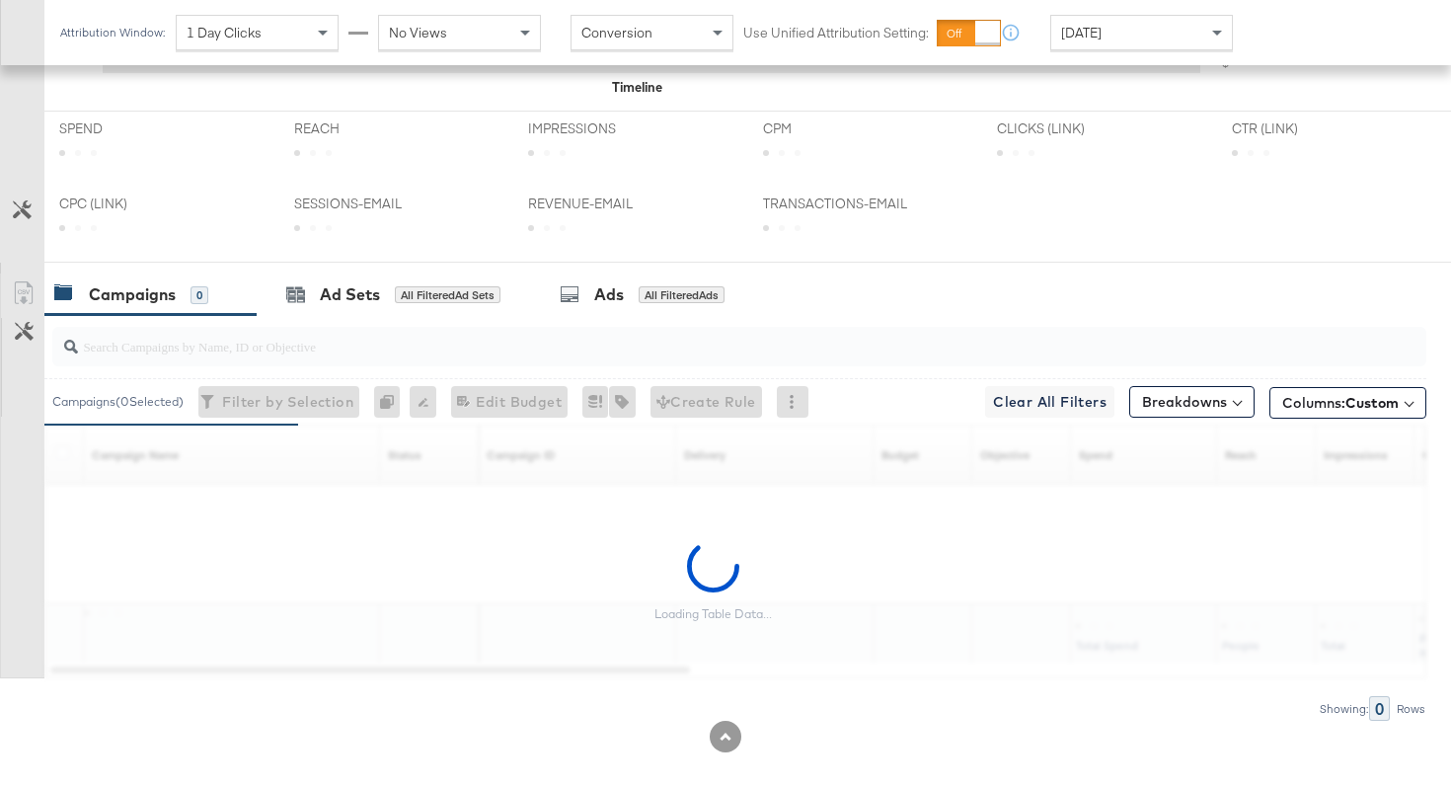
scroll to position [915, 0]
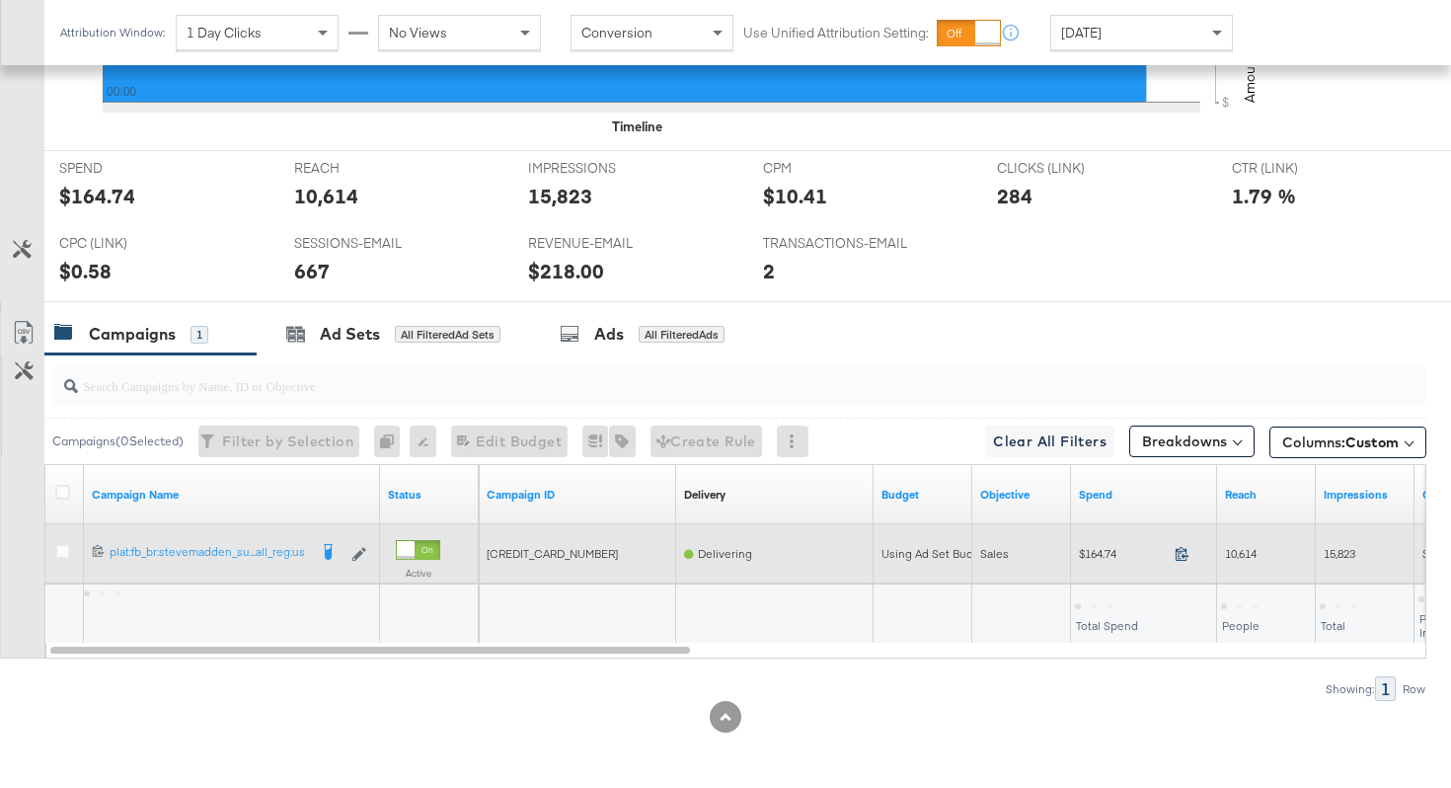
click at [1180, 551] on icon at bounding box center [1181, 553] width 15 height 15
click at [1246, 557] on span "10,614" at bounding box center [1241, 553] width 32 height 15
click at [1342, 546] on span "15,823" at bounding box center [1339, 553] width 32 height 15
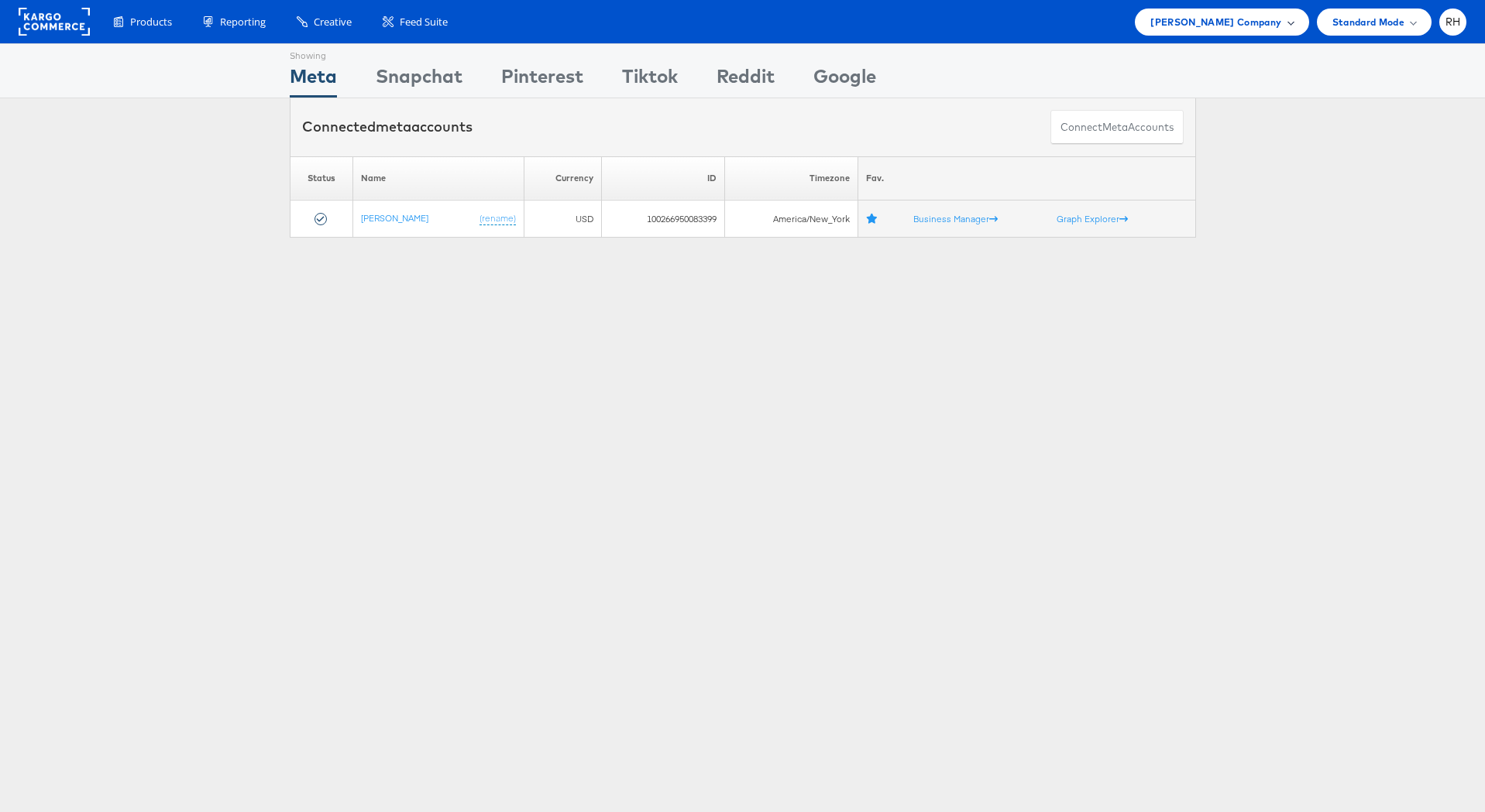
click at [1278, 20] on span "[PERSON_NAME] Company" at bounding box center [1216, 22] width 131 height 16
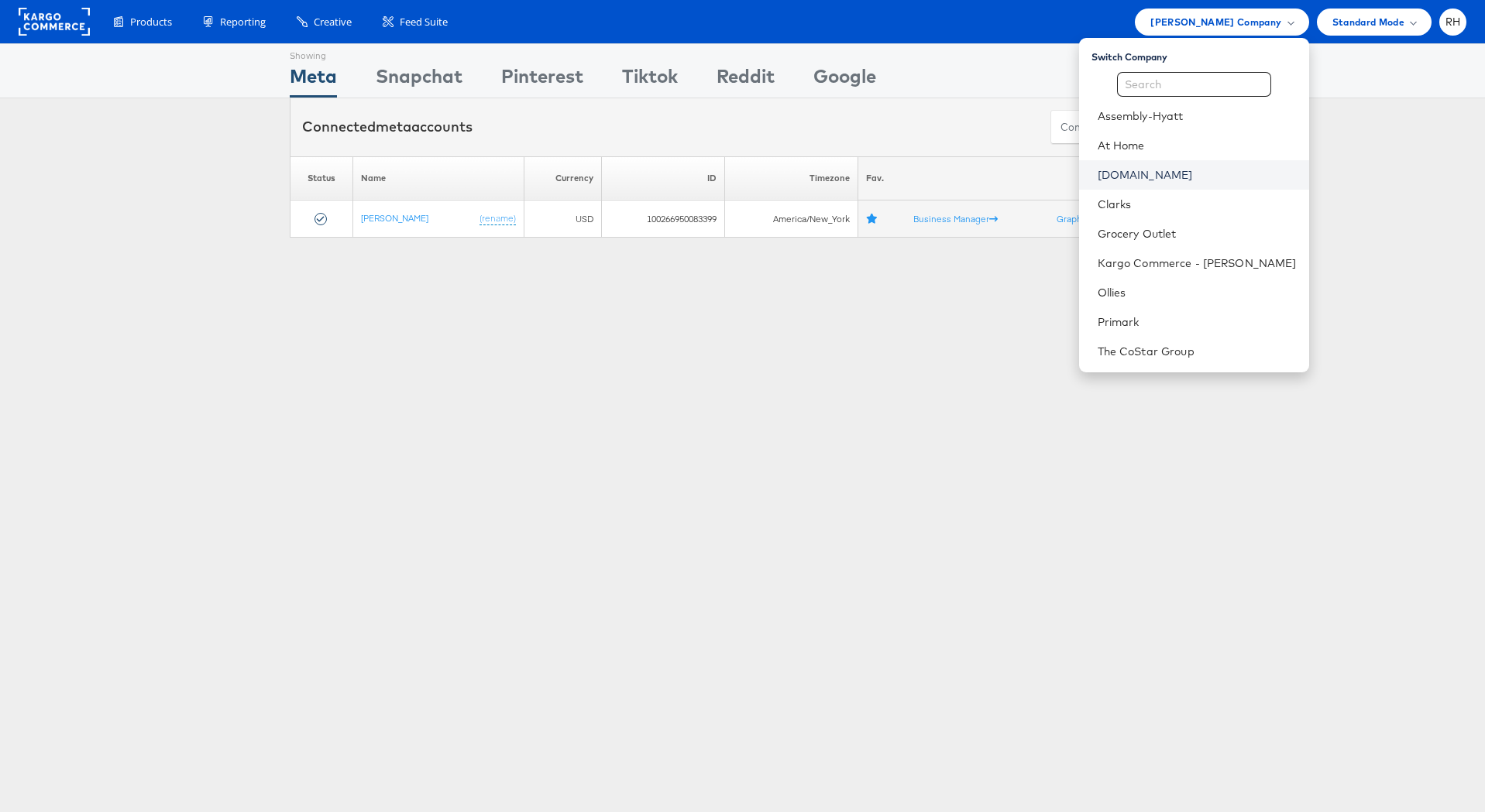
click at [1217, 174] on link "[DOMAIN_NAME]" at bounding box center [1197, 175] width 199 height 16
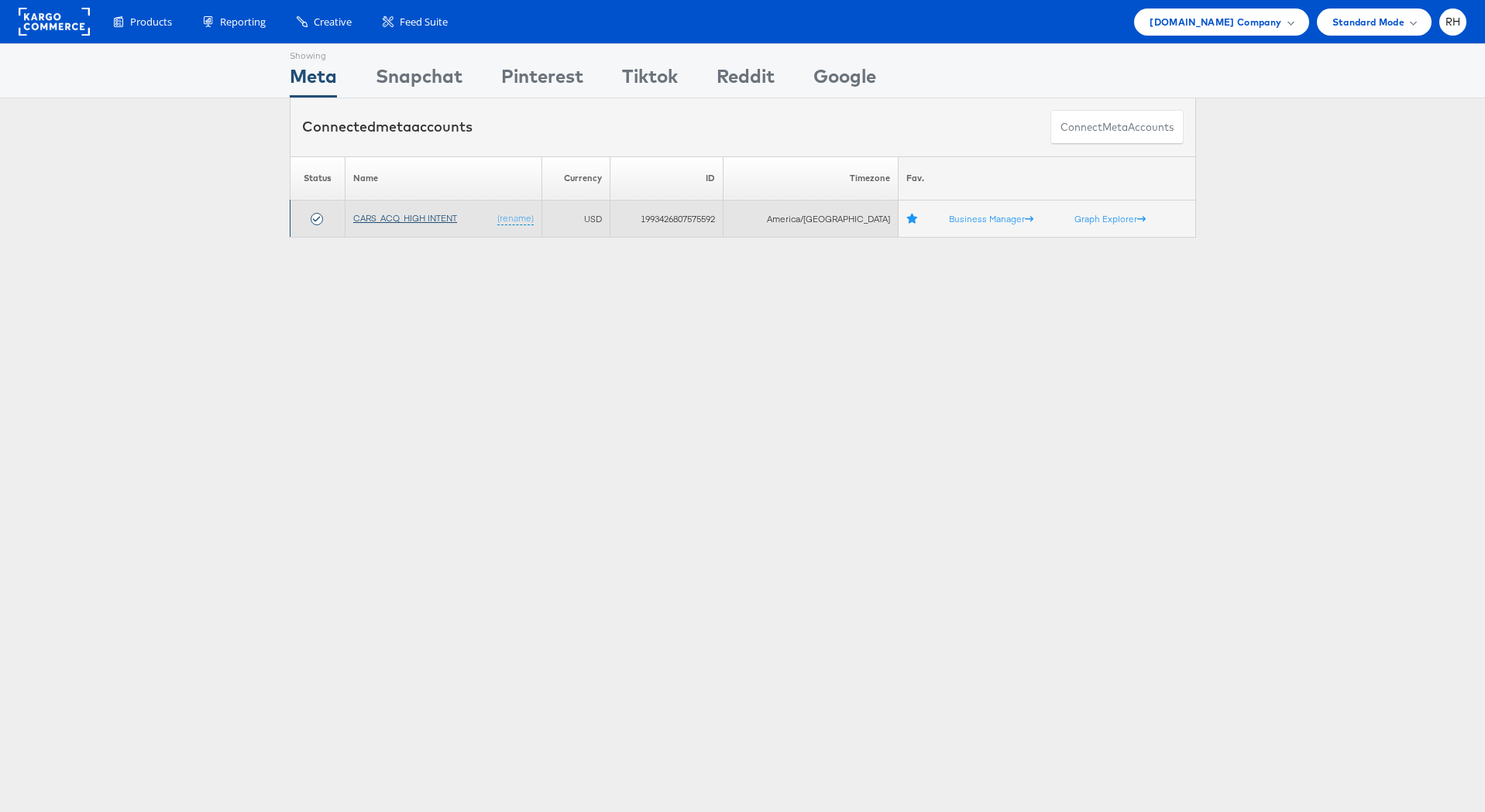
click at [443, 220] on link "CARS_ACQ_HIGH INTENT" at bounding box center [405, 217] width 104 height 12
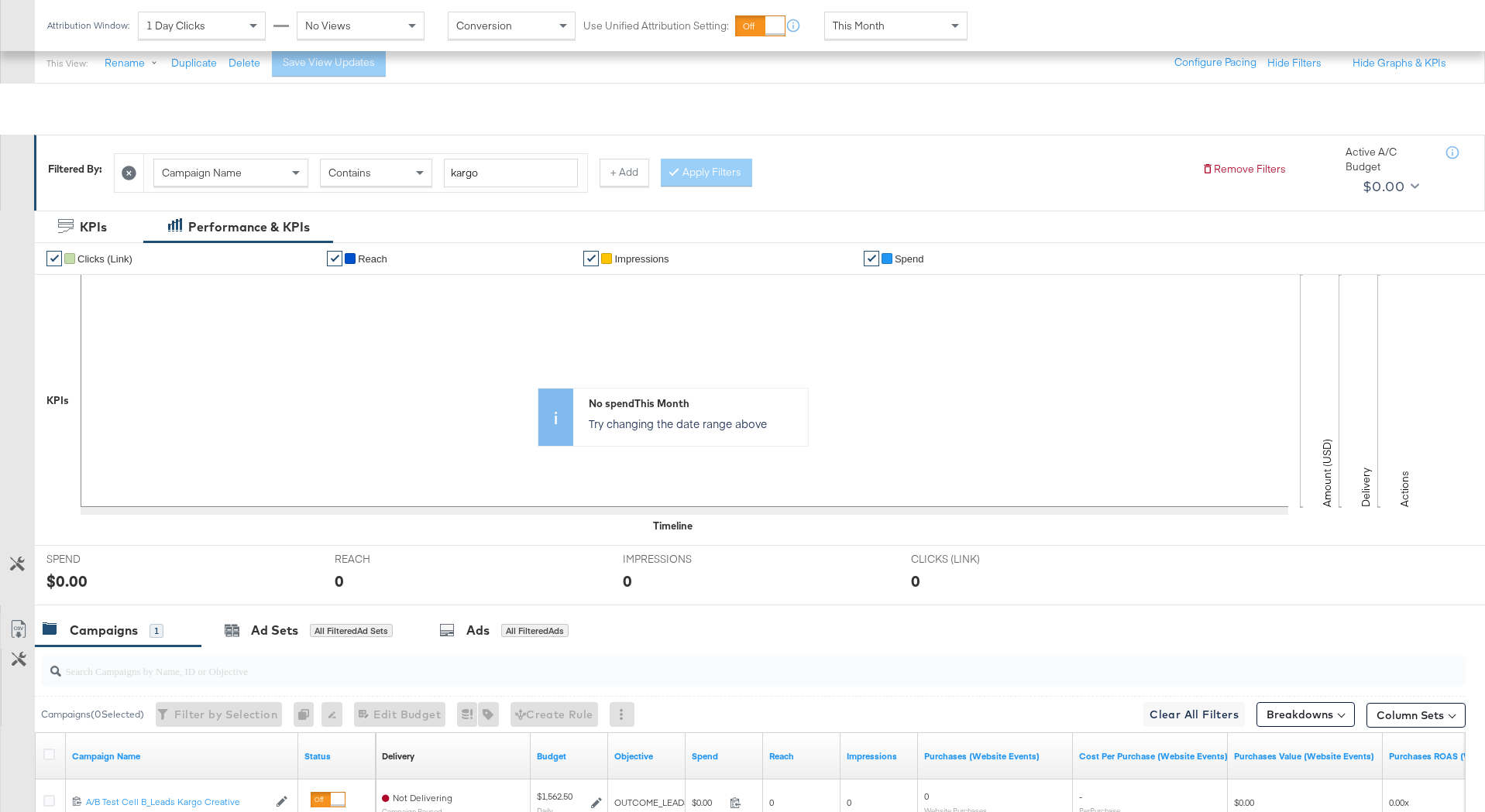
scroll to position [305, 0]
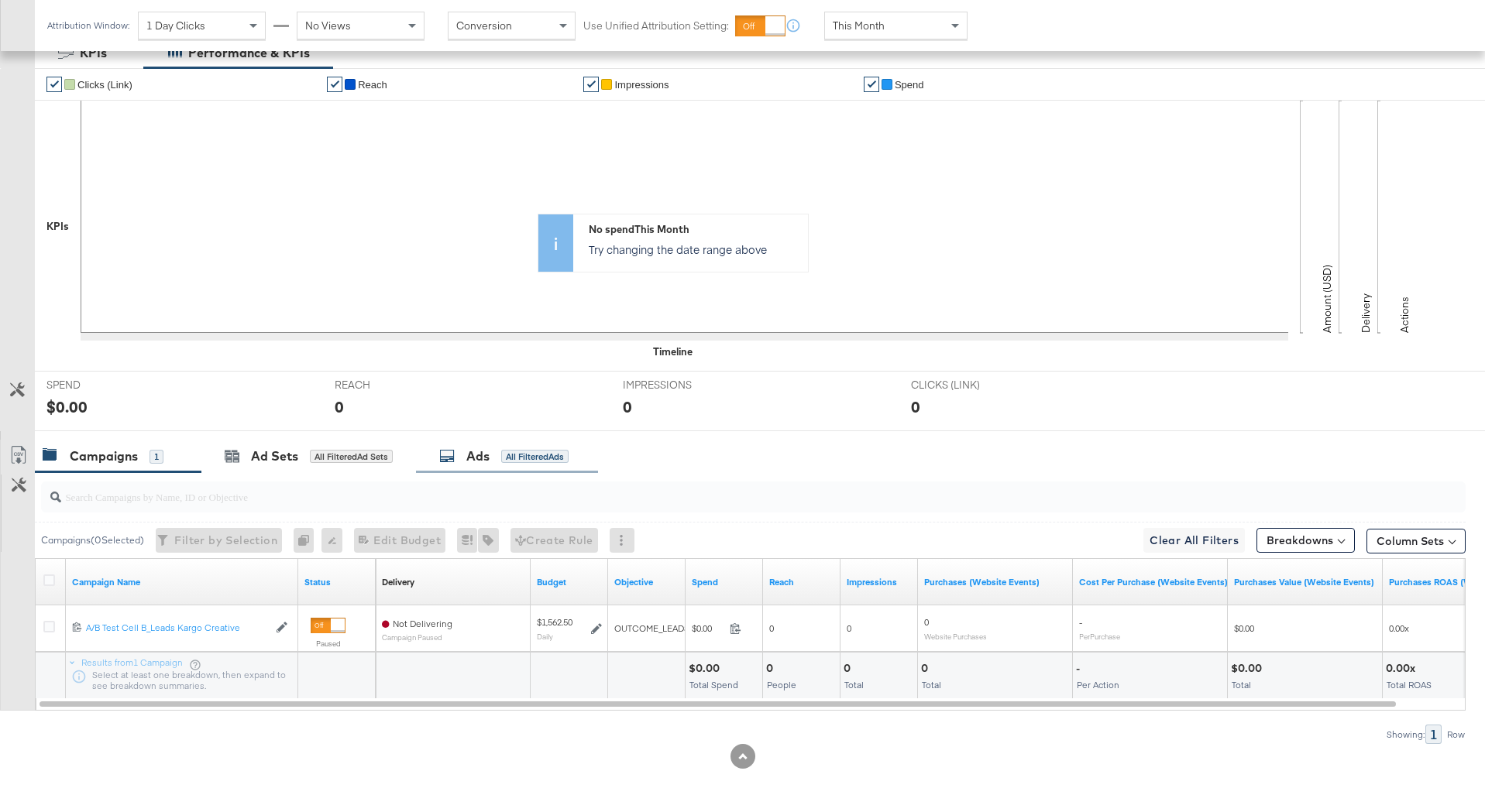
click at [511, 452] on div "All Filtered Ads" at bounding box center [535, 457] width 68 height 14
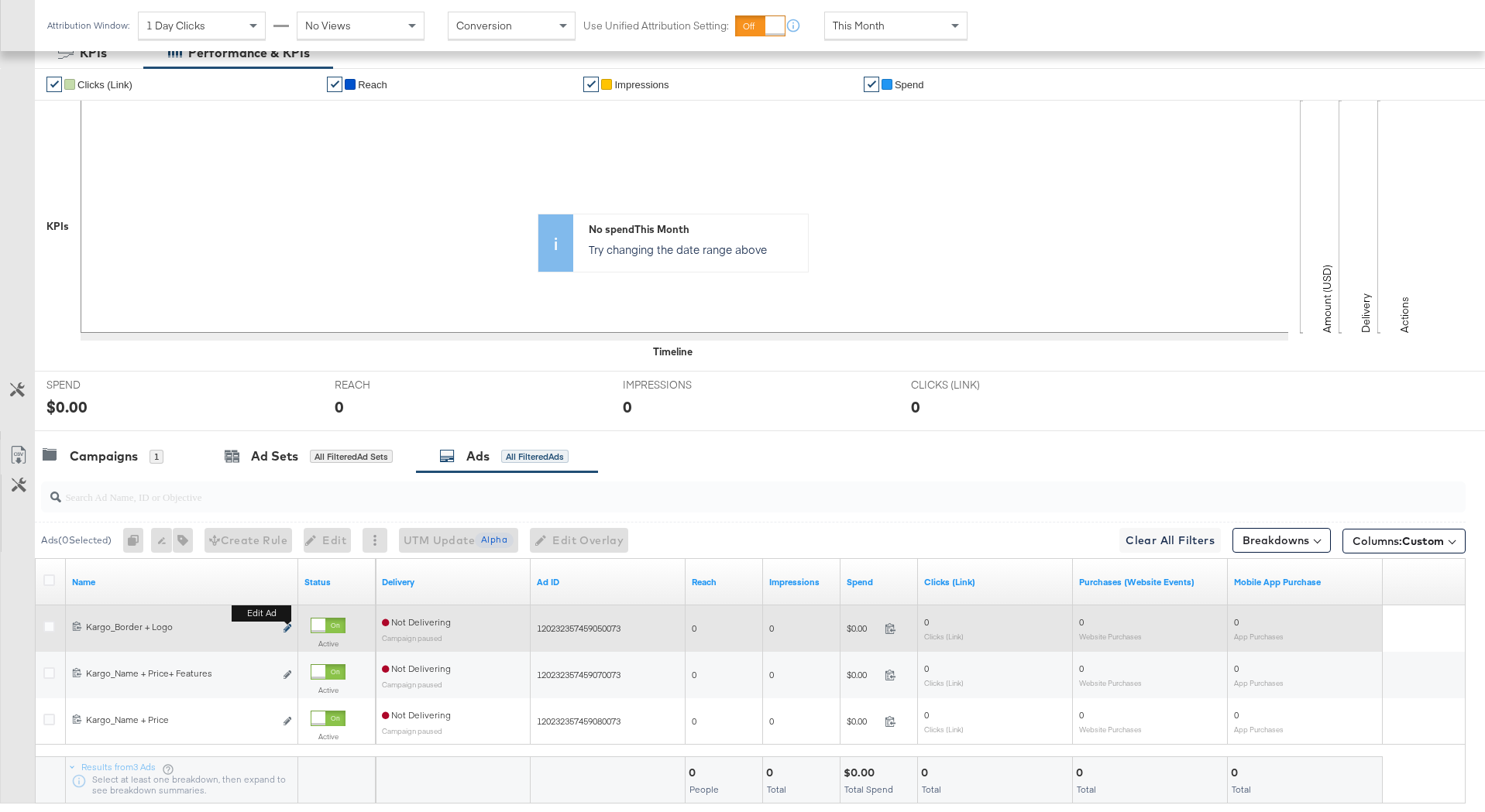
click at [288, 624] on button "Edit ad" at bounding box center [287, 629] width 9 height 16
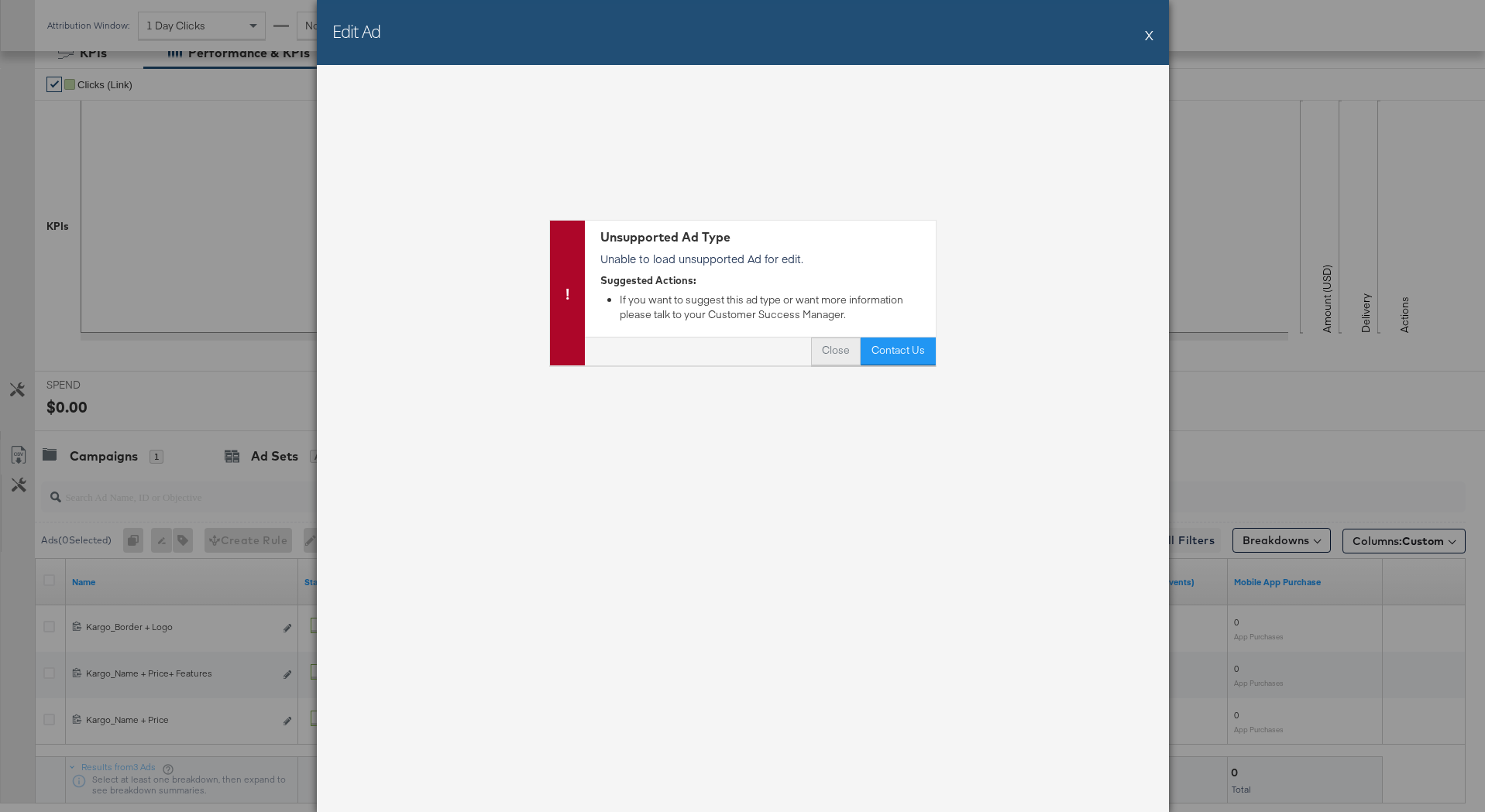
click at [843, 352] on button "Close" at bounding box center [835, 351] width 49 height 28
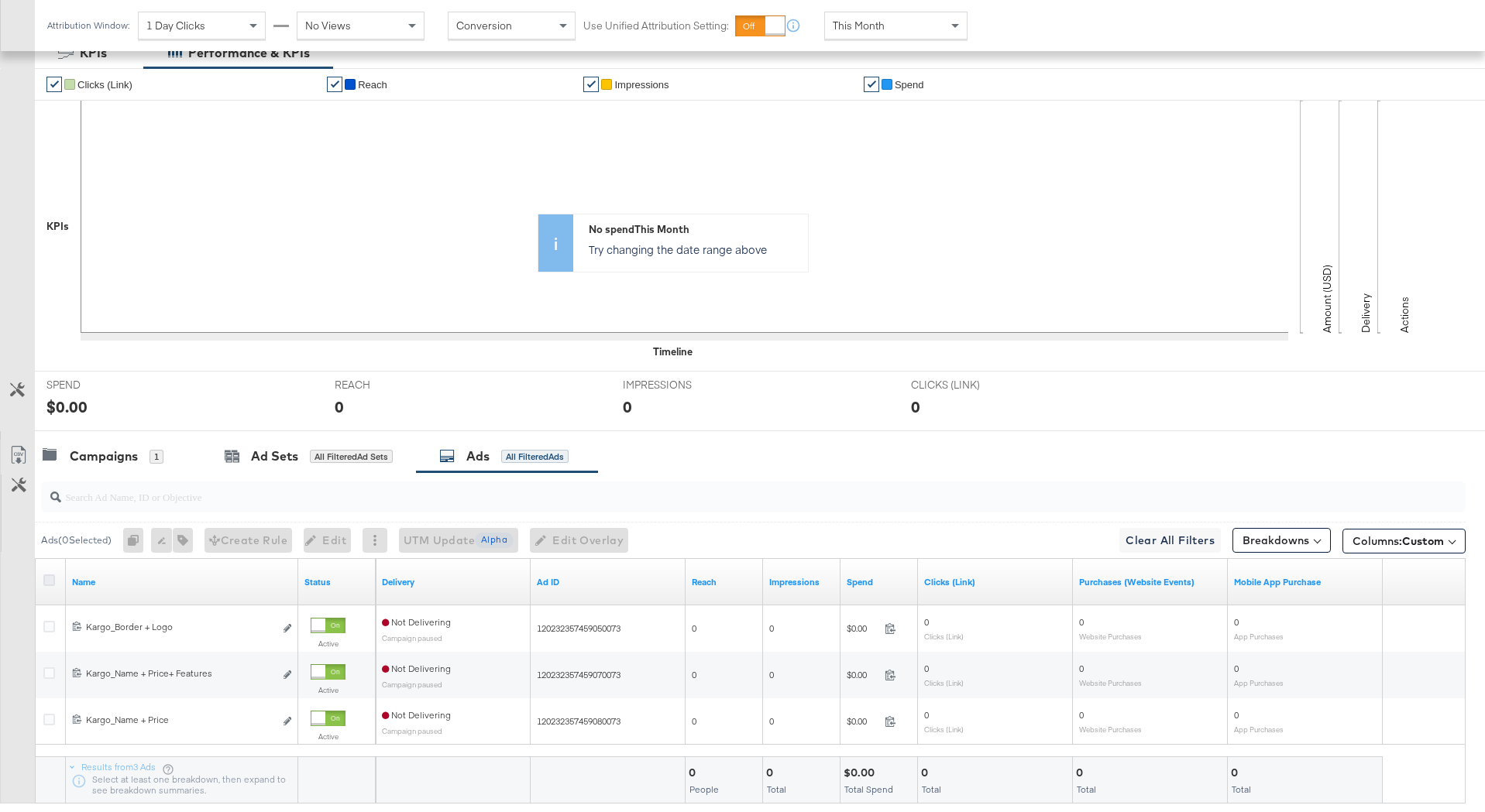
click at [53, 584] on icon at bounding box center [49, 580] width 12 height 12
click at [0, 0] on input "checkbox" at bounding box center [0, 0] width 0 height 0
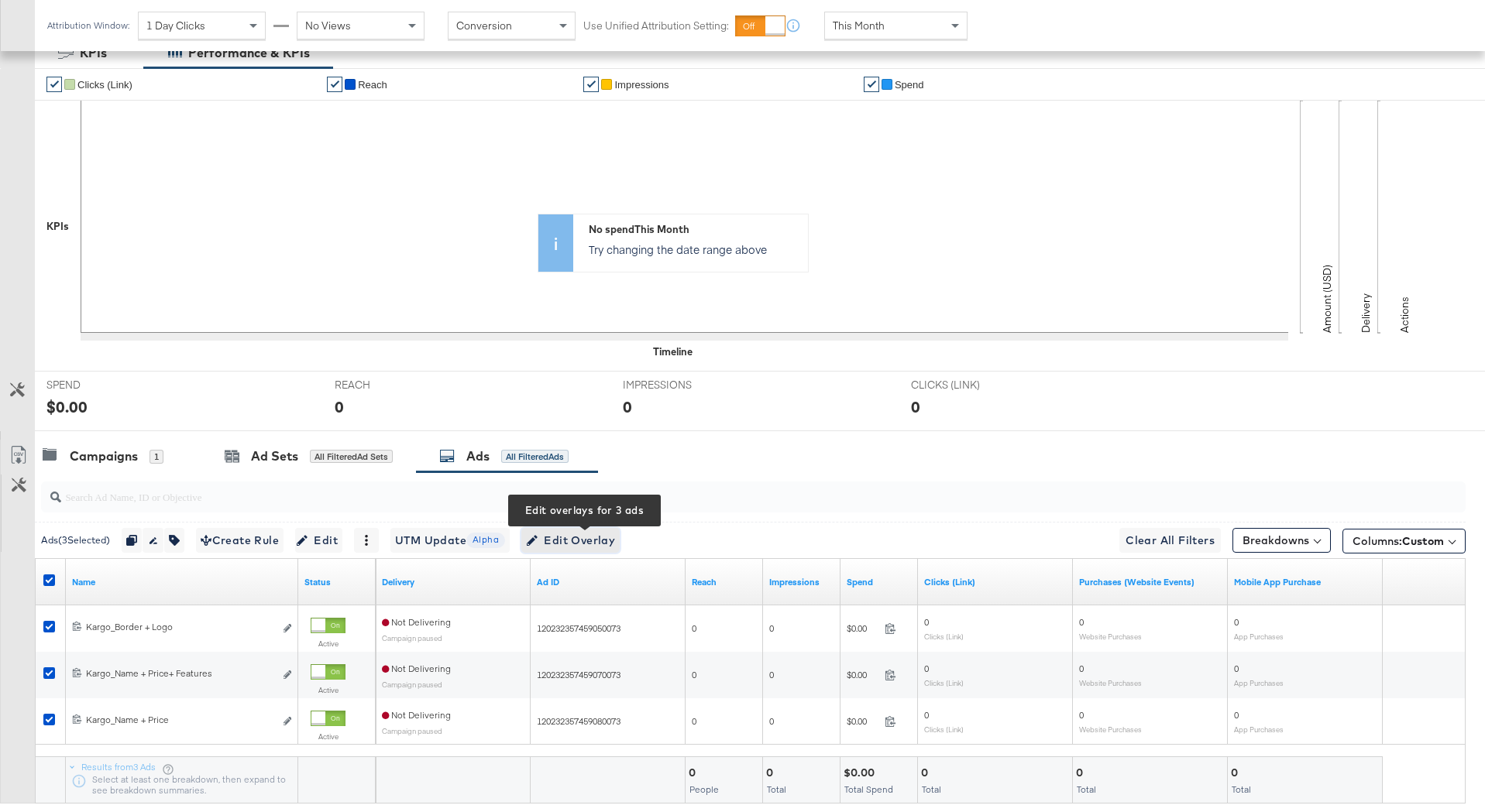
click at [570, 538] on span "Edit Overlay Edit overlays for 3 ads" at bounding box center [570, 541] width 89 height 20
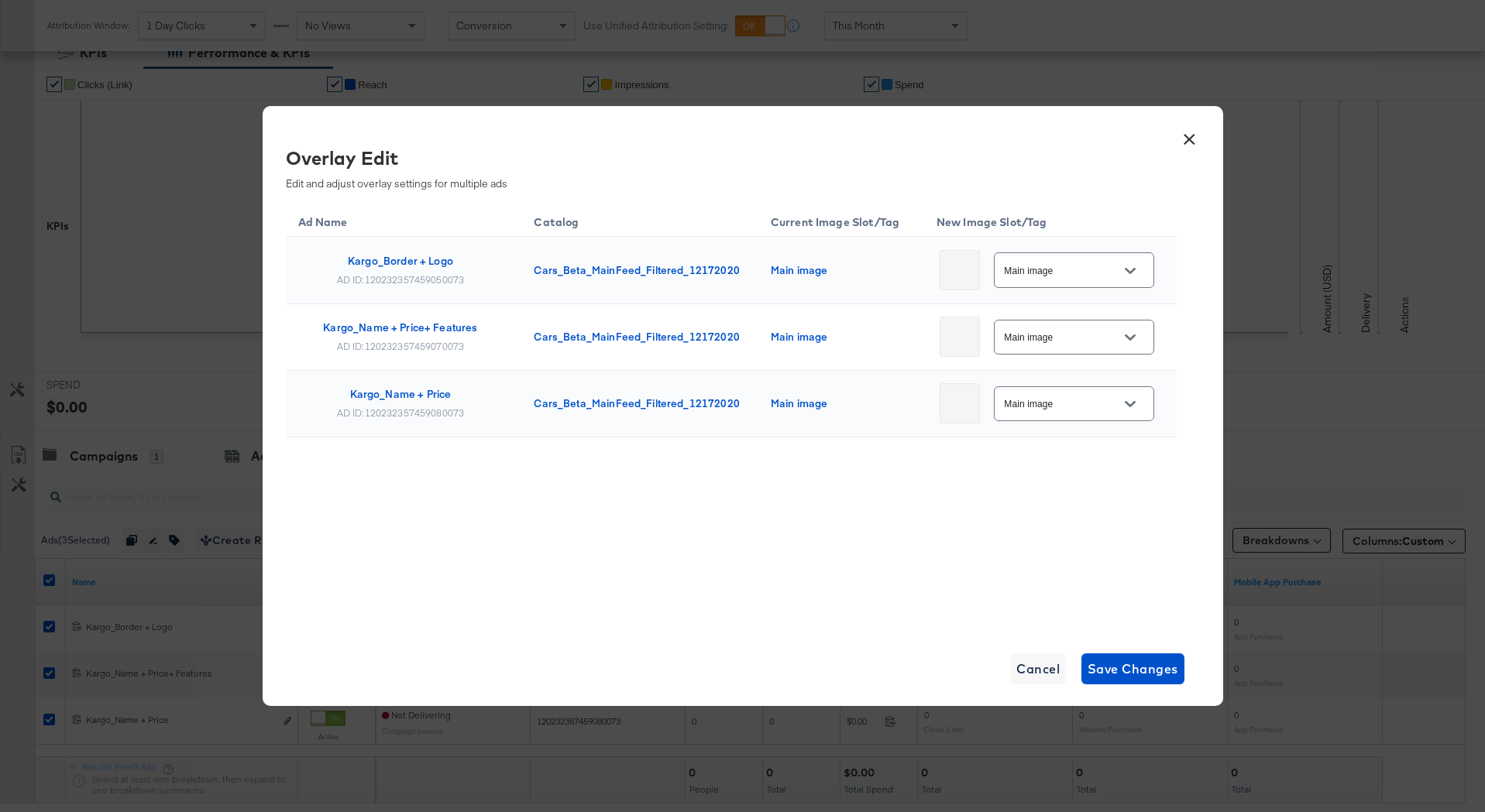
click at [1077, 271] on input "Main image" at bounding box center [1062, 271] width 122 height 18
click at [1192, 136] on button "×" at bounding box center [1190, 136] width 28 height 28
